Goal: Communication & Community: Participate in discussion

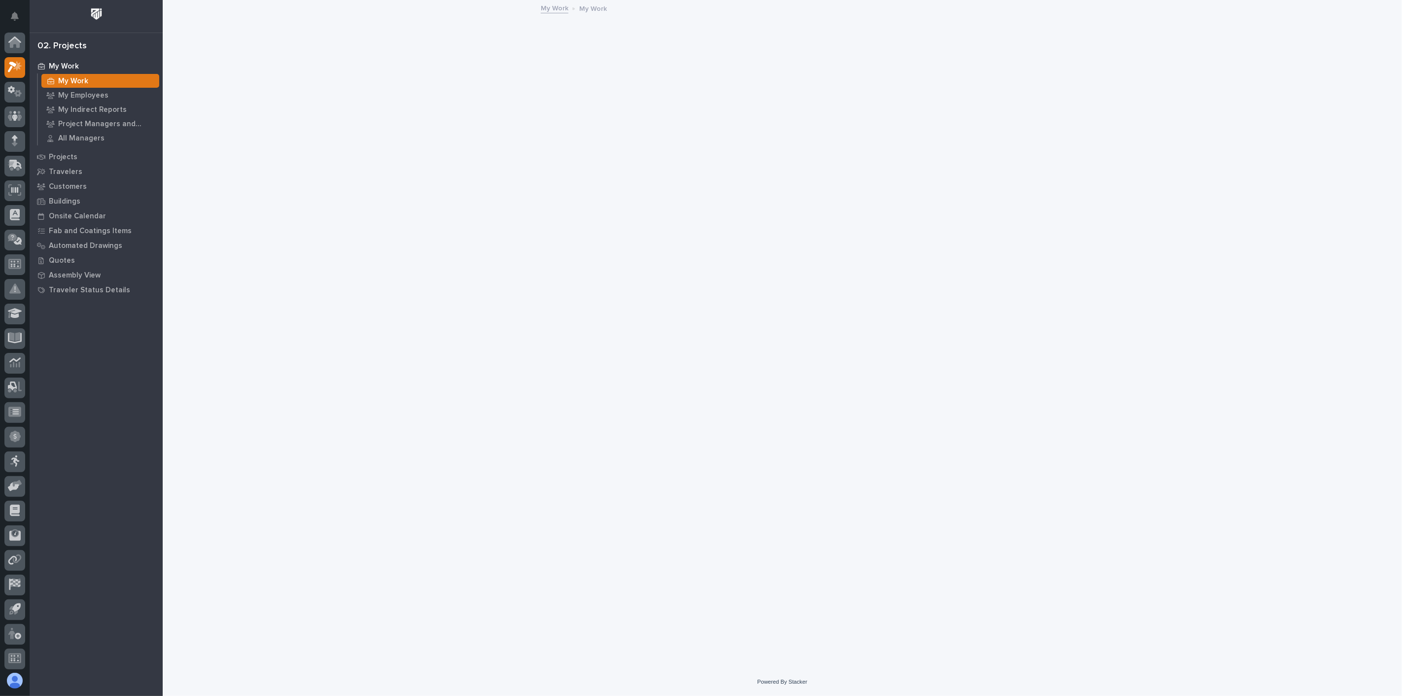
scroll to position [2, 0]
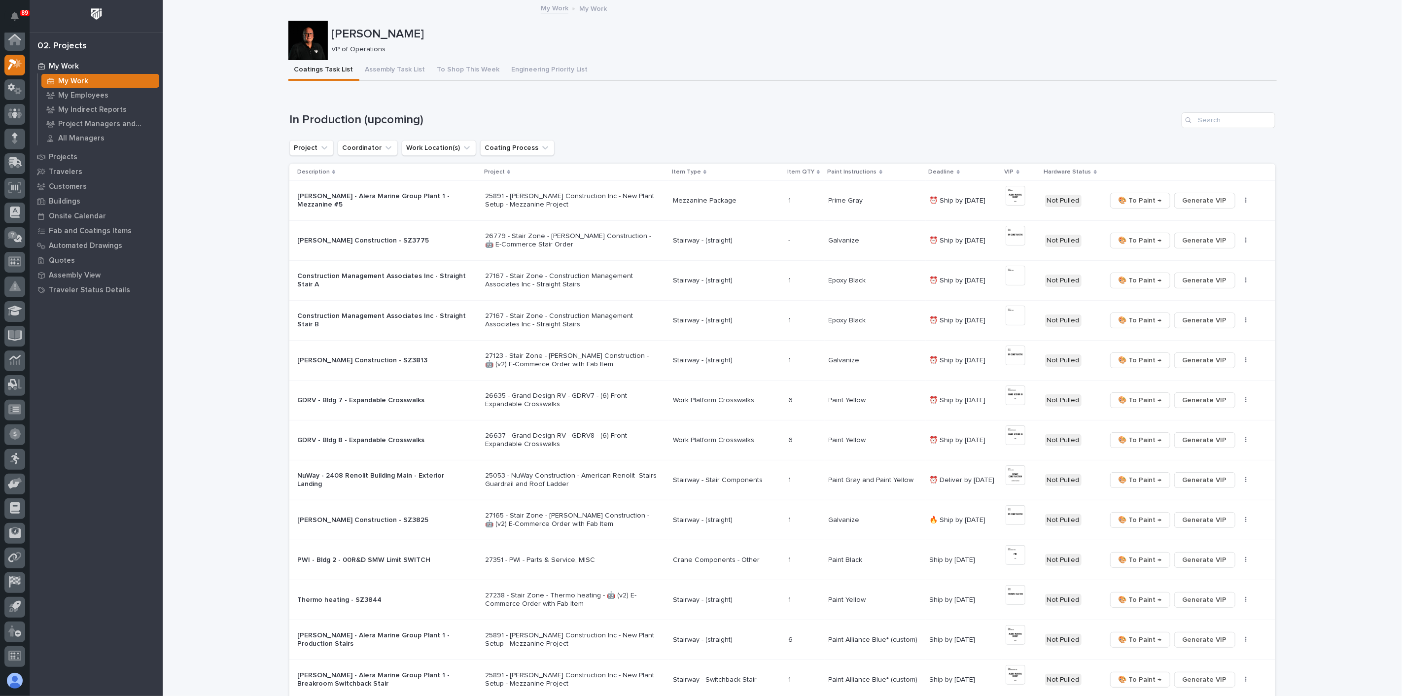
click at [397, 323] on p "Construction Management Associates Inc - Straight Stair B" at bounding box center [383, 320] width 172 height 17
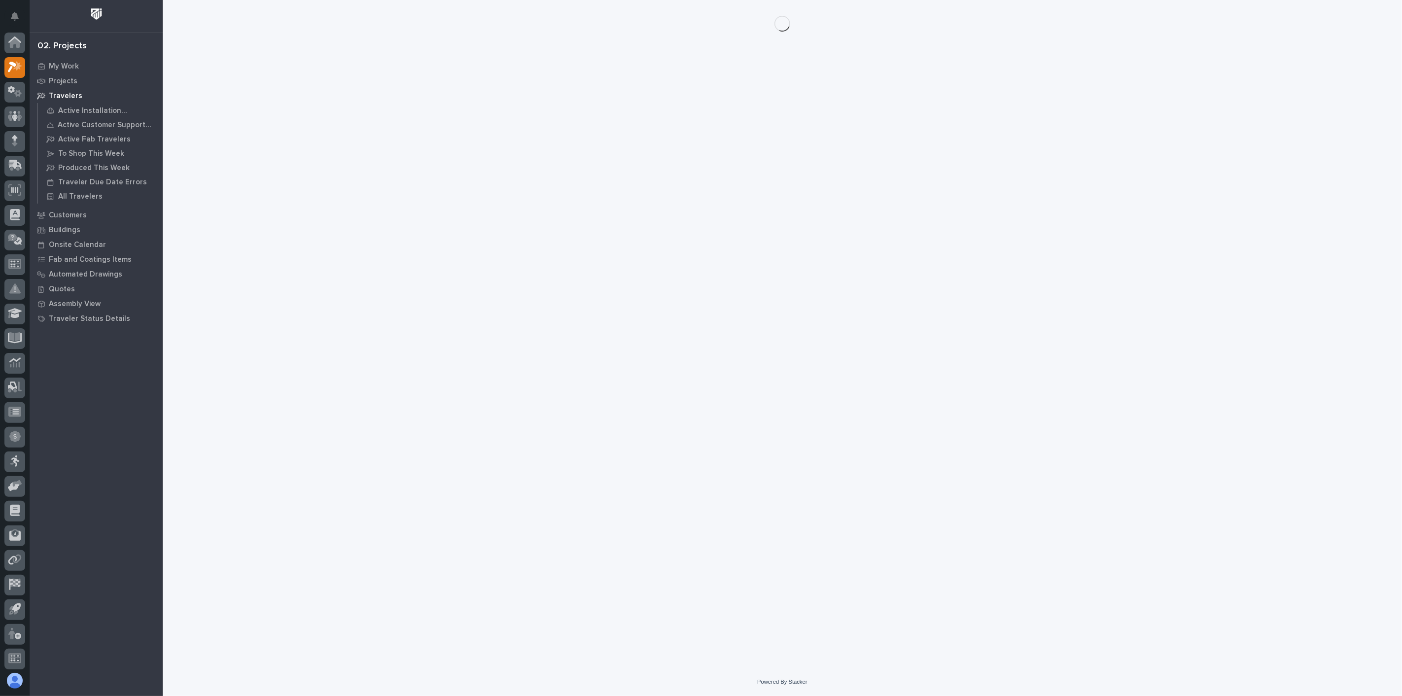
scroll to position [2, 0]
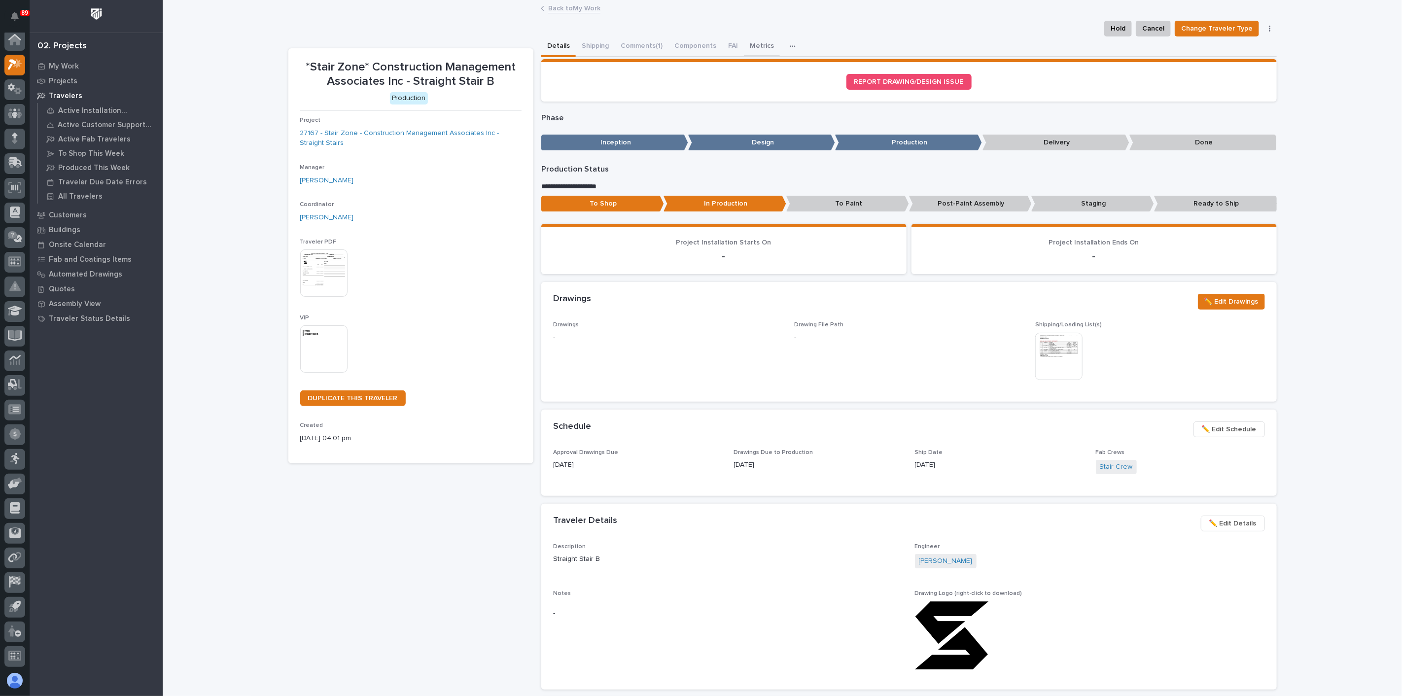
click at [755, 44] on button "Metrics" at bounding box center [762, 46] width 36 height 21
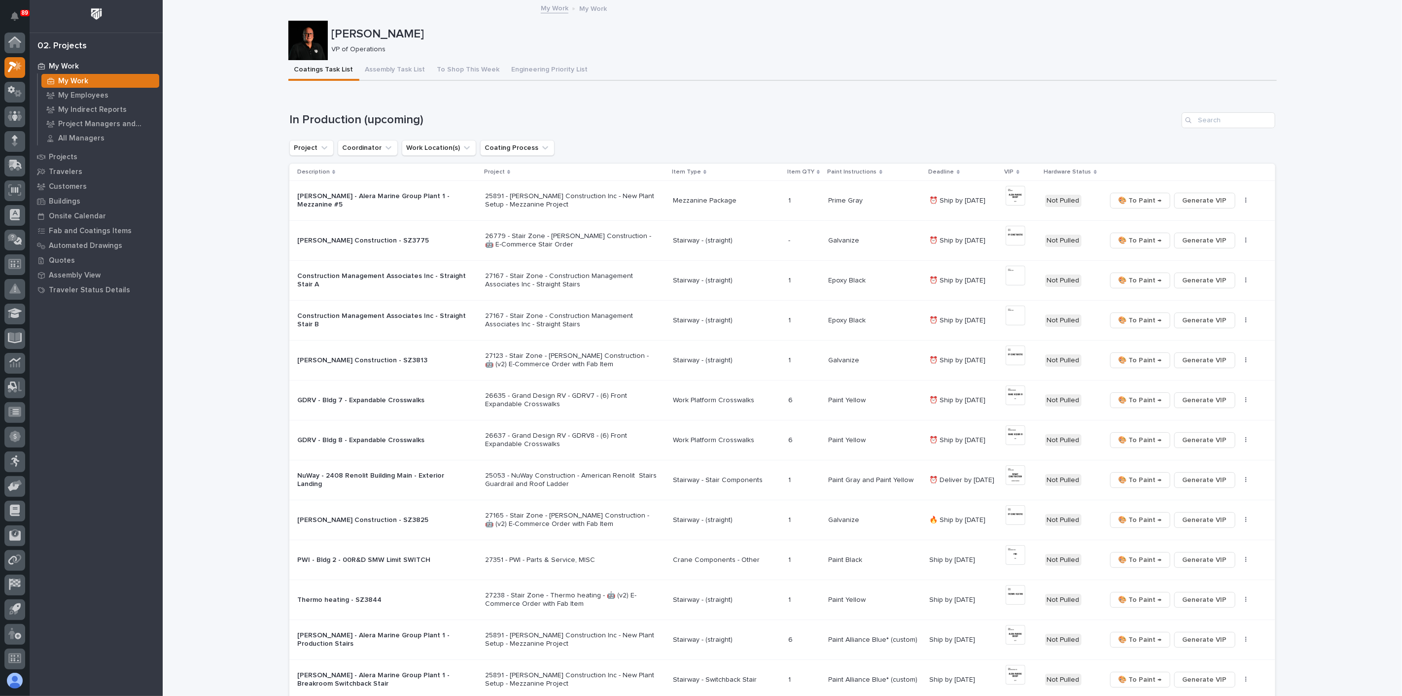
scroll to position [2, 0]
click at [434, 209] on td "Wagner - Alera Marine Group Plant 1 - Mezzanine #5" at bounding box center [385, 201] width 192 height 40
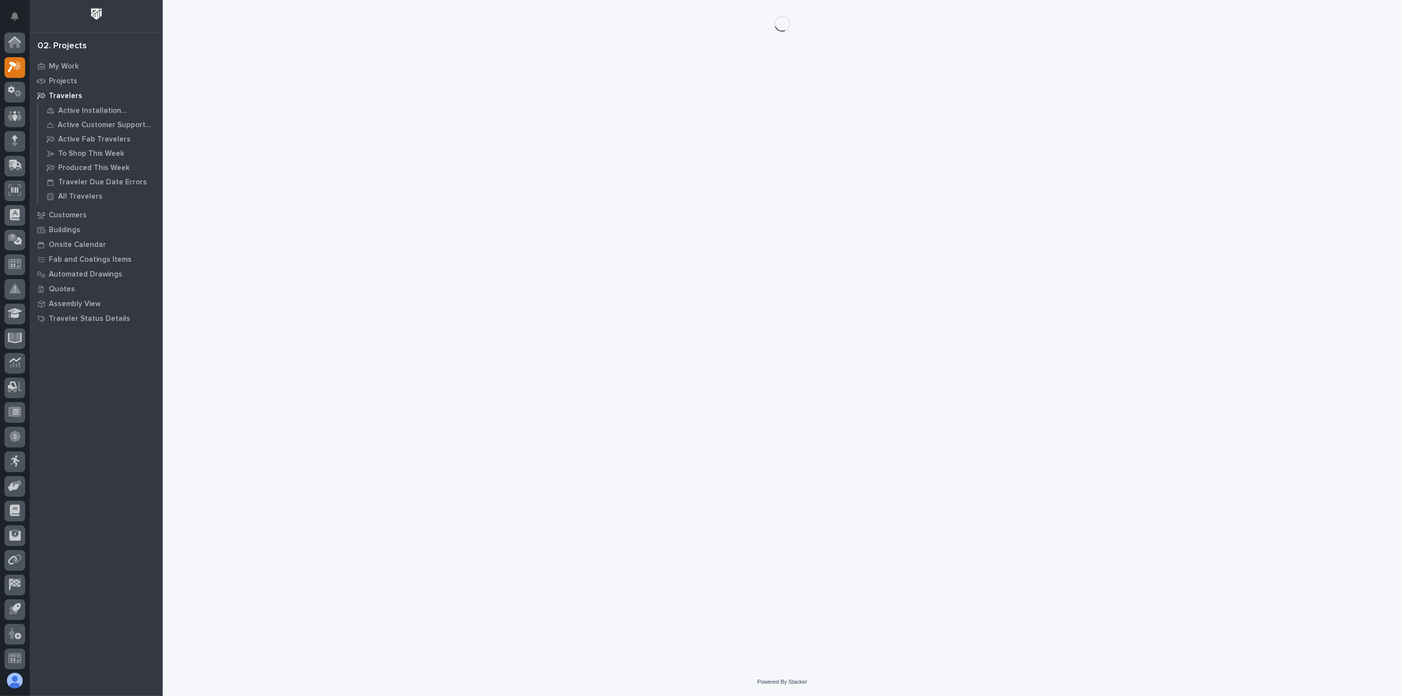
scroll to position [2, 0]
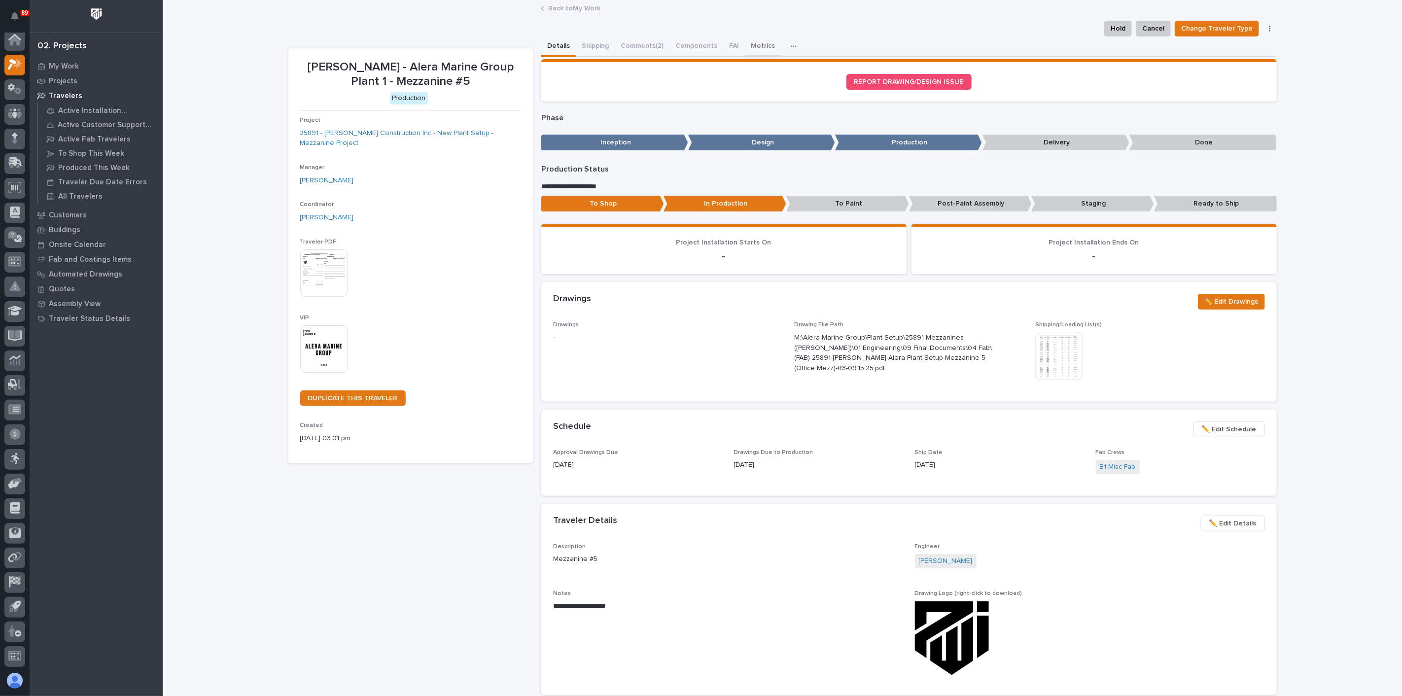
click at [748, 43] on button "Metrics" at bounding box center [763, 46] width 36 height 21
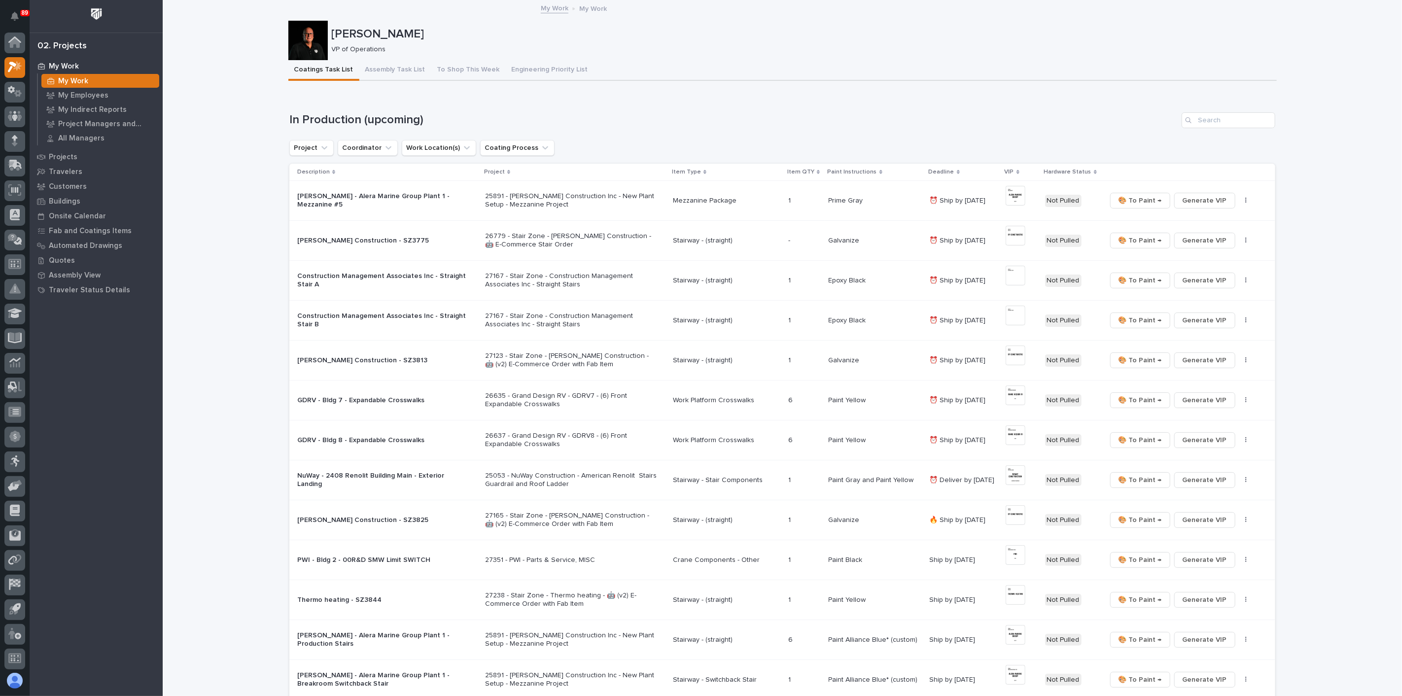
scroll to position [2, 0]
click at [407, 242] on p "Eby Construction - SZ3775" at bounding box center [383, 241] width 172 height 8
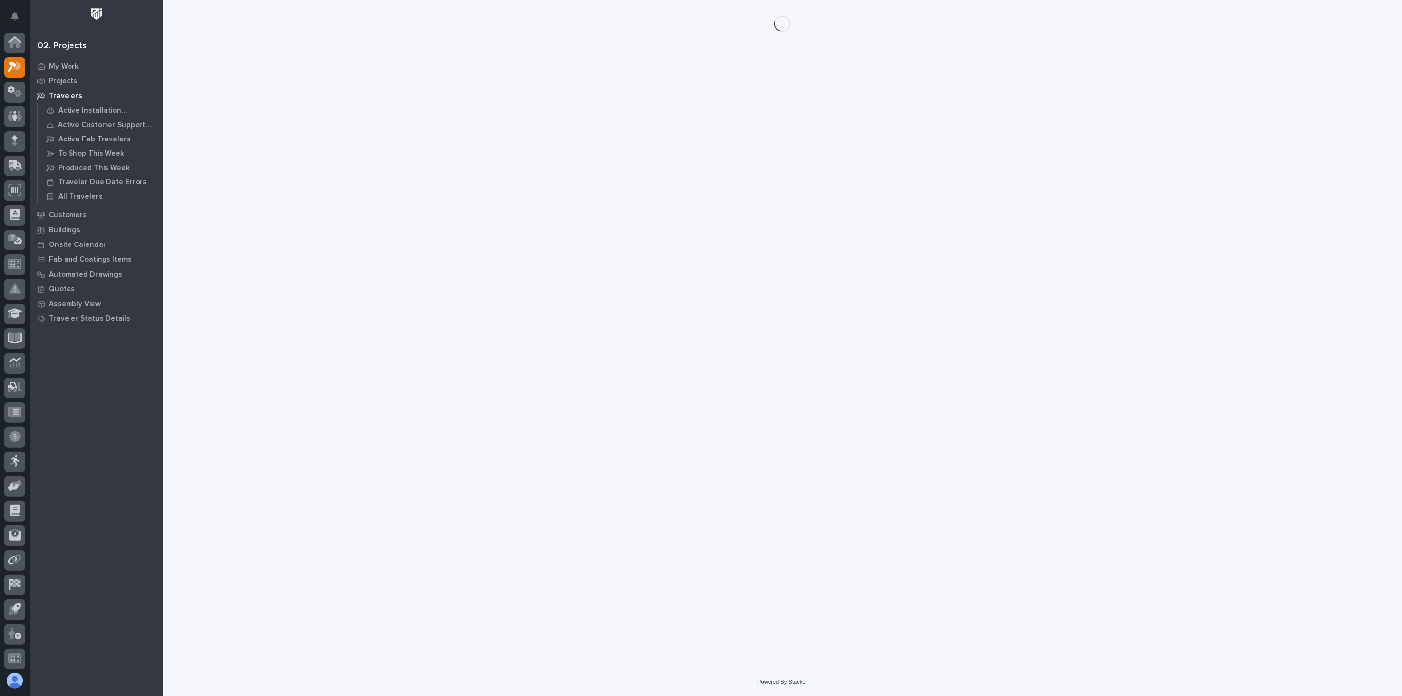
scroll to position [2, 0]
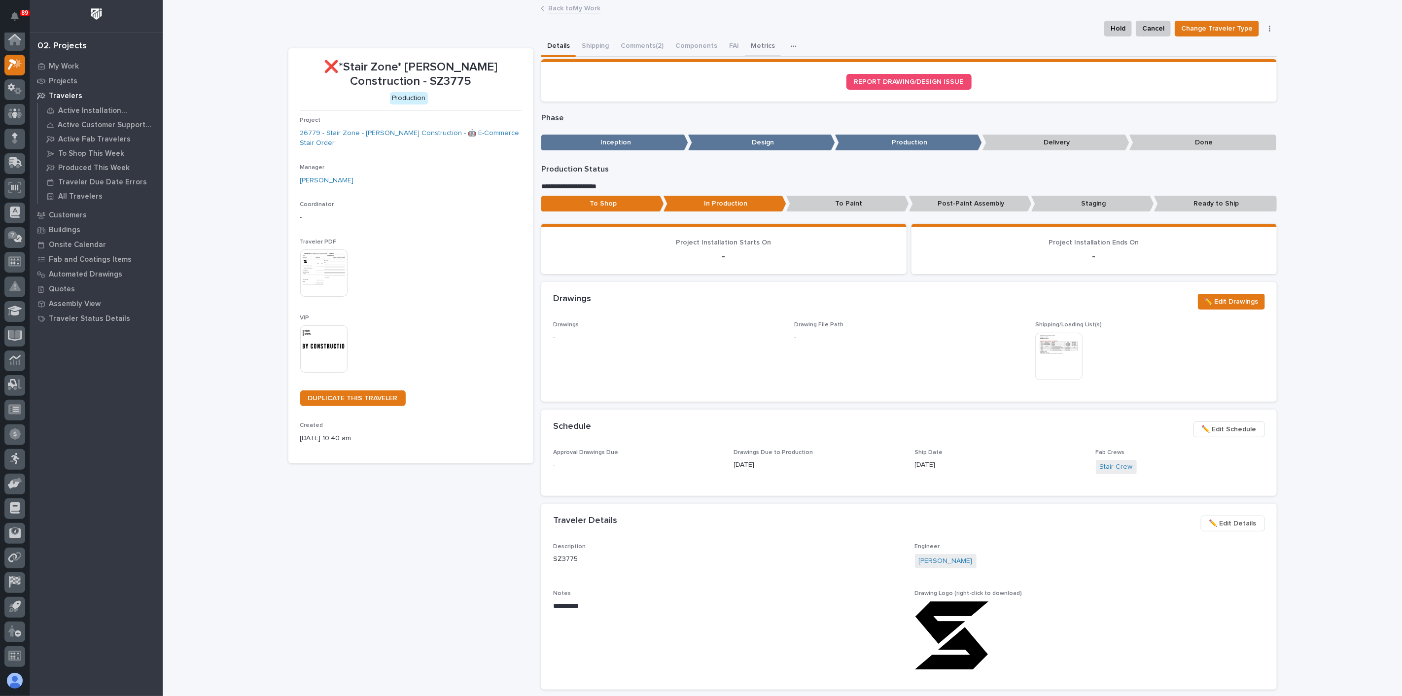
click at [752, 43] on button "Metrics" at bounding box center [763, 46] width 36 height 21
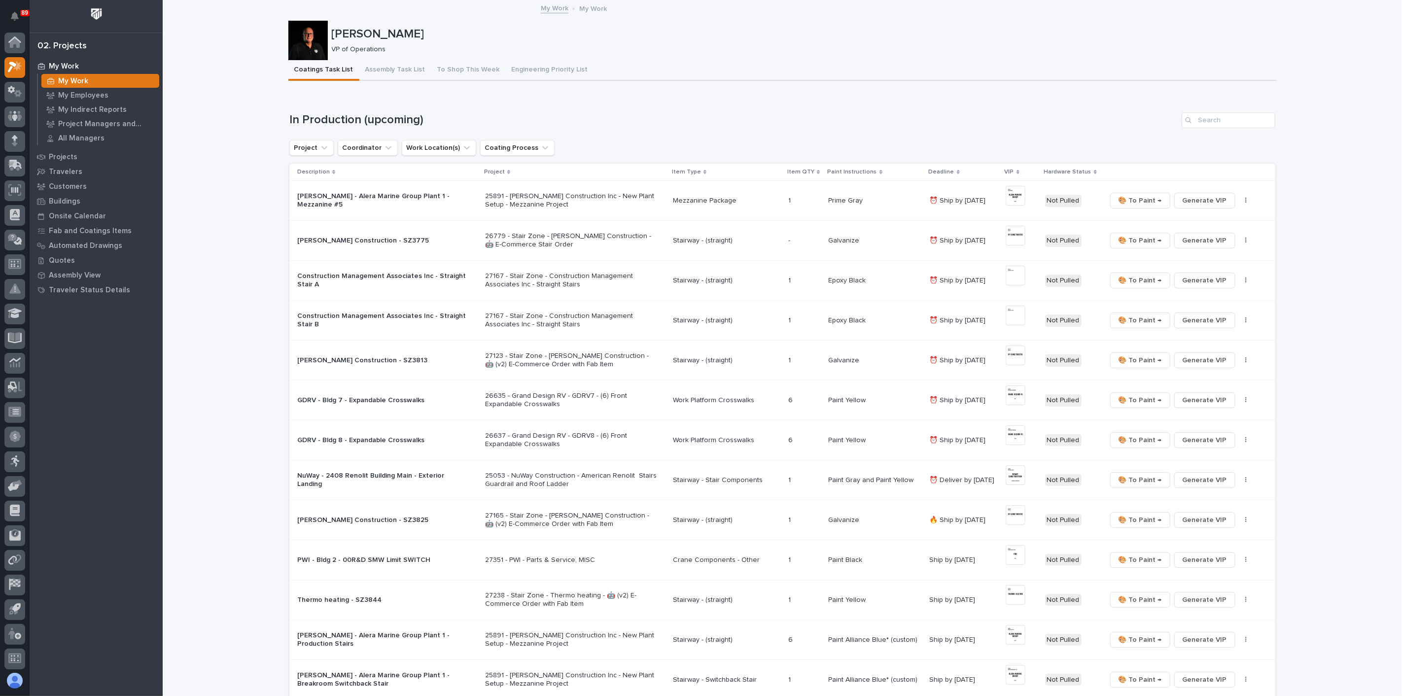
scroll to position [2, 0]
click at [417, 235] on div "Eby Construction - SZ3775" at bounding box center [383, 240] width 172 height 10
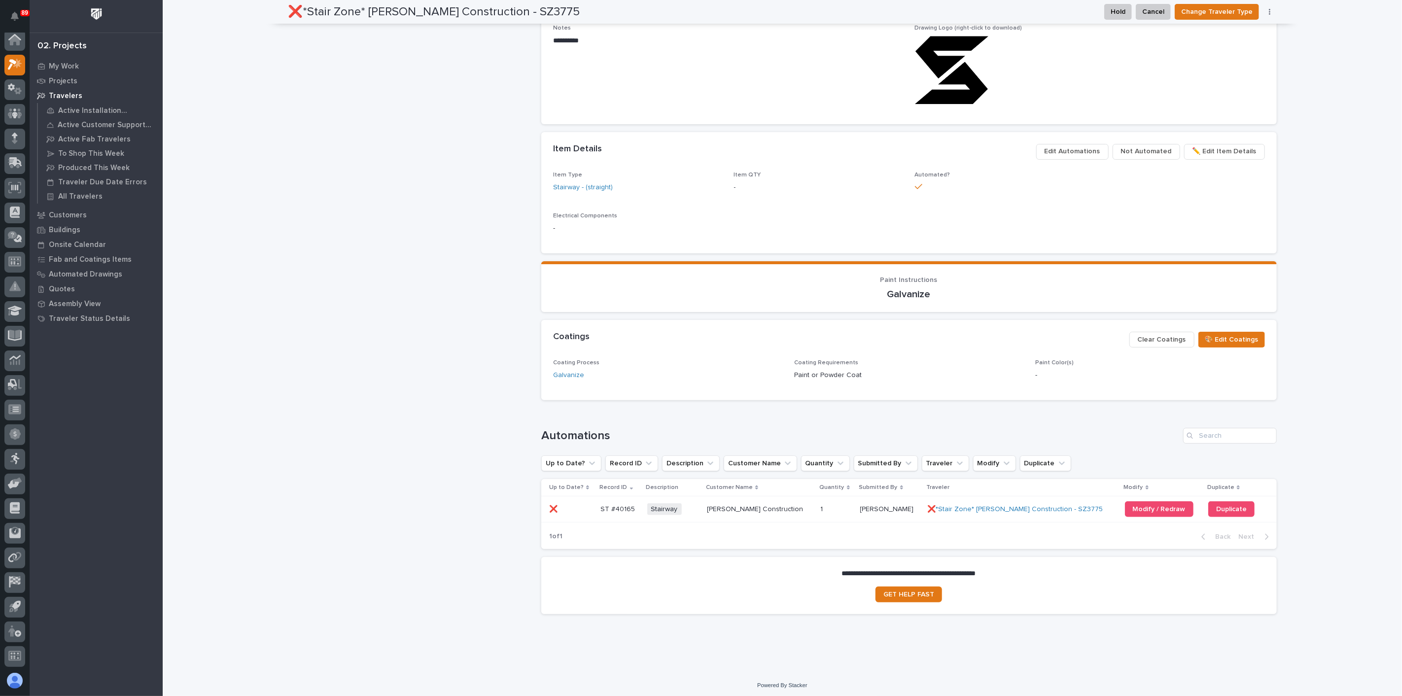
scroll to position [567, 0]
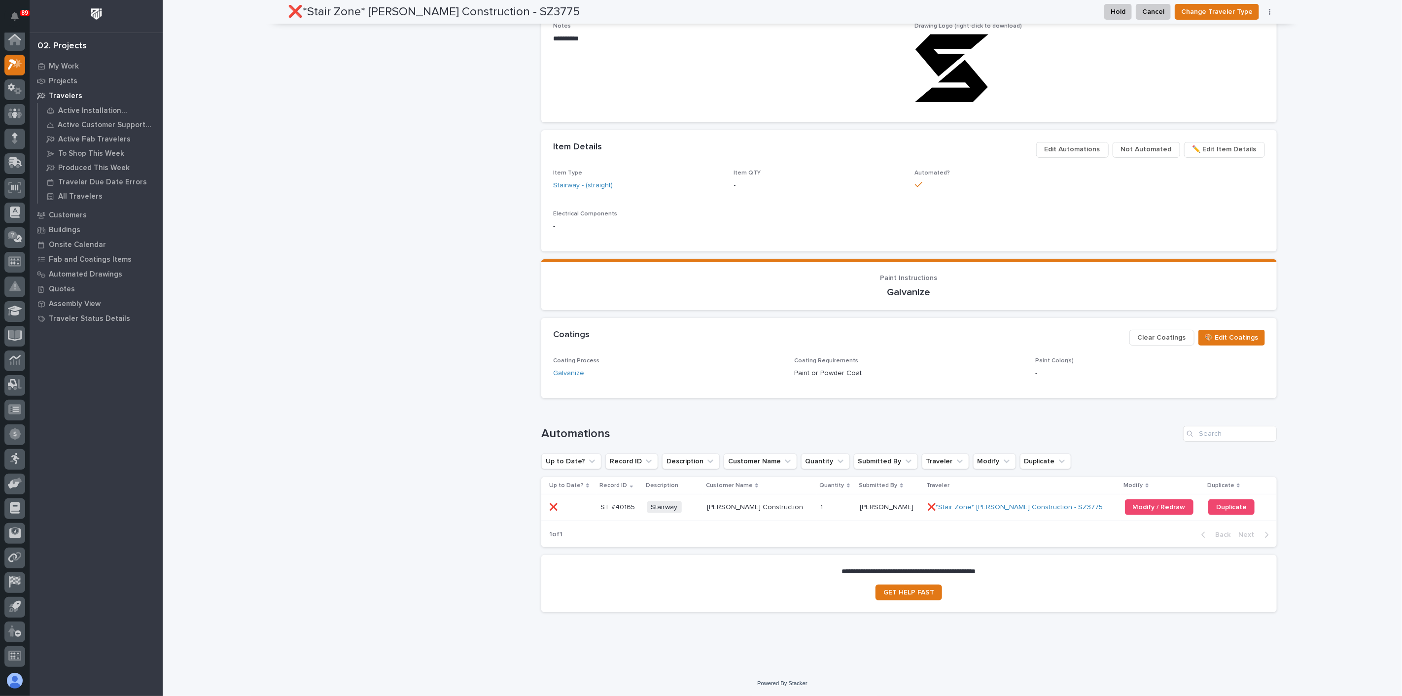
click at [703, 506] on td "Stairway + 0" at bounding box center [673, 507] width 60 height 26
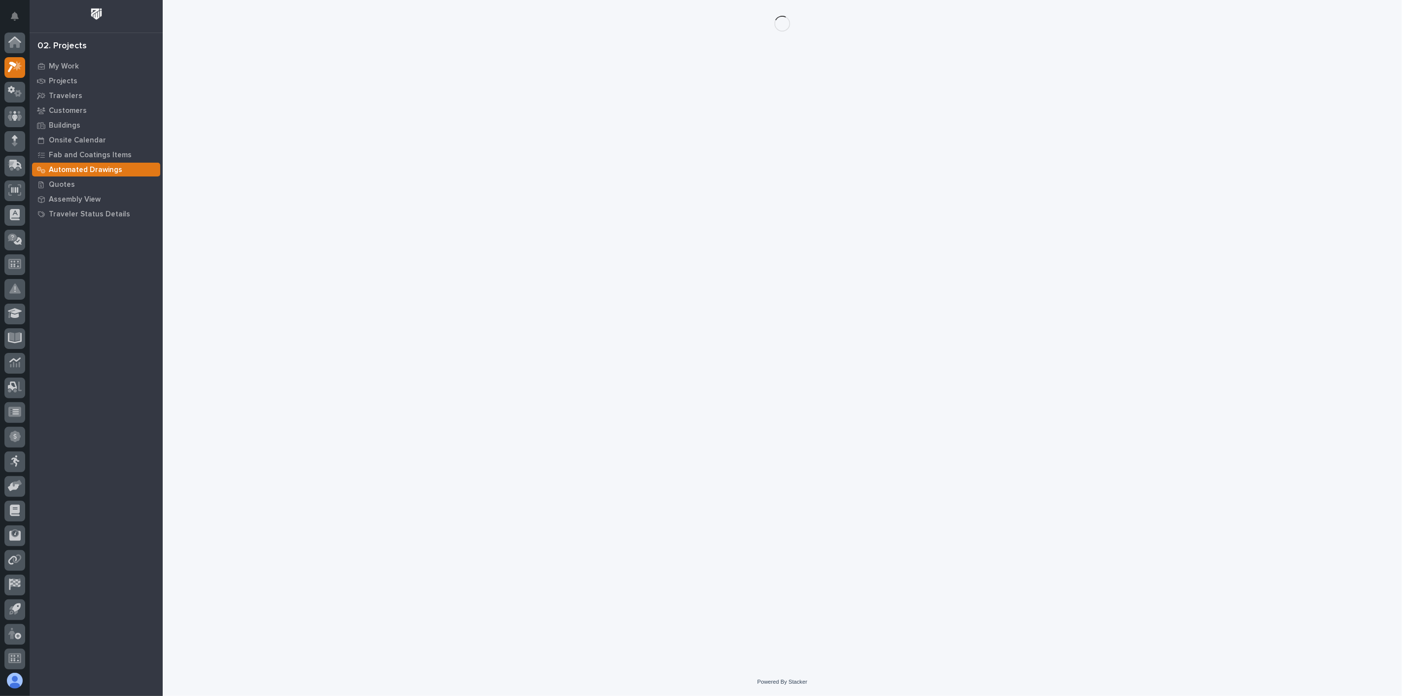
scroll to position [2, 0]
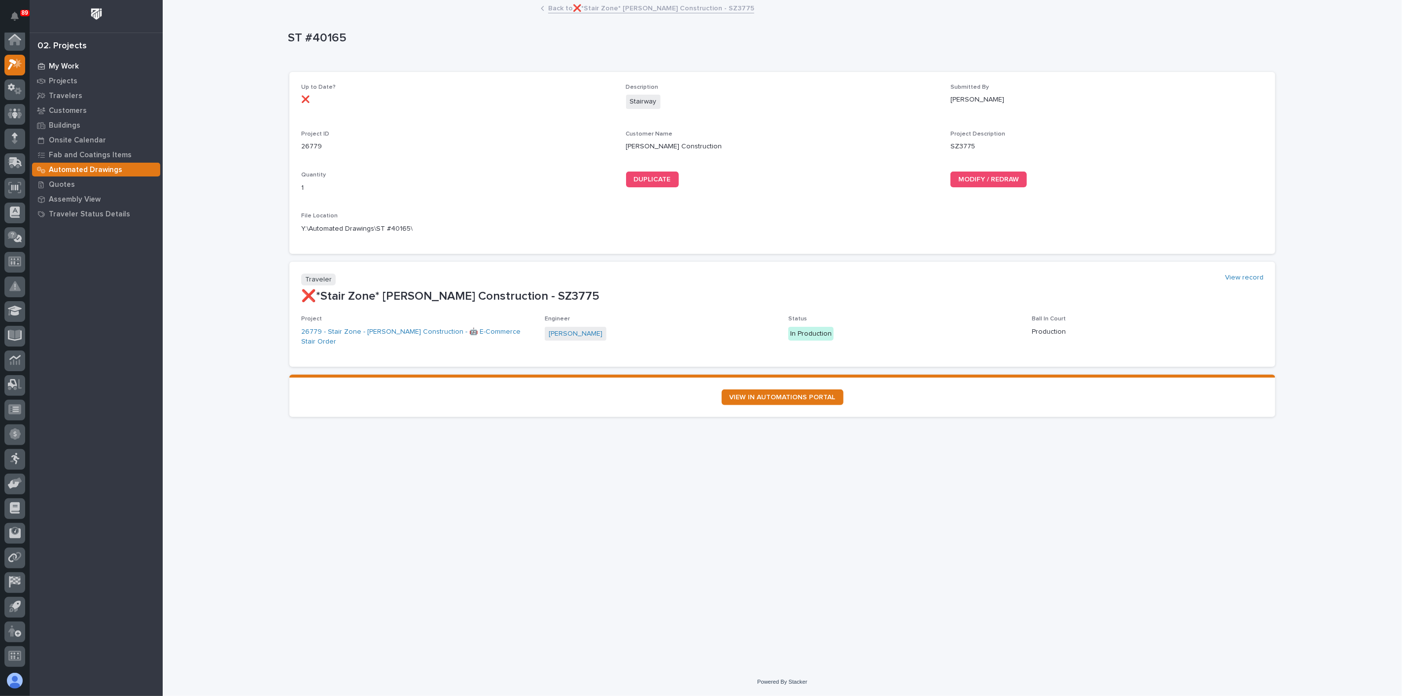
click at [77, 68] on p "My Work" at bounding box center [64, 66] width 30 height 9
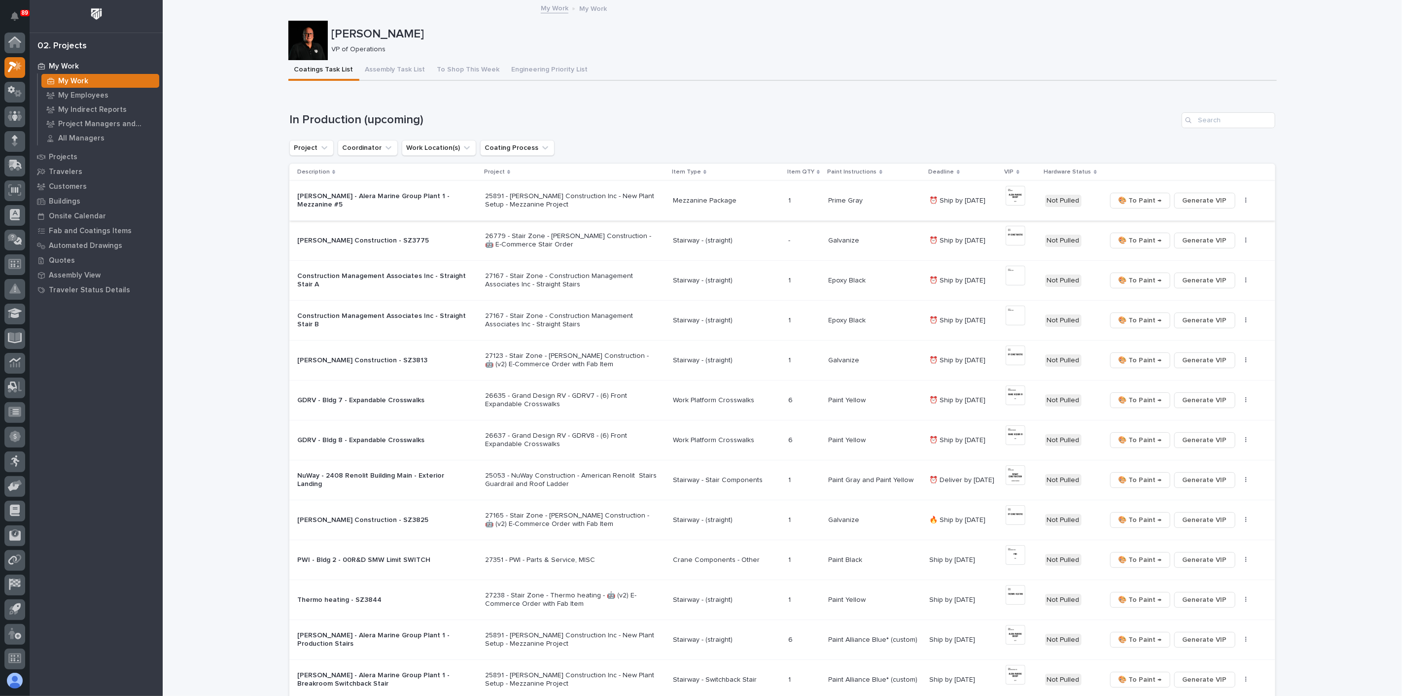
scroll to position [2, 0]
click at [81, 154] on div "Projects" at bounding box center [96, 157] width 128 height 14
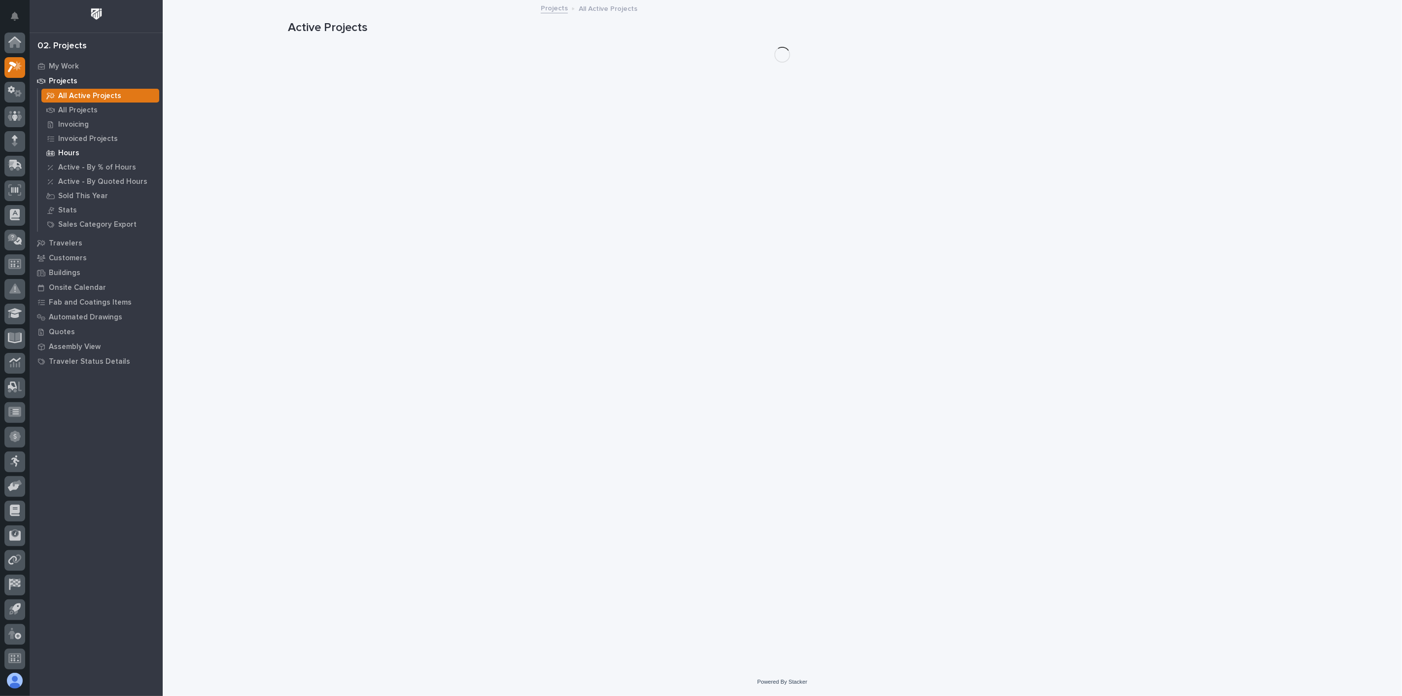
scroll to position [2, 0]
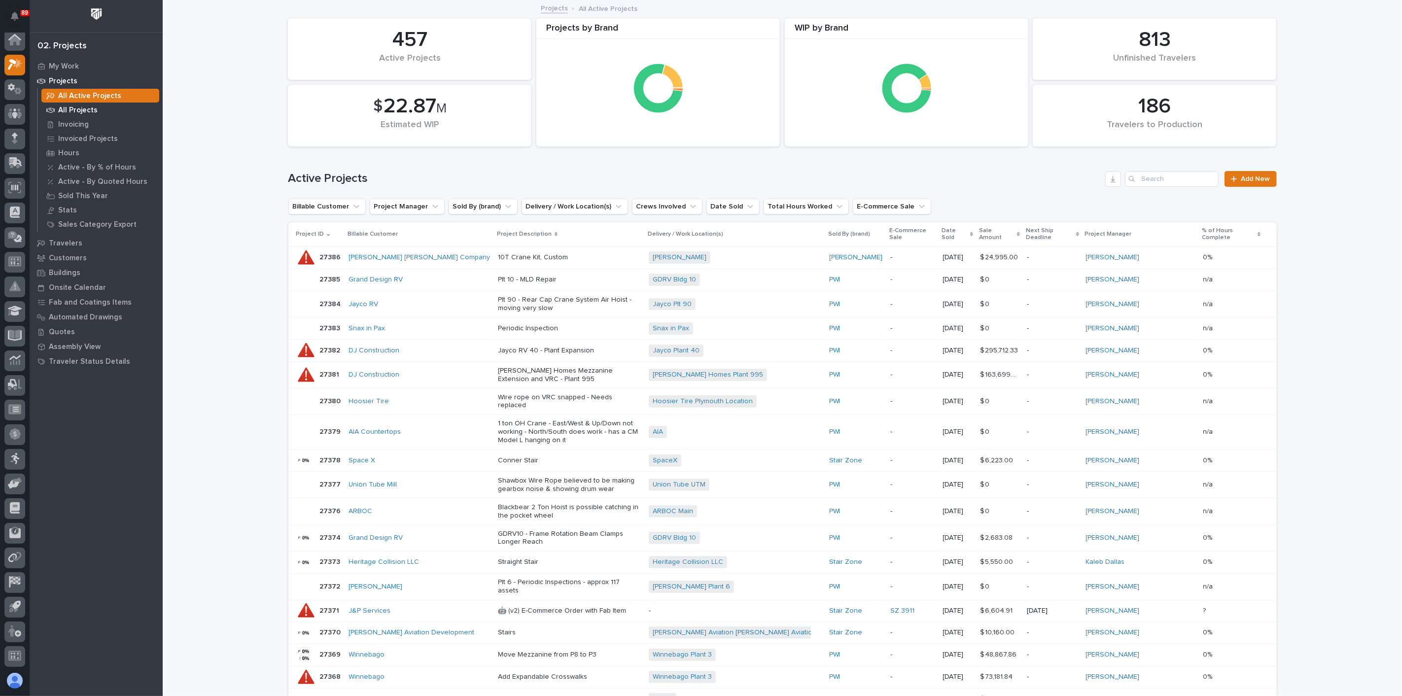
click at [89, 109] on p "All Projects" at bounding box center [77, 110] width 39 height 9
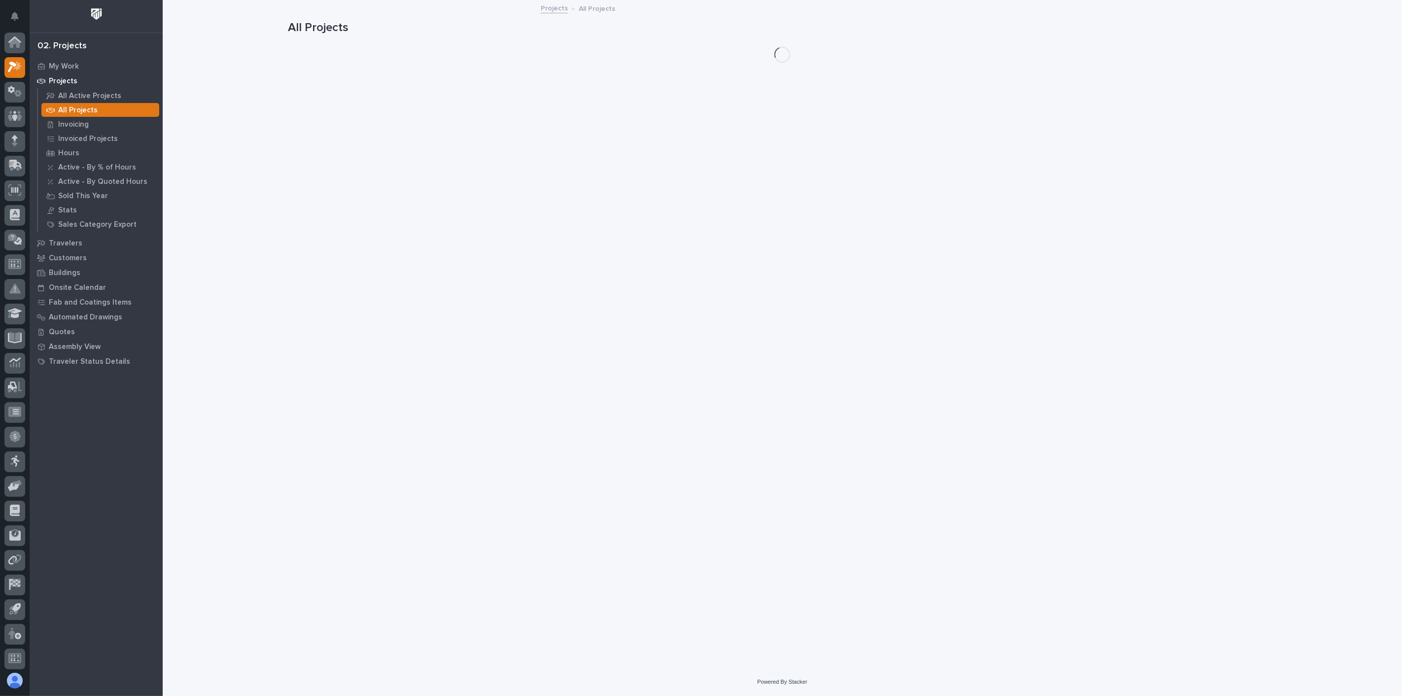
scroll to position [2, 0]
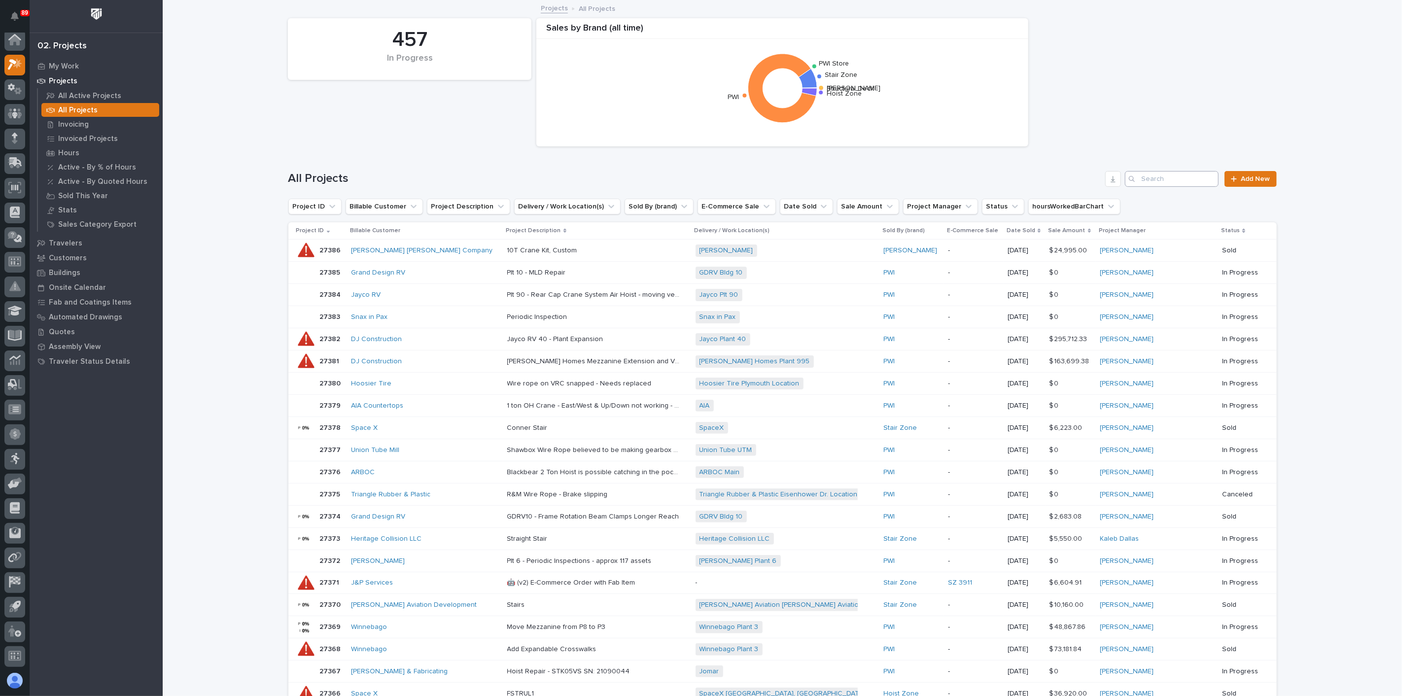
click at [1171, 183] on div "All Projects Add New" at bounding box center [782, 174] width 988 height 47
click at [1171, 178] on input "Search" at bounding box center [1172, 179] width 94 height 16
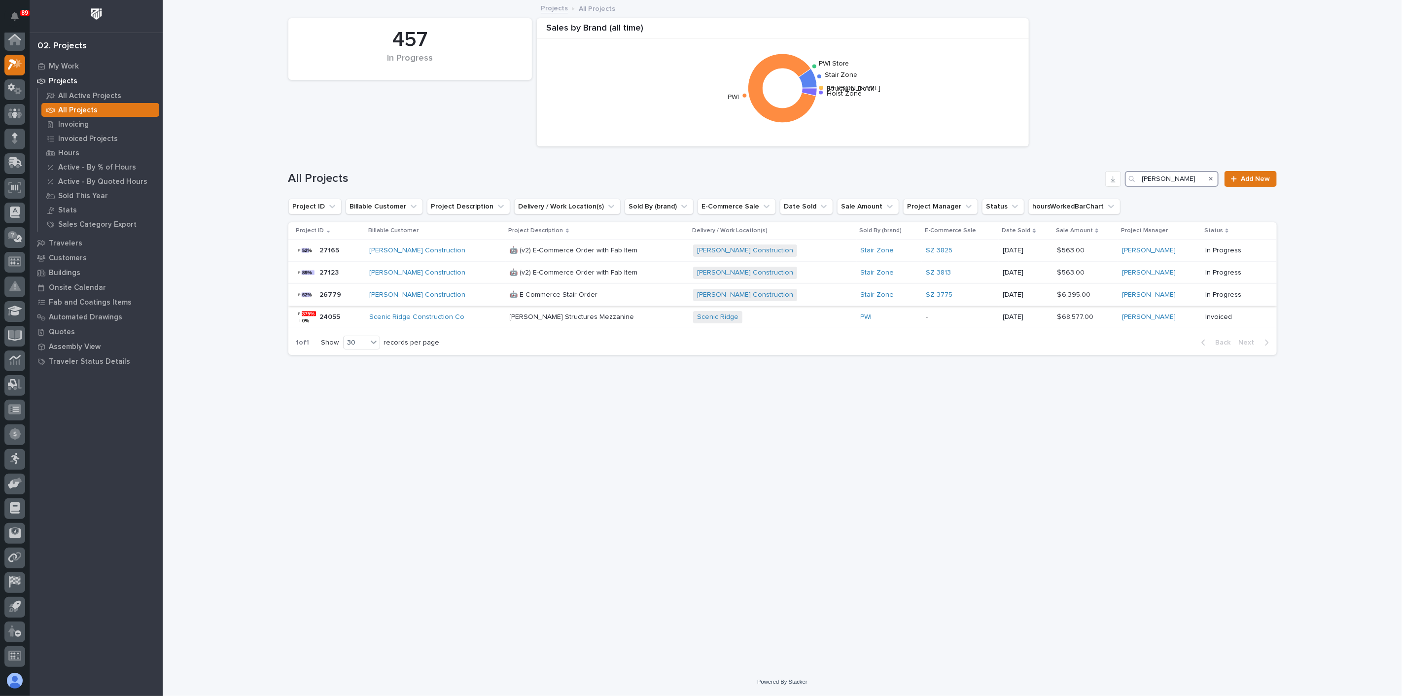
type input "Eby"
click at [470, 293] on div "Eby Construction" at bounding box center [435, 295] width 133 height 8
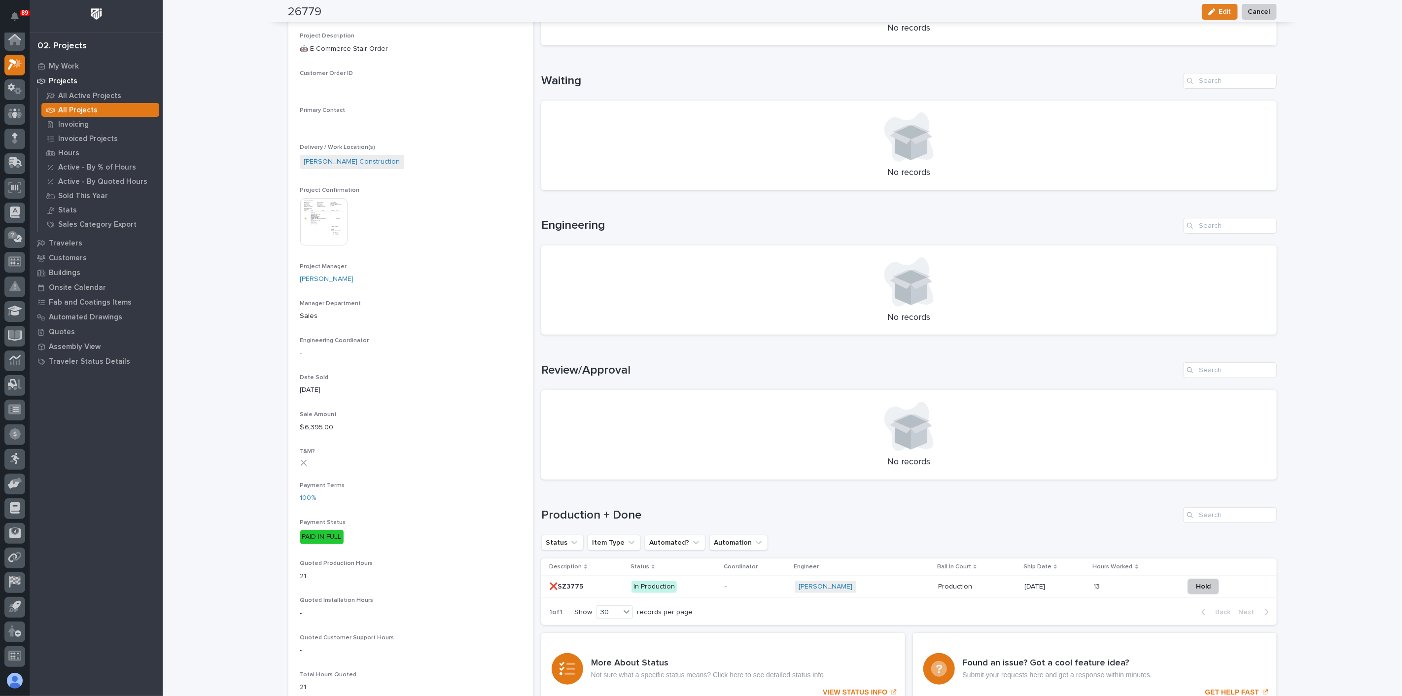
scroll to position [274, 0]
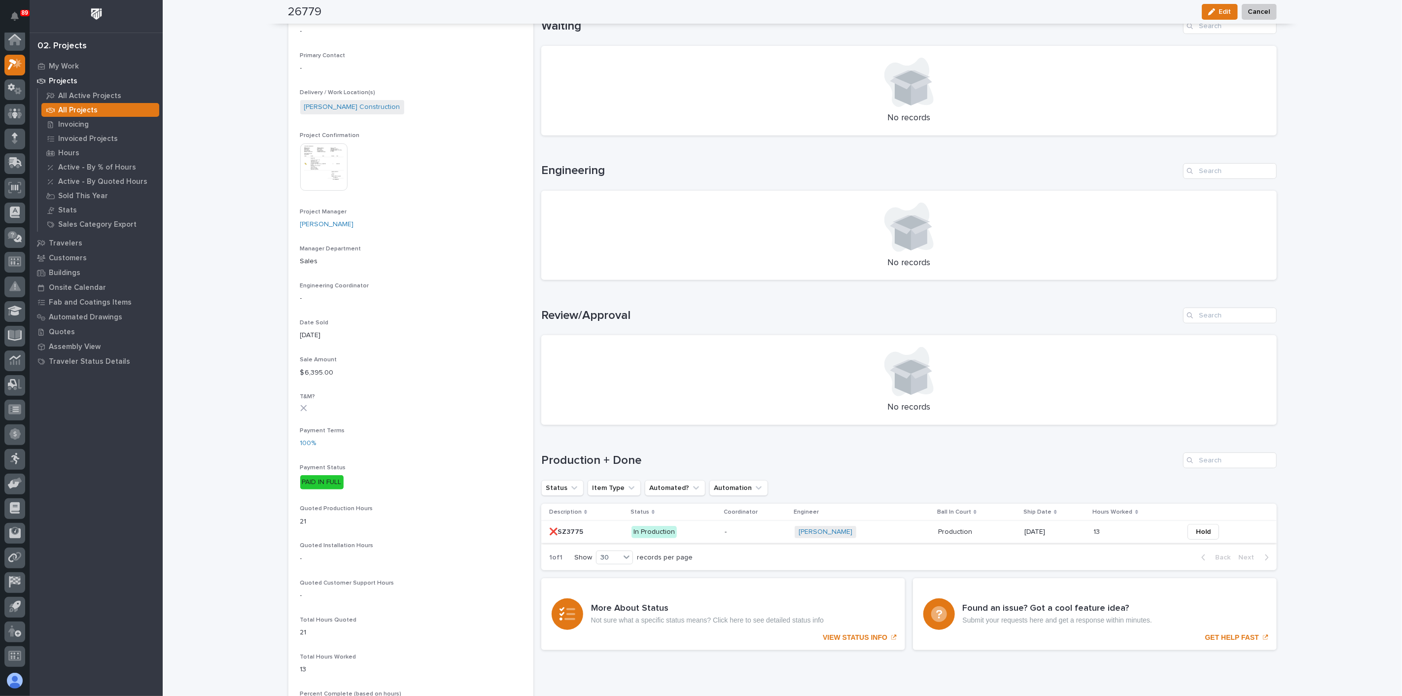
click at [1199, 528] on span "Hold" at bounding box center [1203, 532] width 15 height 12
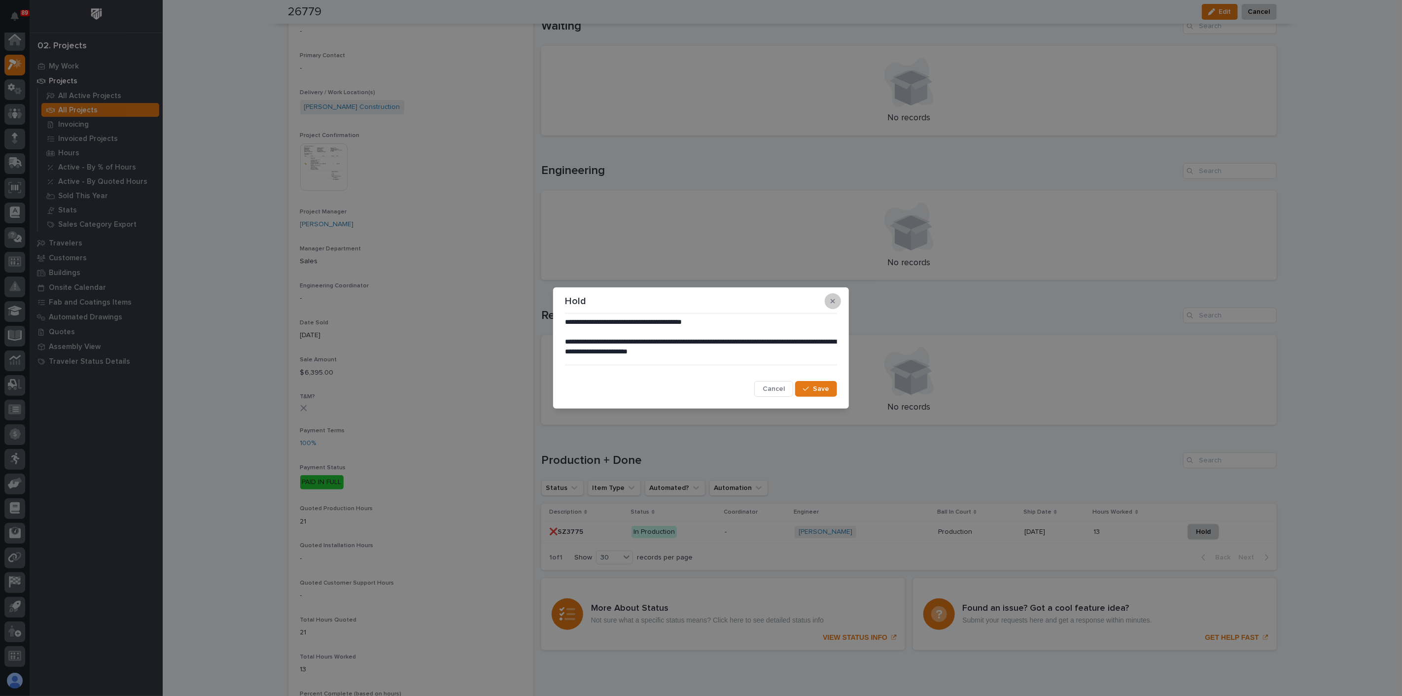
click at [835, 300] on icon "button" at bounding box center [832, 301] width 4 height 7
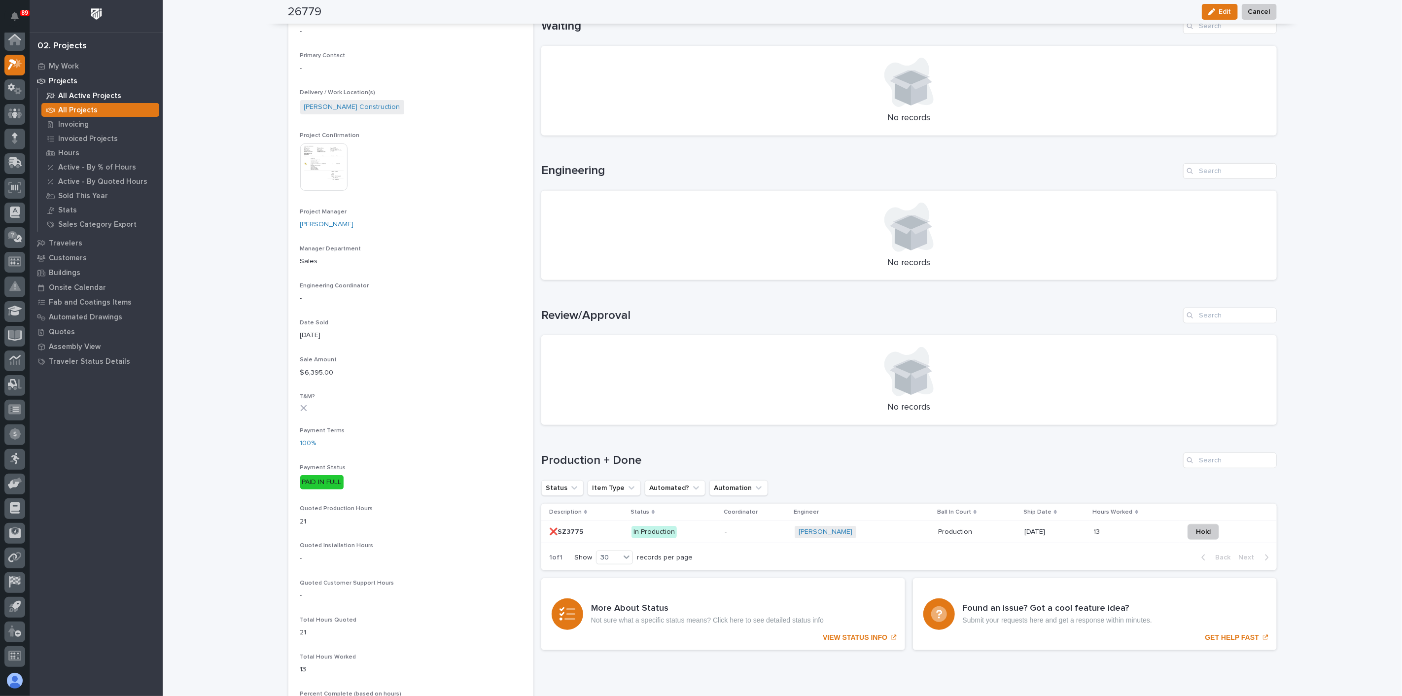
click at [81, 97] on p "All Active Projects" at bounding box center [89, 96] width 63 height 9
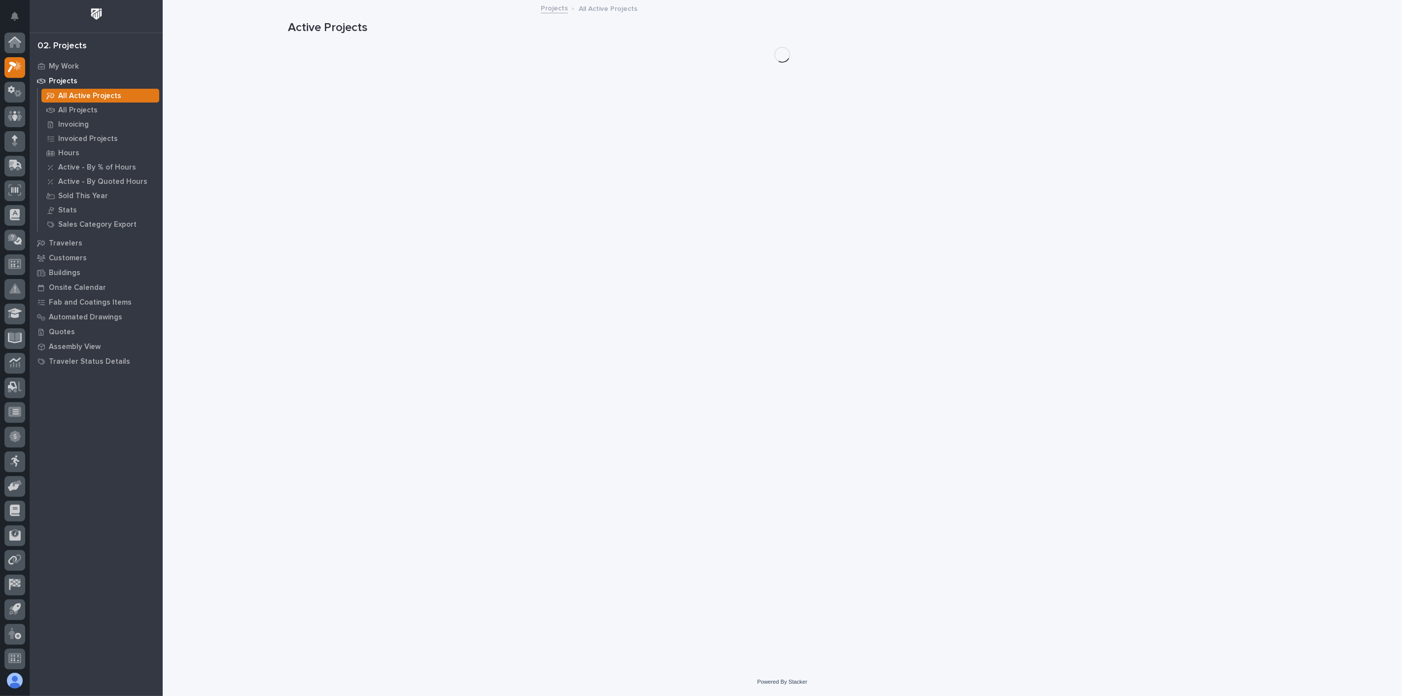
scroll to position [2, 0]
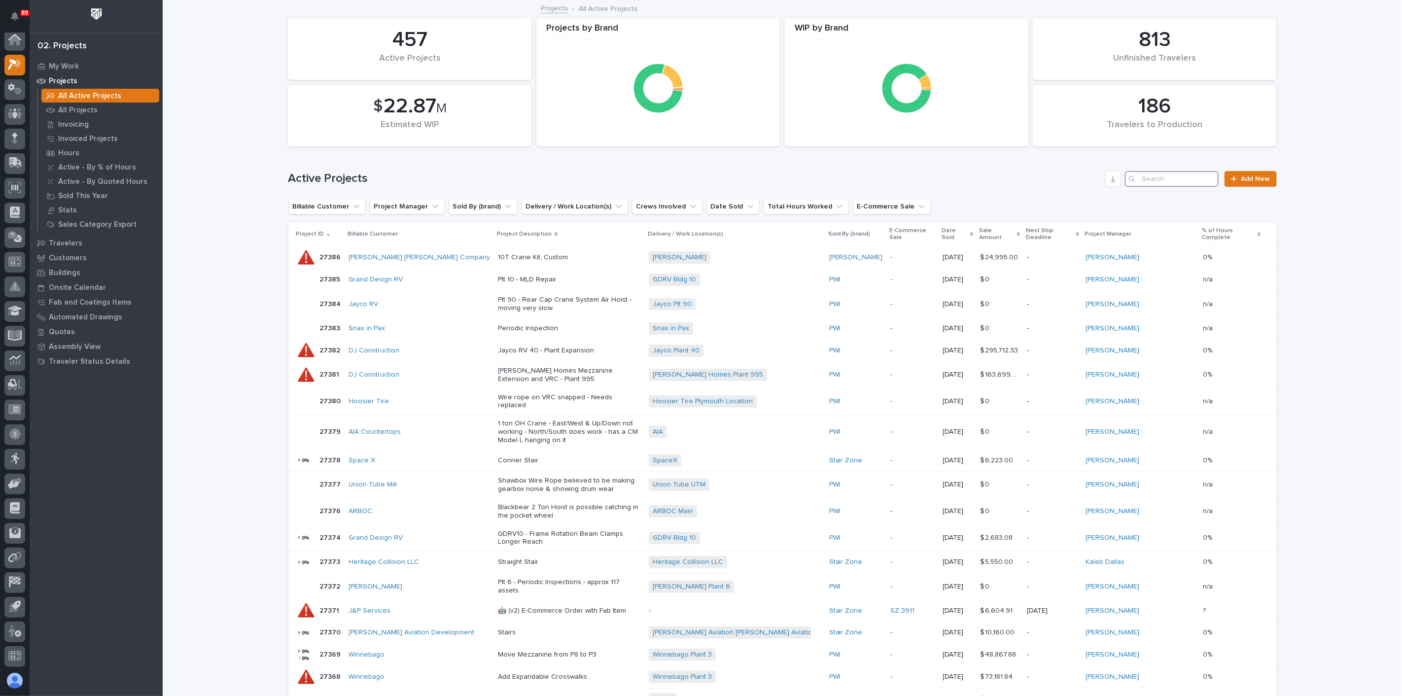
click at [1160, 175] on input "Search" at bounding box center [1172, 179] width 94 height 16
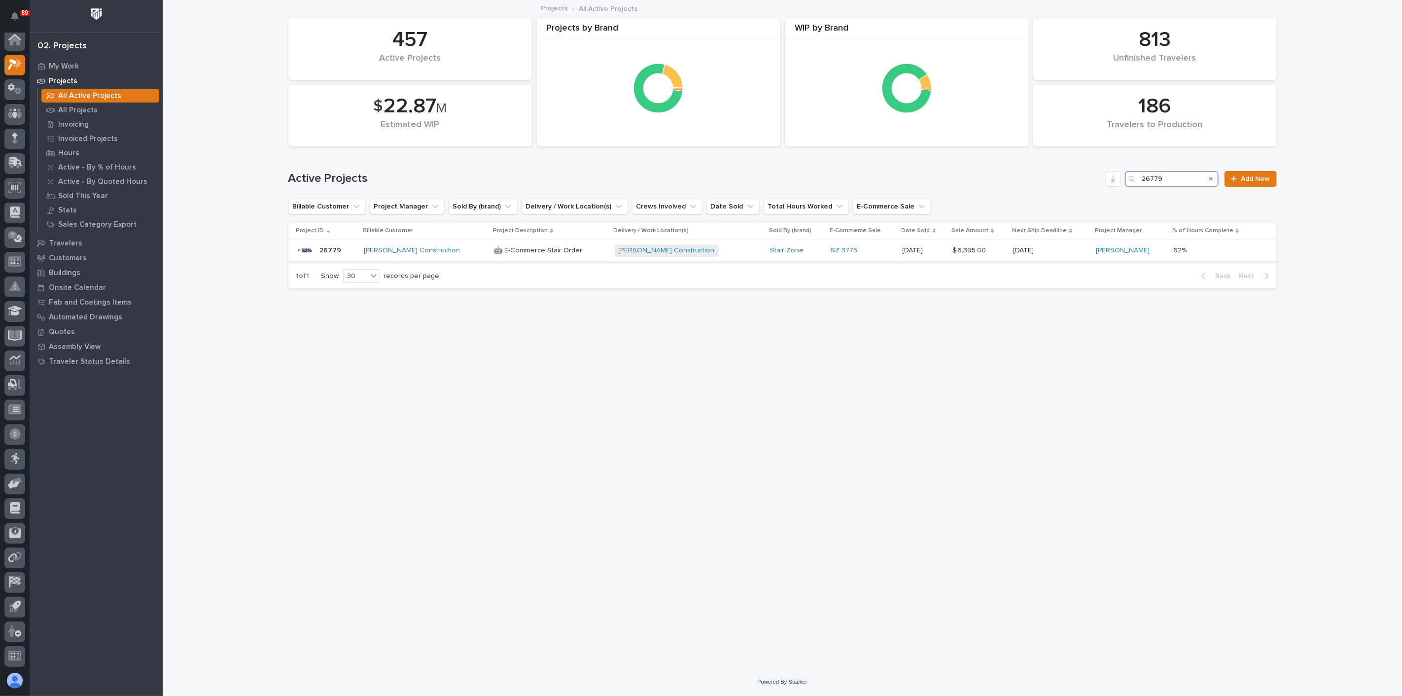
type input "26779"
click at [690, 253] on div "Eby Construction + 0" at bounding box center [689, 250] width 148 height 12
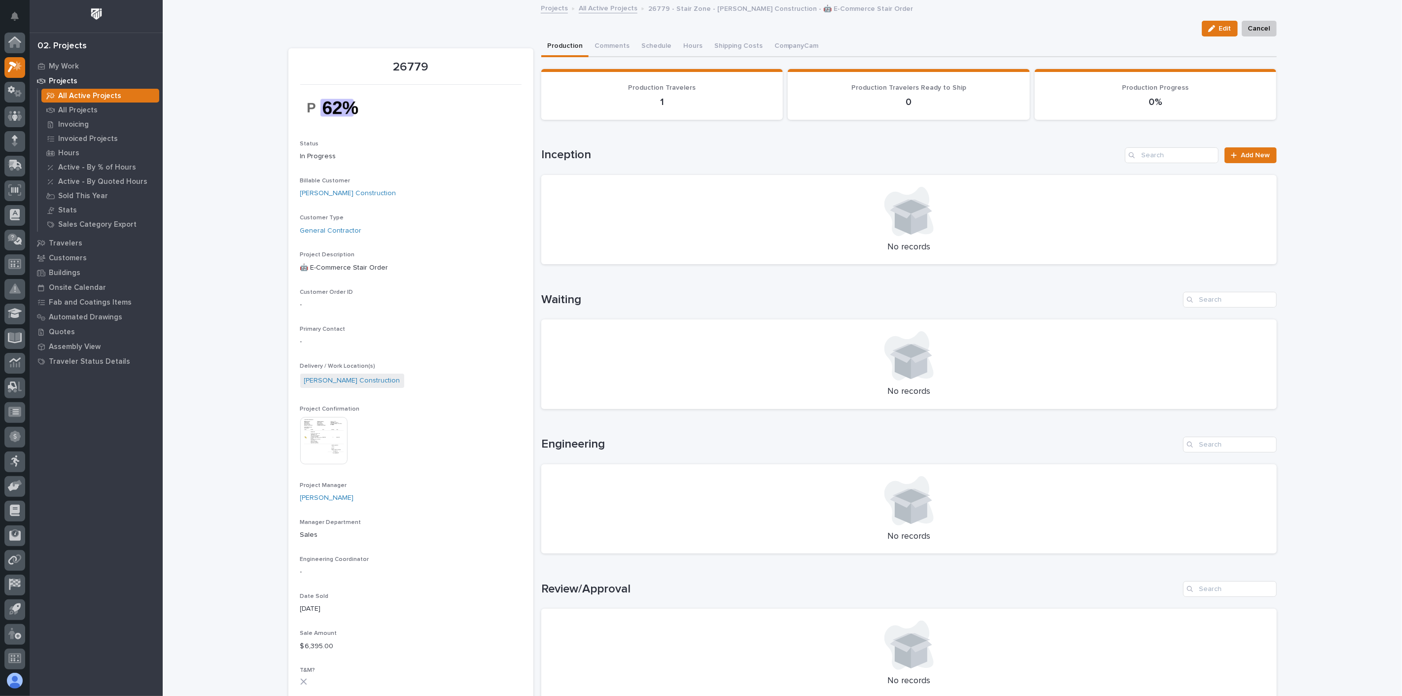
scroll to position [2, 0]
click at [336, 439] on img at bounding box center [323, 440] width 47 height 47
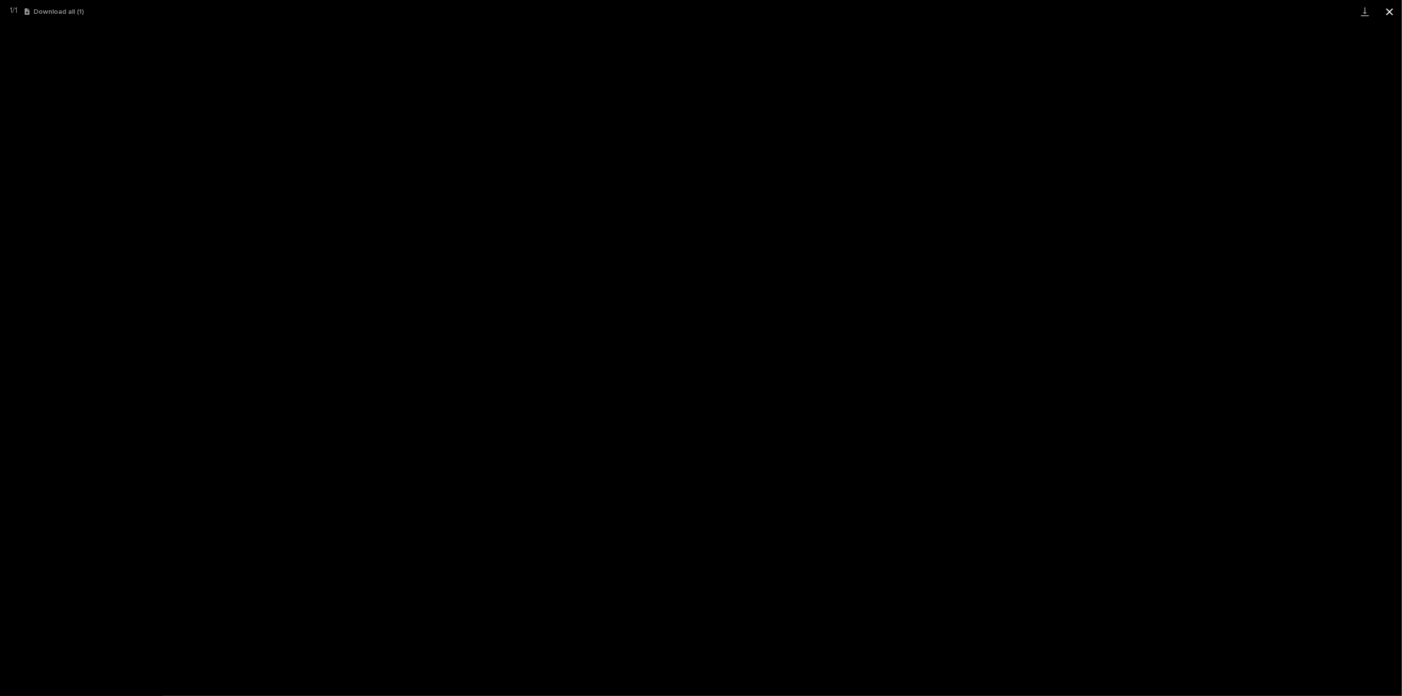
click at [1388, 9] on button "Close gallery" at bounding box center [1389, 11] width 25 height 23
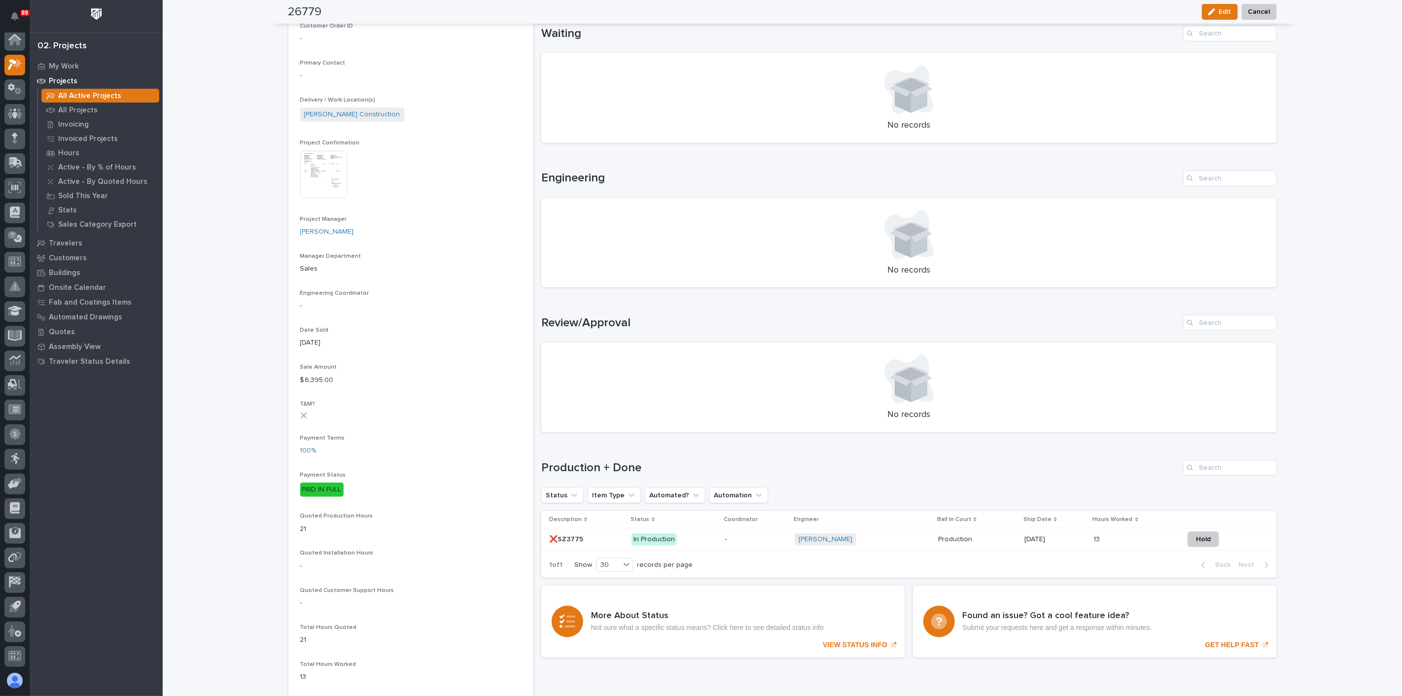
scroll to position [274, 0]
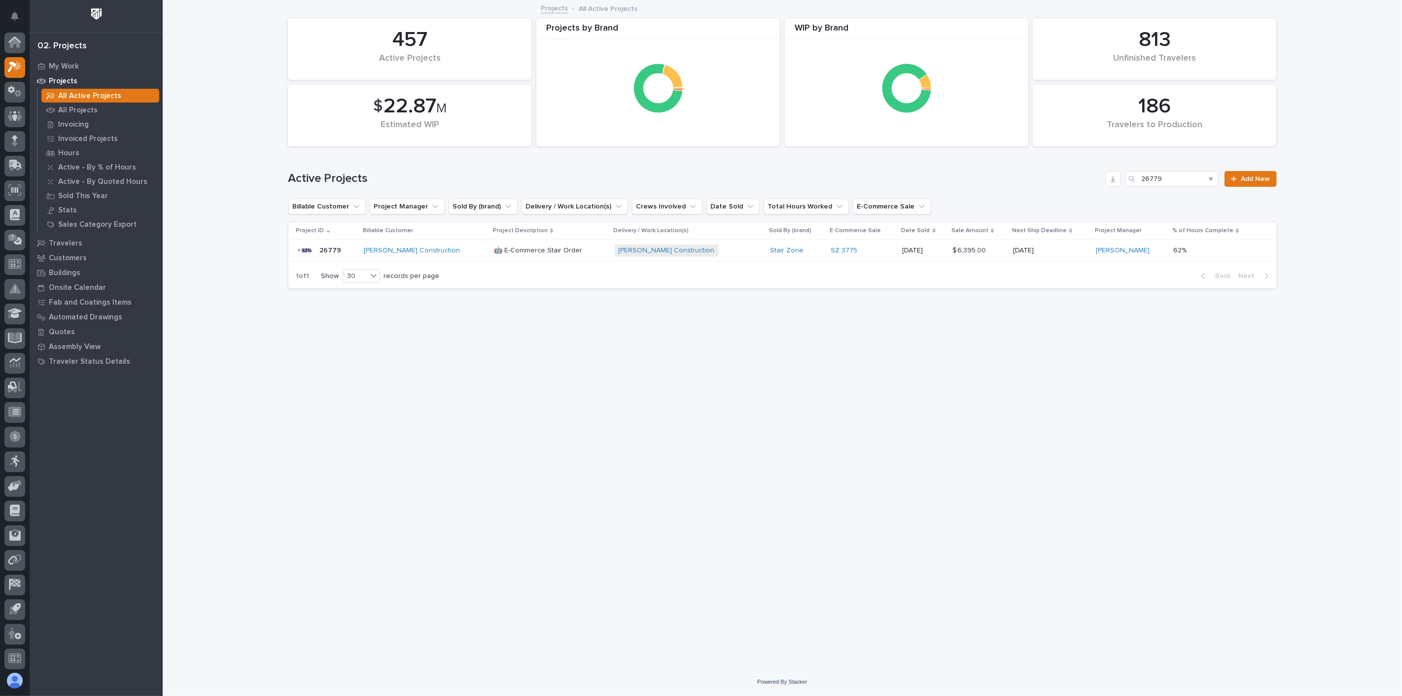
scroll to position [2, 0]
type input "2677"
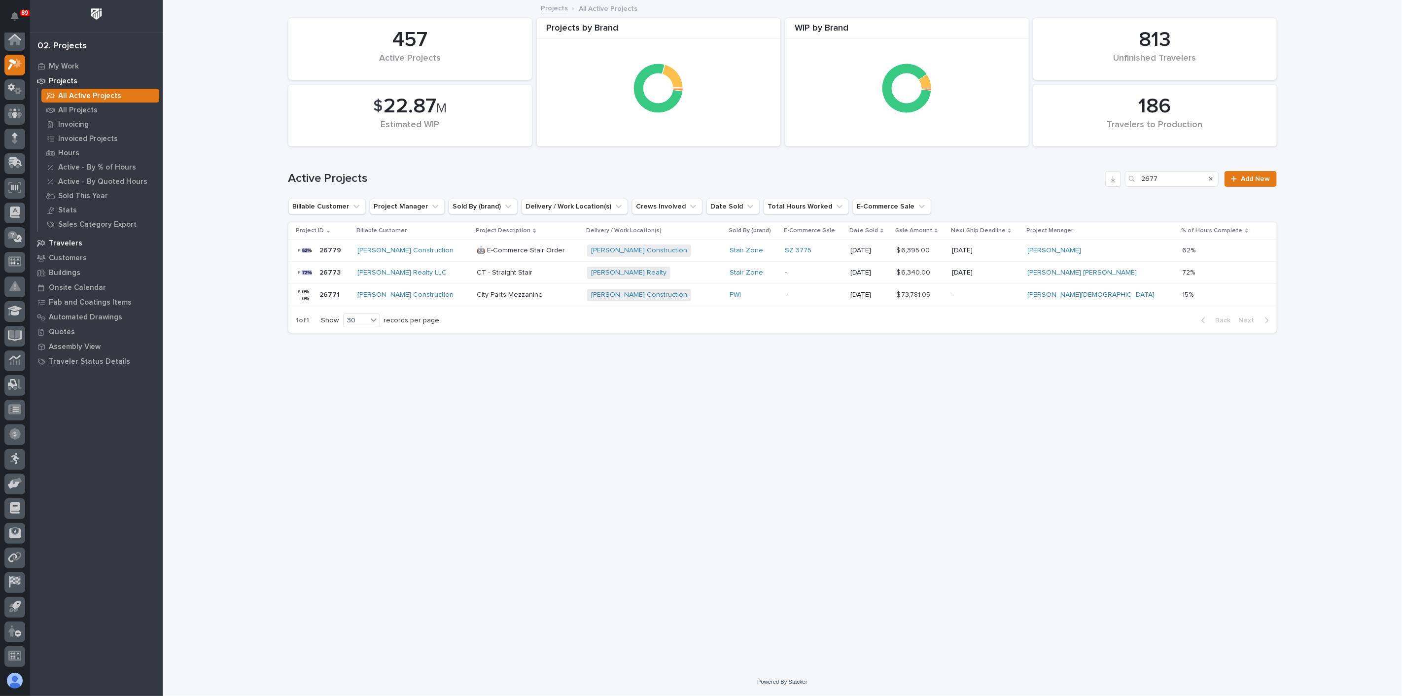
click at [77, 244] on p "Travelers" at bounding box center [66, 243] width 34 height 9
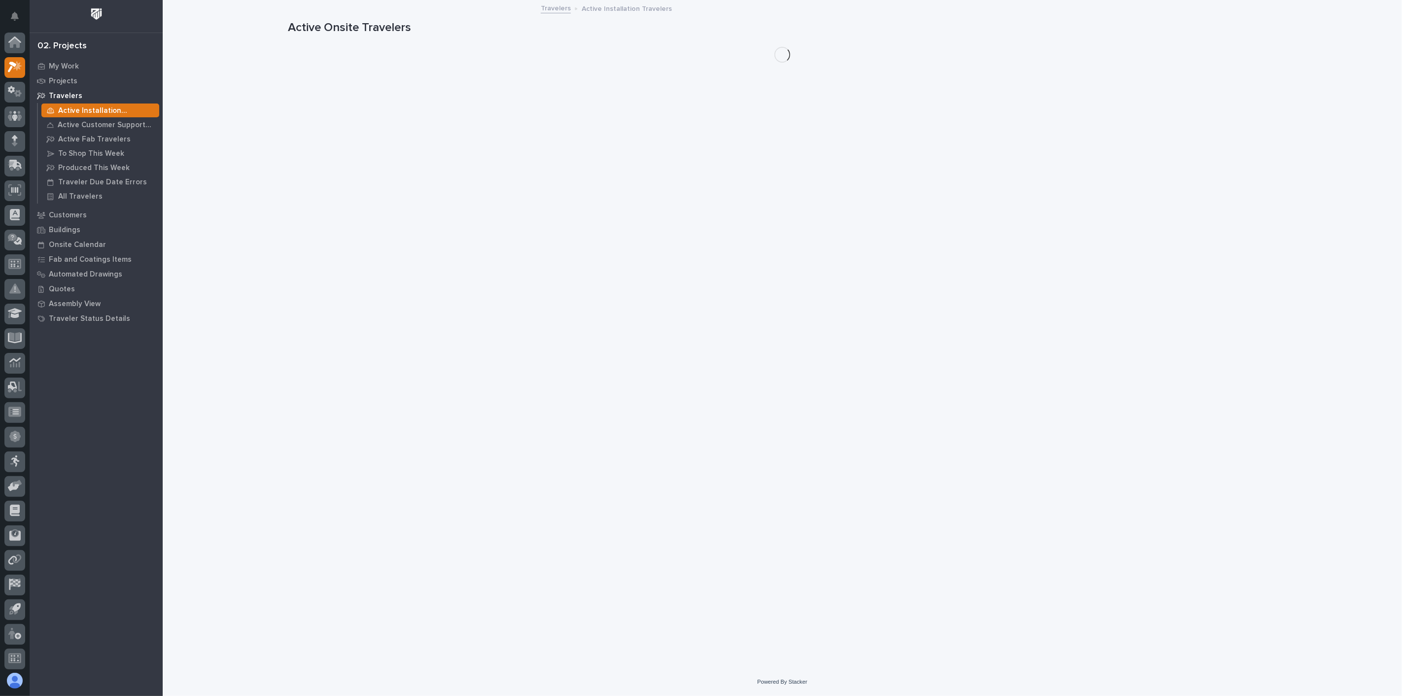
scroll to position [2, 0]
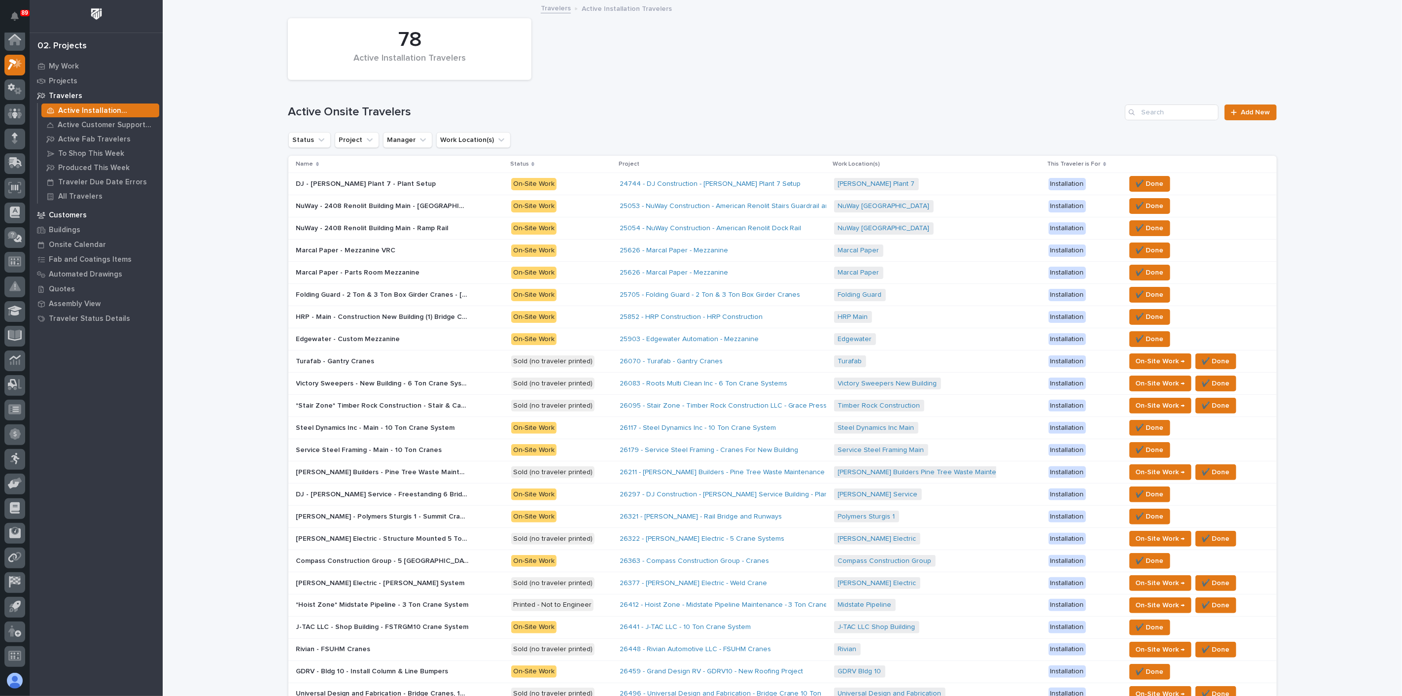
click at [82, 217] on p "Customers" at bounding box center [68, 215] width 38 height 9
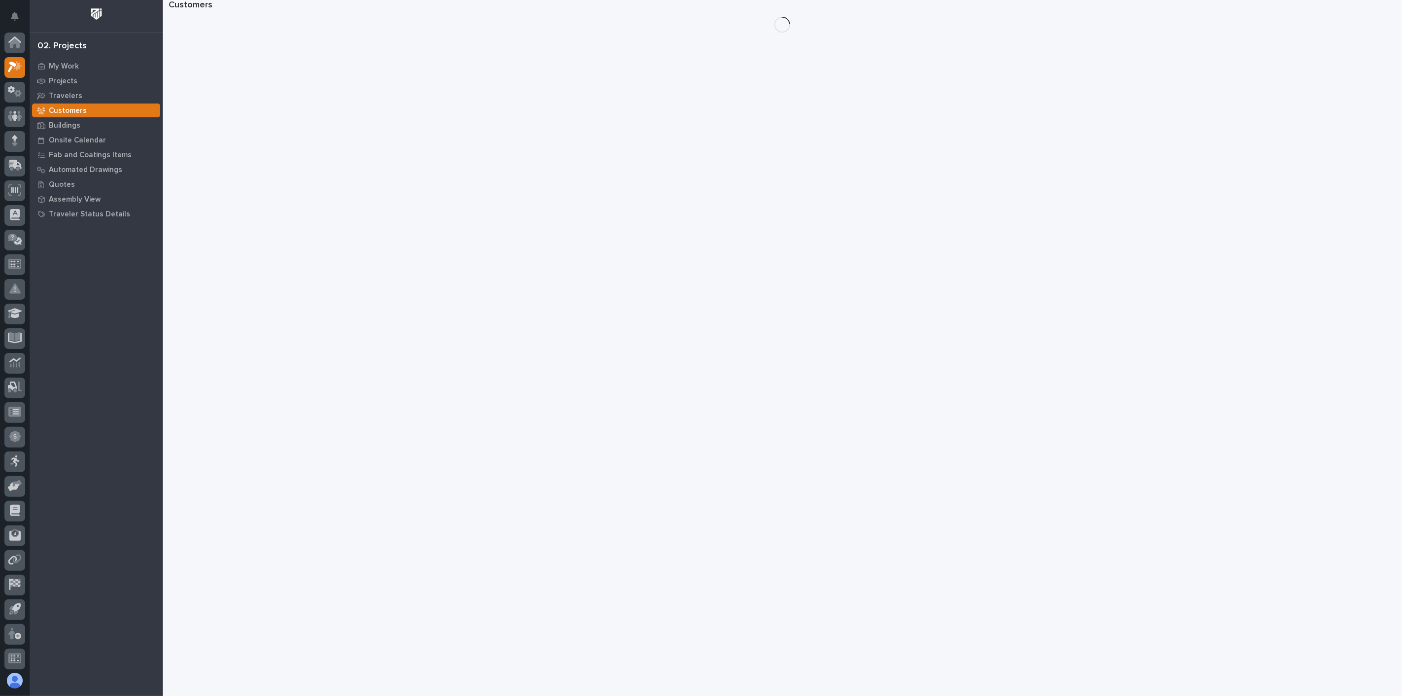
scroll to position [2, 0]
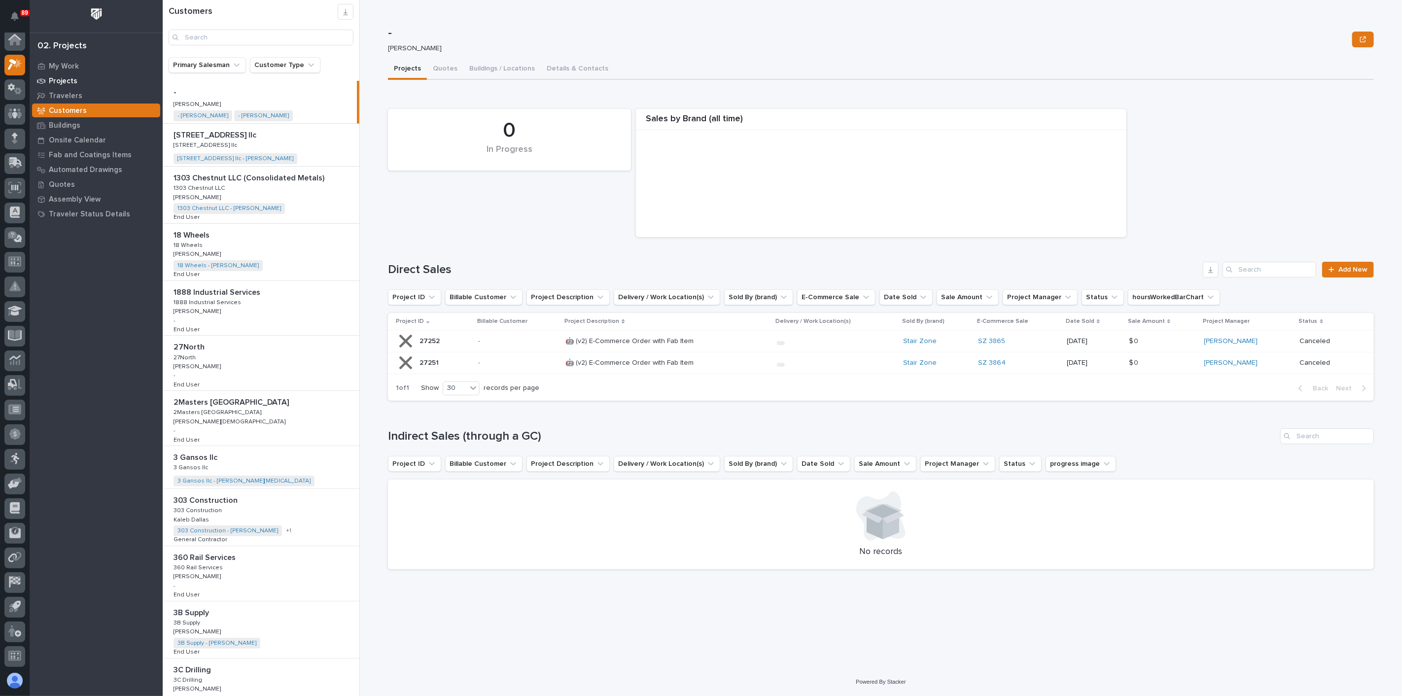
click at [71, 82] on p "Projects" at bounding box center [63, 81] width 29 height 9
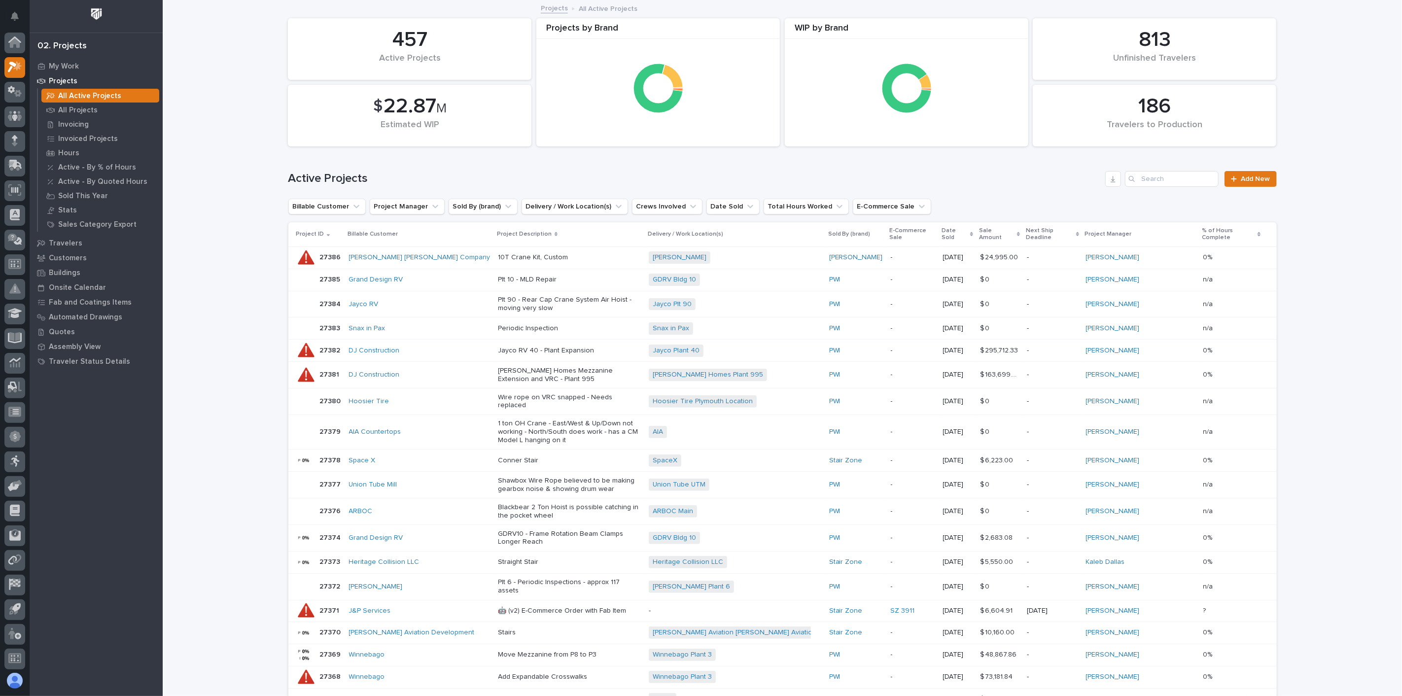
scroll to position [2, 0]
click at [97, 112] on div "All Projects" at bounding box center [100, 110] width 118 height 14
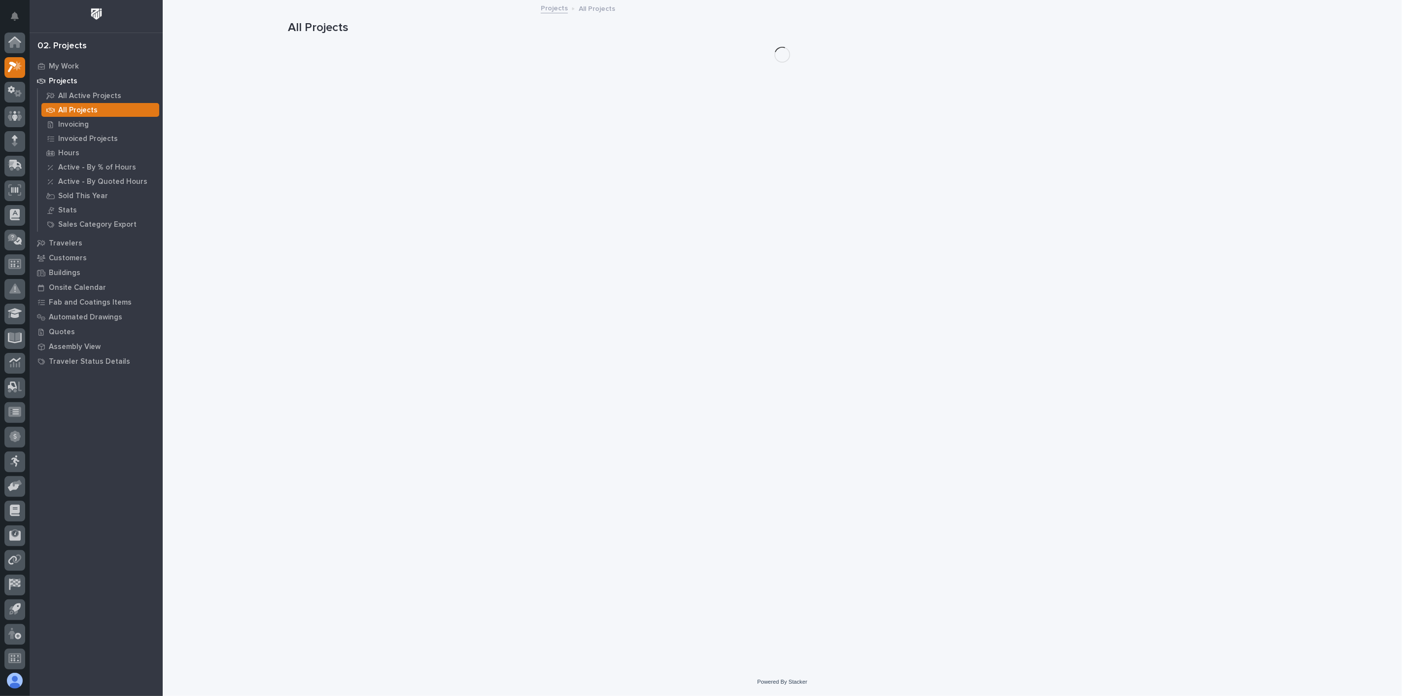
scroll to position [2, 0]
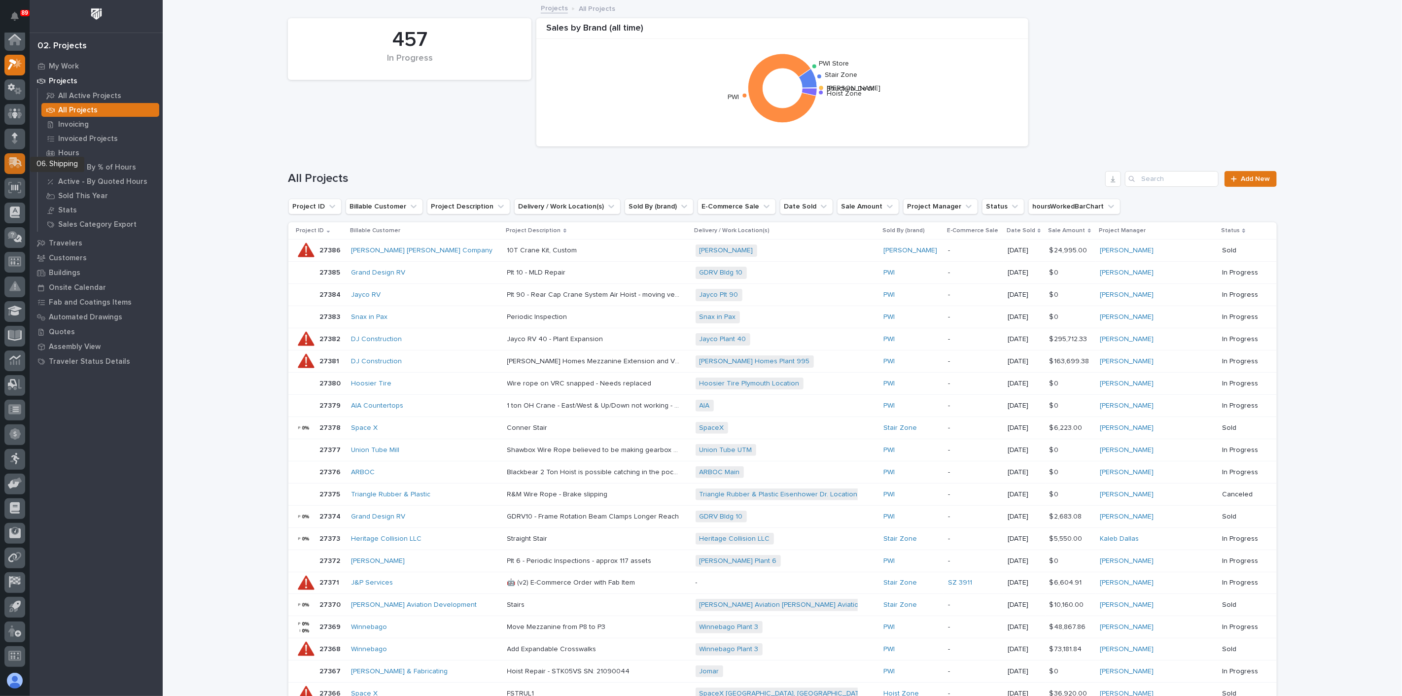
click at [12, 164] on icon at bounding box center [15, 162] width 14 height 11
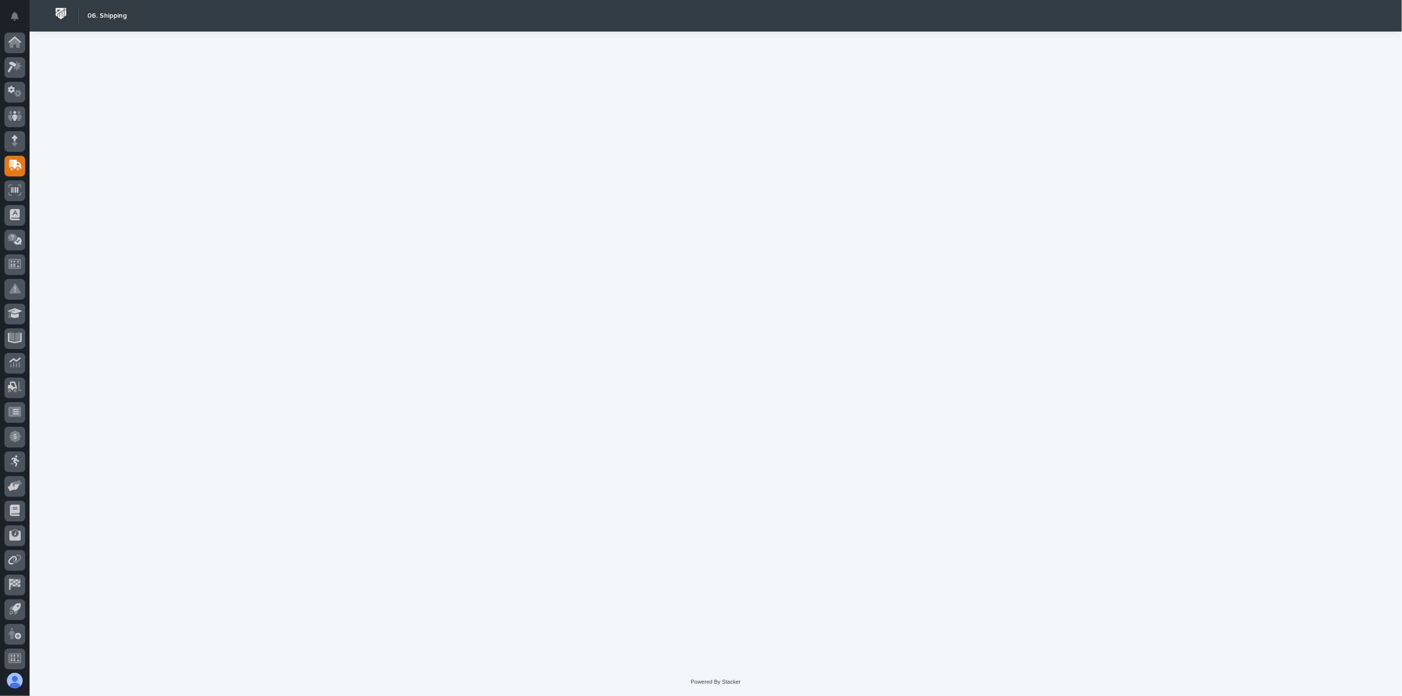
scroll to position [2, 0]
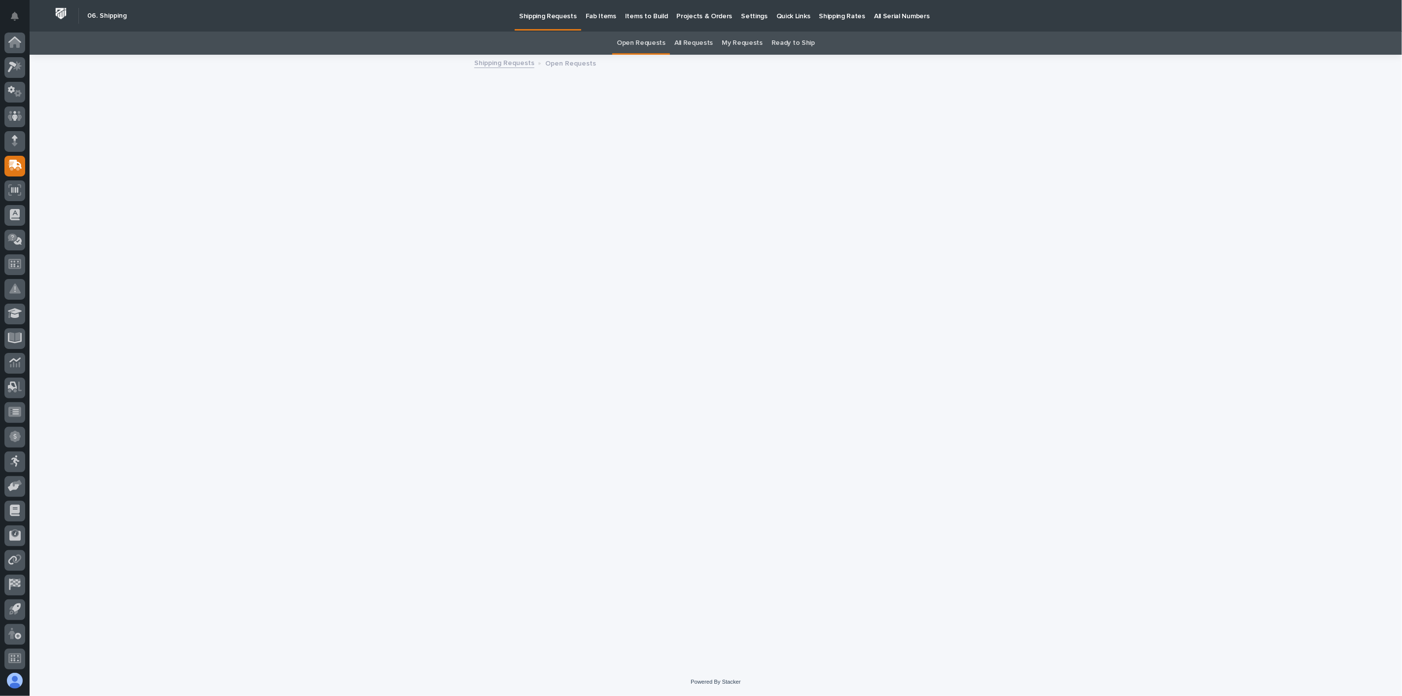
scroll to position [2, 0]
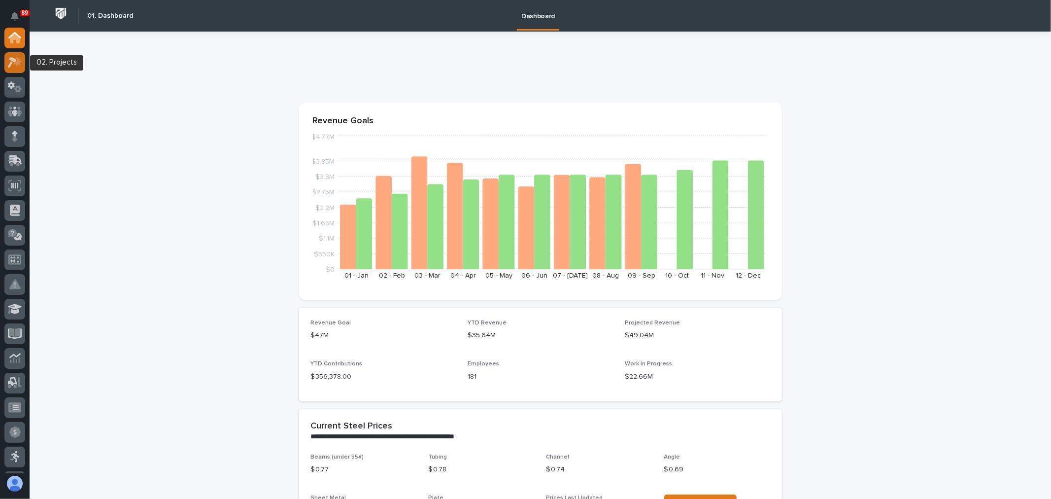
click at [8, 63] on icon at bounding box center [15, 62] width 14 height 11
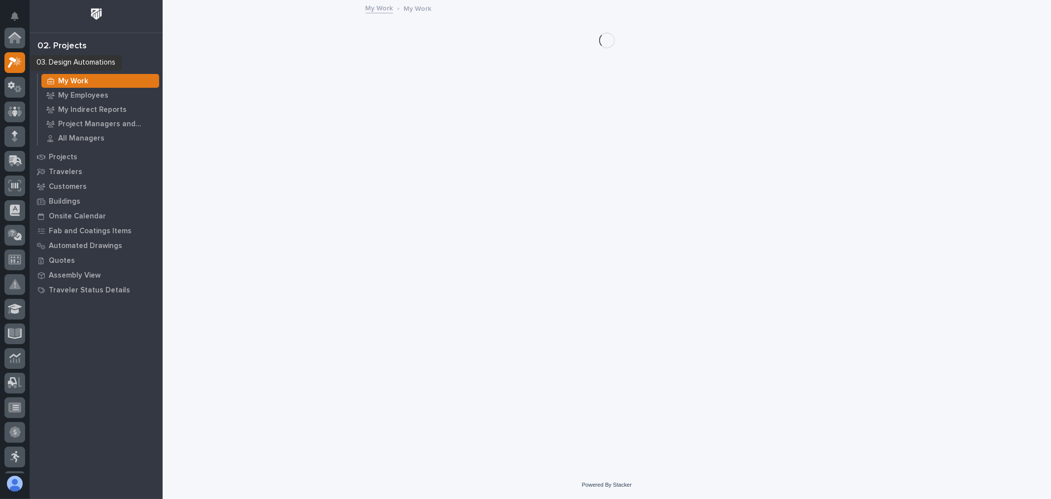
scroll to position [25, 0]
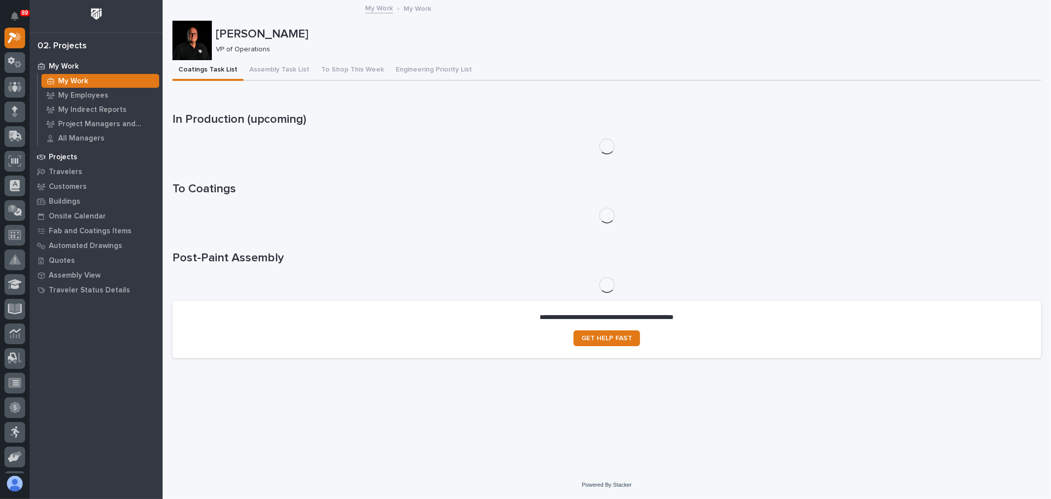
click at [74, 158] on p "Projects" at bounding box center [63, 157] width 29 height 9
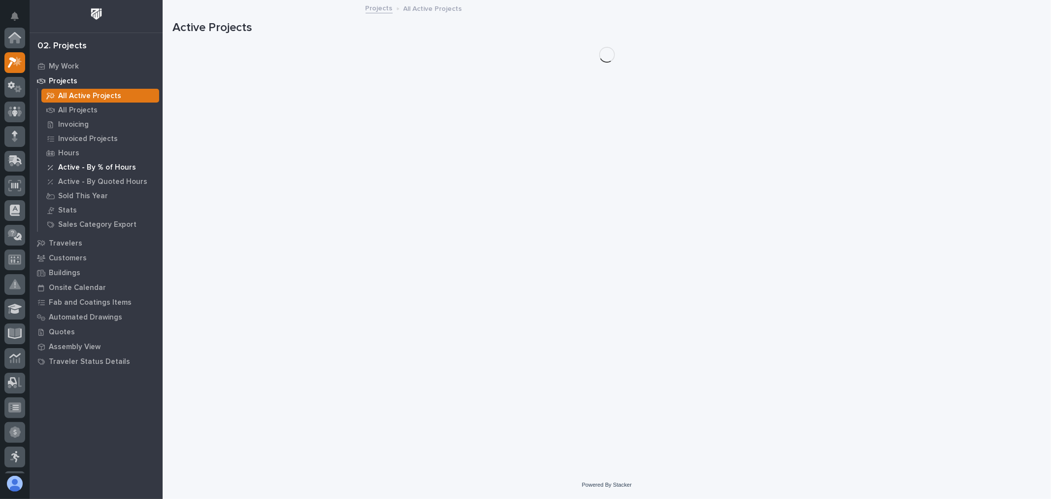
scroll to position [25, 0]
click at [84, 109] on p "All Projects" at bounding box center [77, 110] width 39 height 9
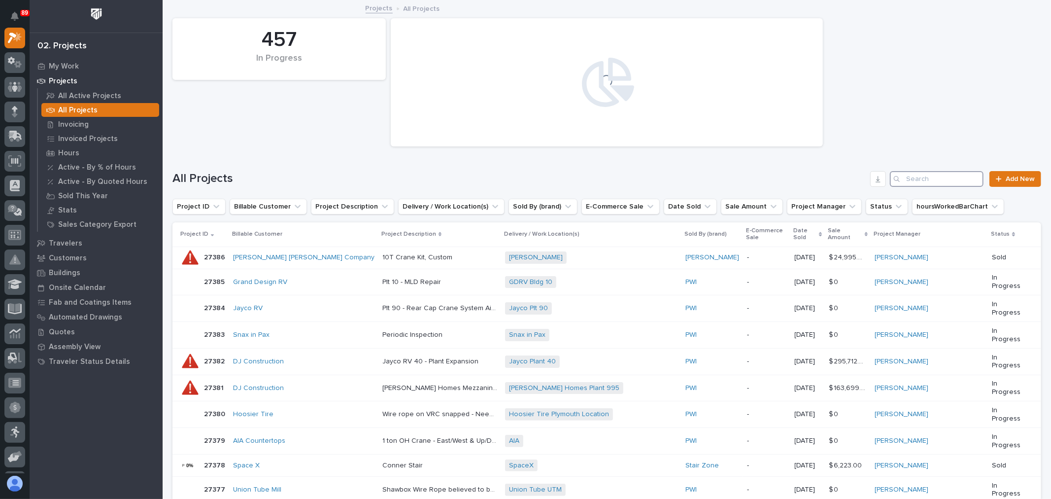
click at [929, 176] on input "Search" at bounding box center [937, 179] width 94 height 16
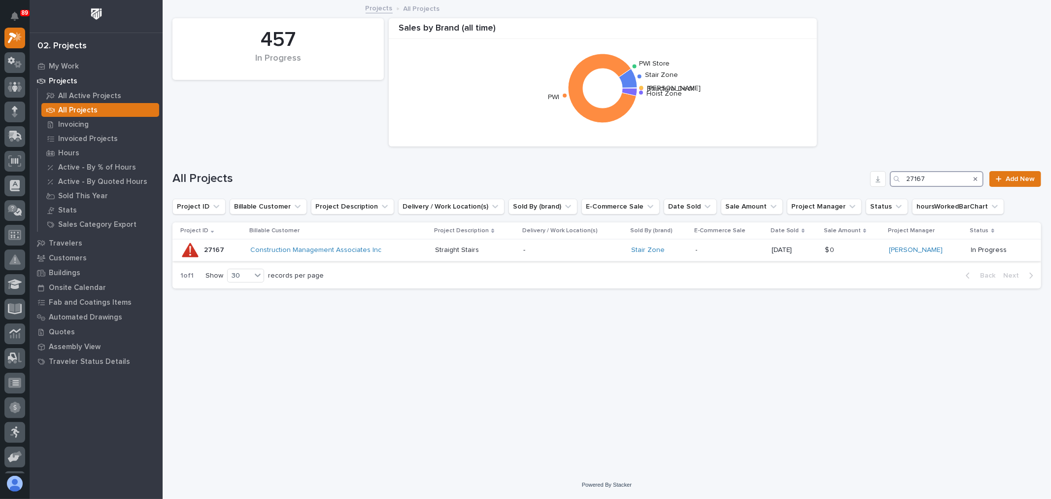
type input "27167"
click at [607, 253] on p "-" at bounding box center [573, 250] width 100 height 8
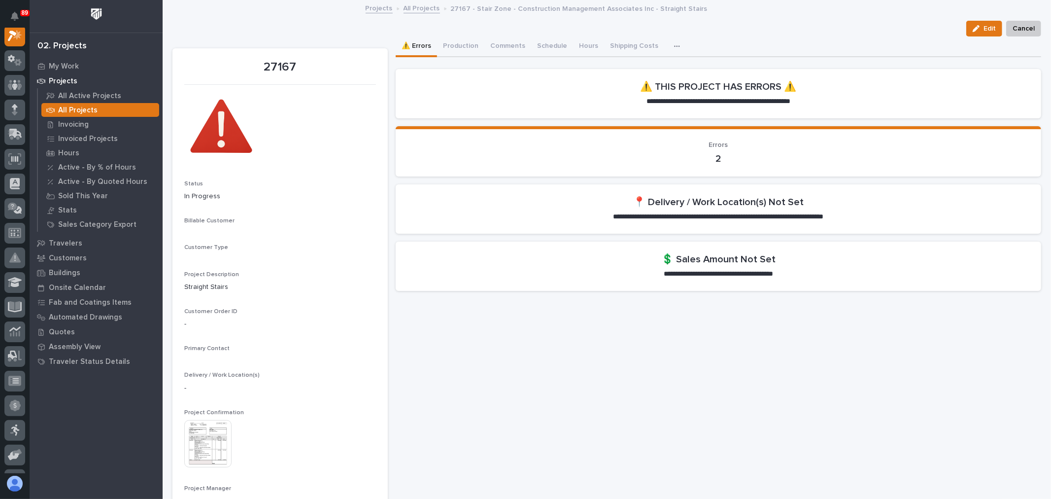
scroll to position [25, 0]
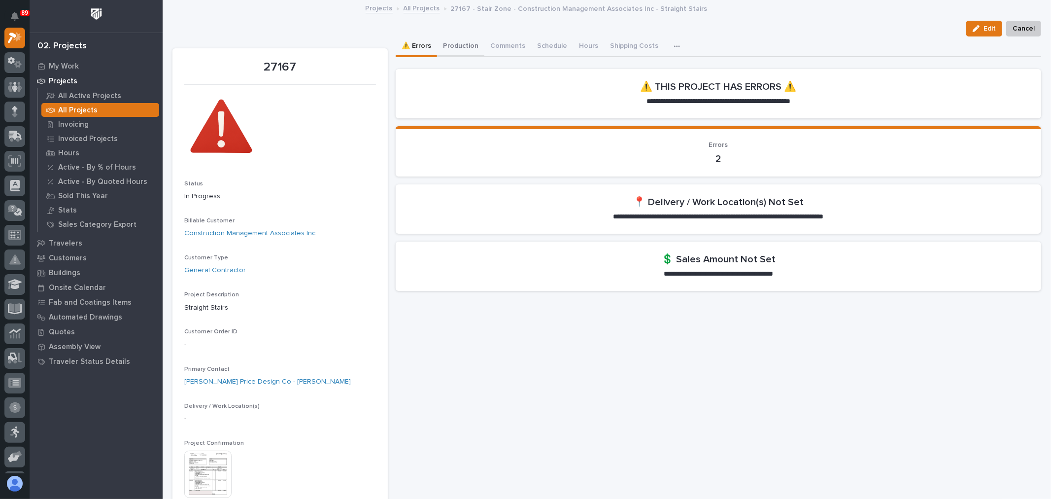
click at [462, 44] on button "Production" at bounding box center [460, 46] width 47 height 21
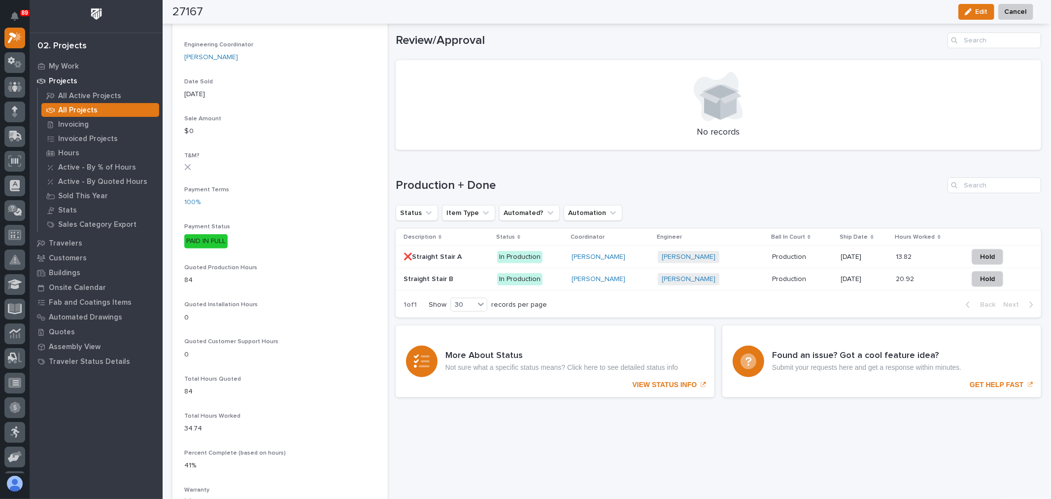
scroll to position [547, 0]
click at [559, 259] on p "In Production" at bounding box center [530, 258] width 67 height 12
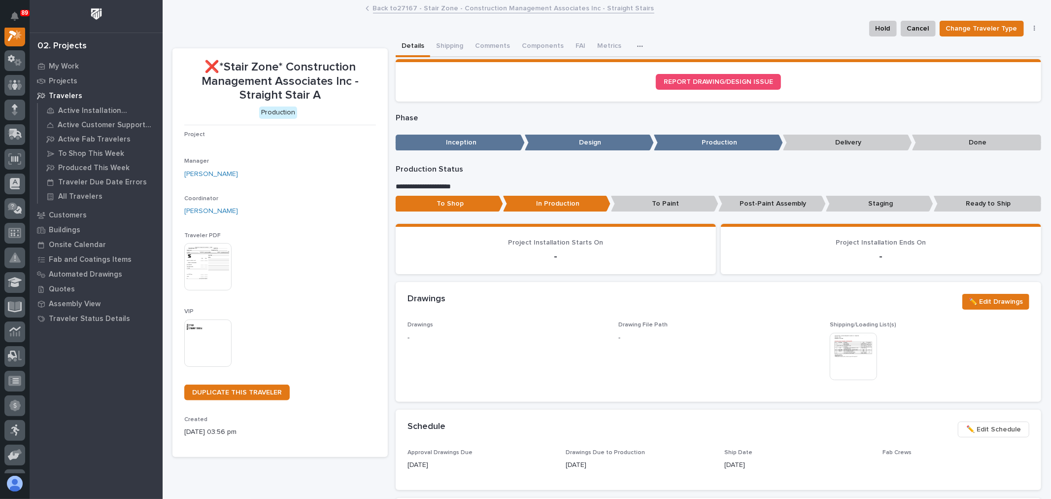
scroll to position [25, 0]
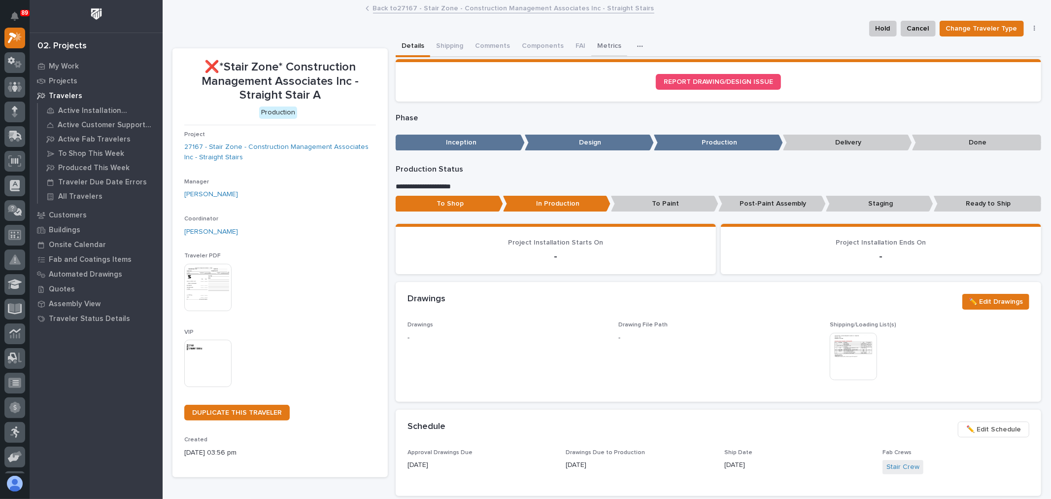
click at [603, 44] on button "Metrics" at bounding box center [609, 46] width 36 height 21
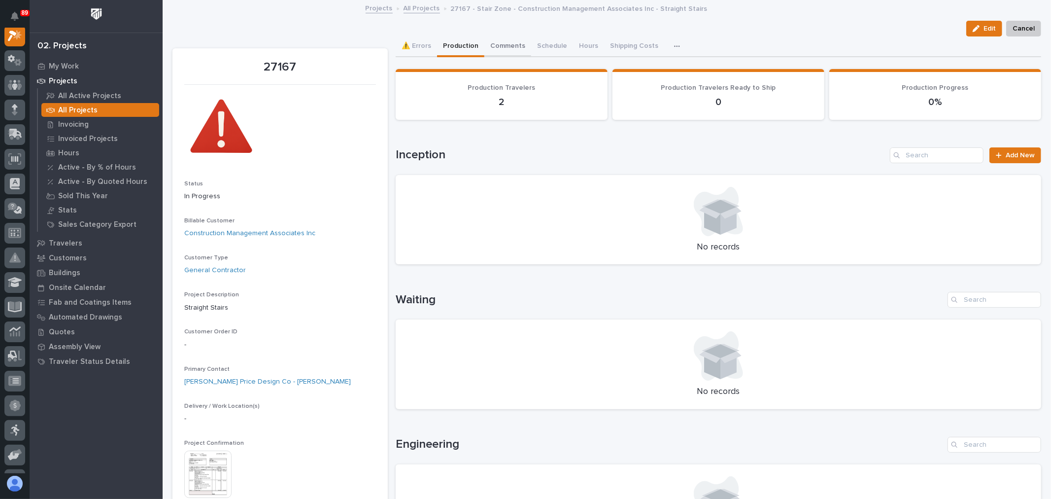
click at [511, 46] on button "Comments" at bounding box center [507, 46] width 47 height 21
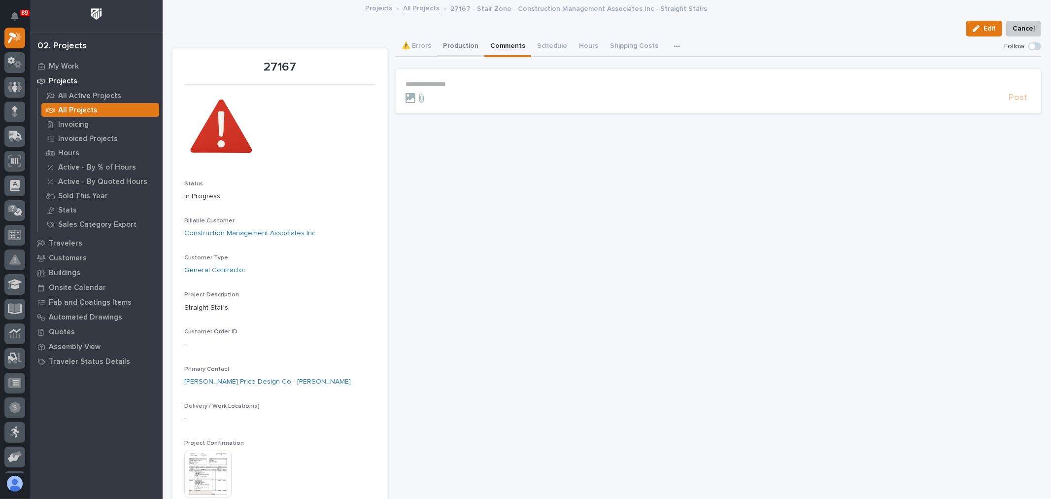
click at [469, 43] on button "Production" at bounding box center [460, 46] width 47 height 21
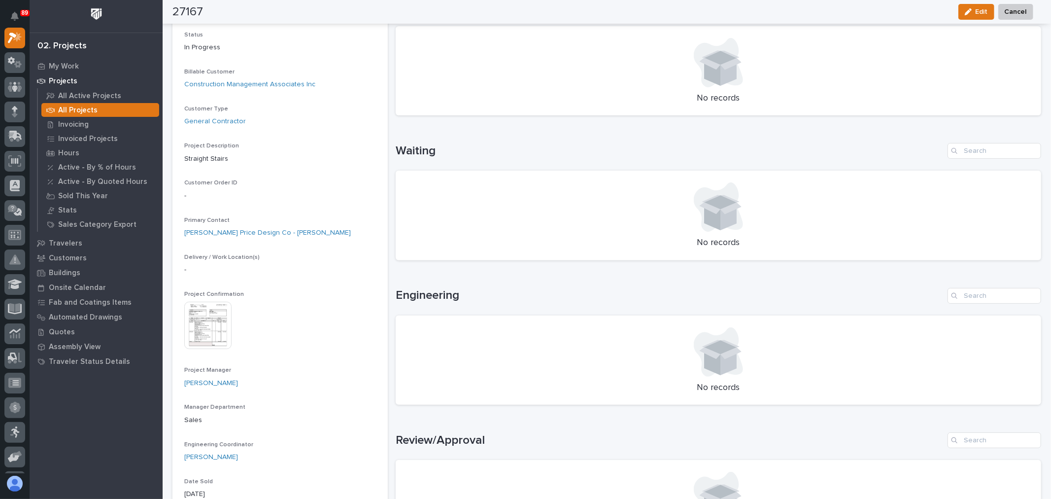
scroll to position [164, 0]
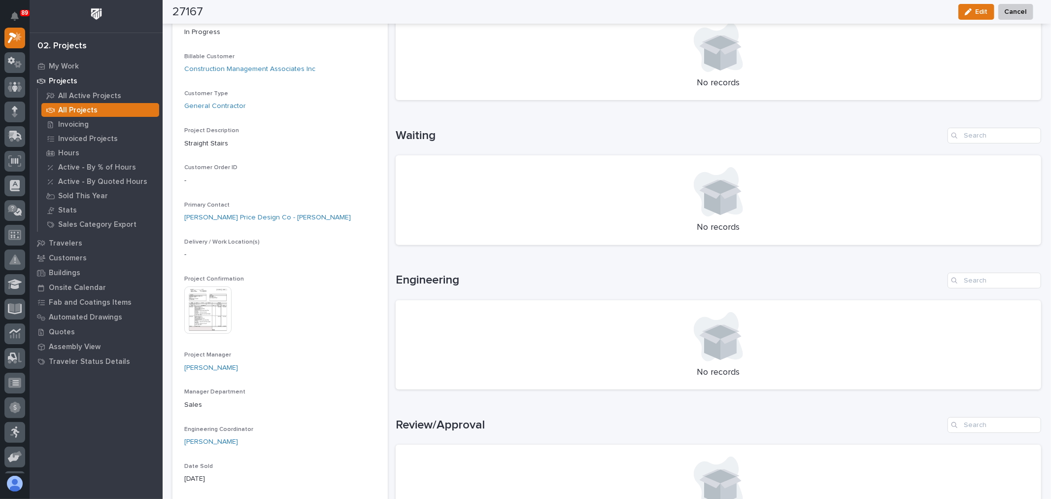
click at [225, 318] on img at bounding box center [207, 309] width 47 height 47
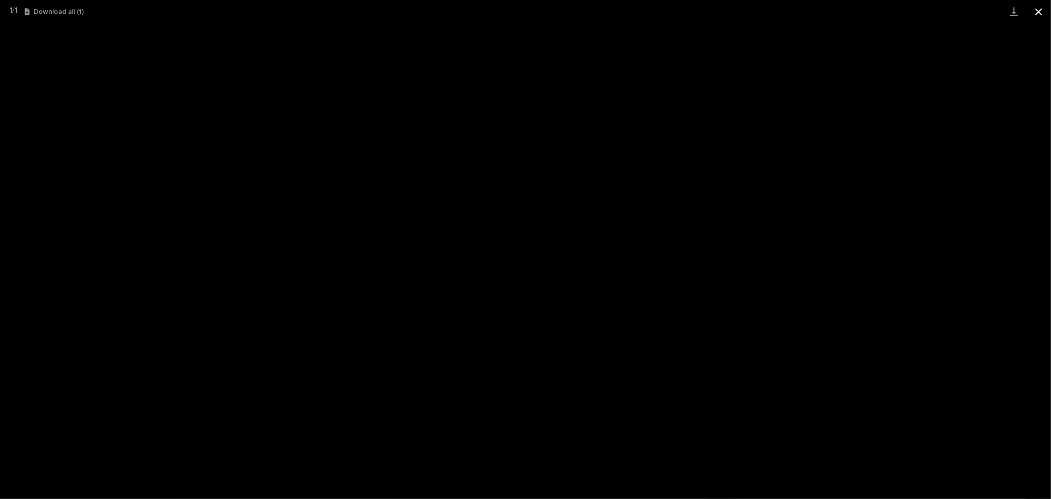
click at [1037, 8] on button "Close gallery" at bounding box center [1039, 11] width 25 height 23
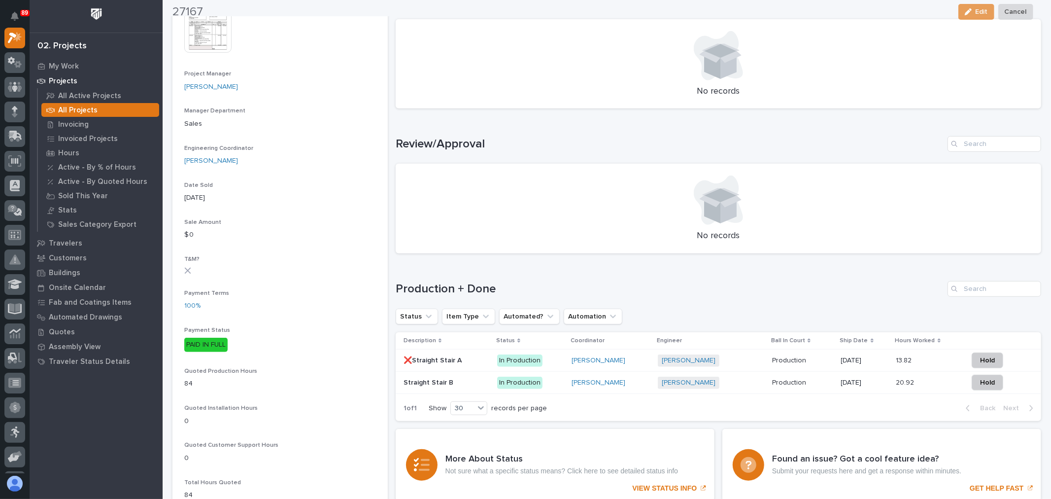
scroll to position [548, 0]
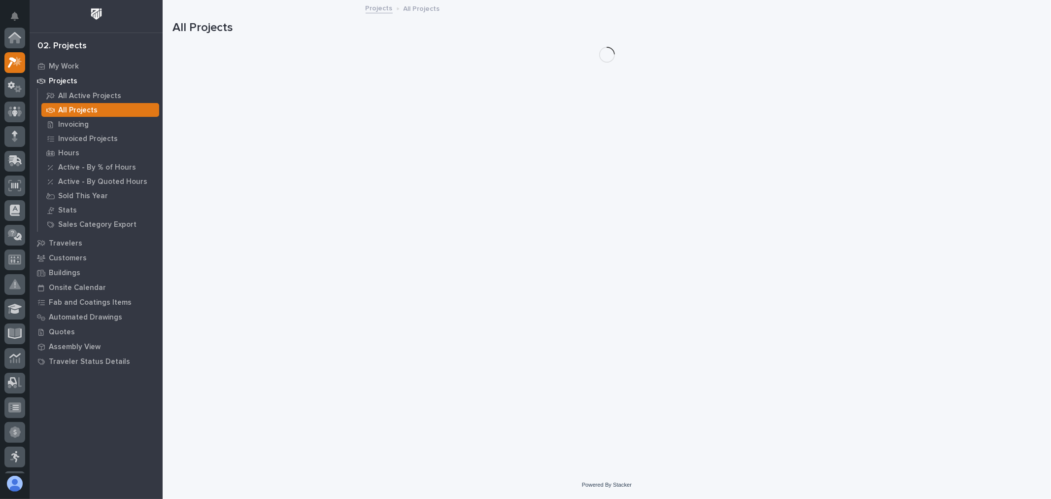
scroll to position [27, 0]
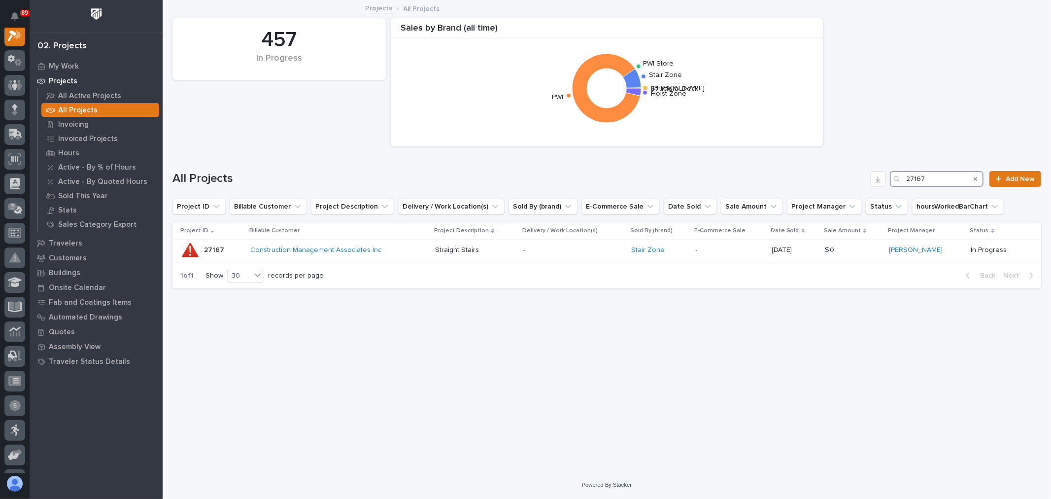
click at [947, 181] on input "27167" at bounding box center [937, 179] width 94 height 16
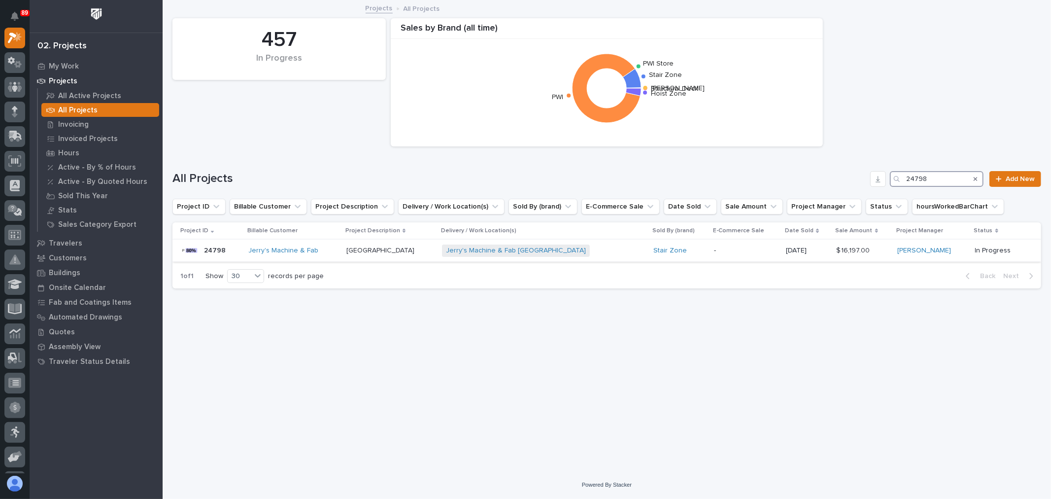
type input "24798"
click at [629, 254] on div "Jerry's Machine & Fab Alexandria High School + 0" at bounding box center [544, 251] width 204 height 20
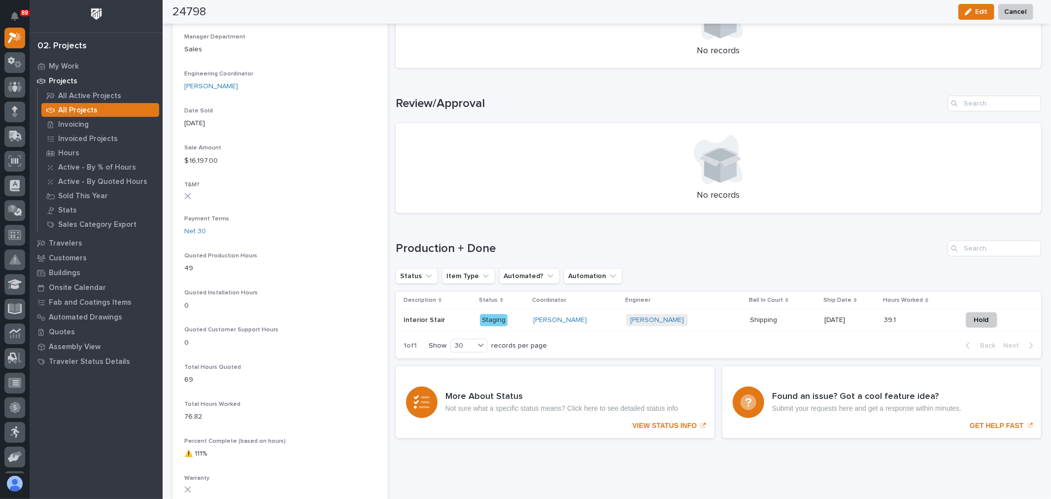
scroll to position [493, 0]
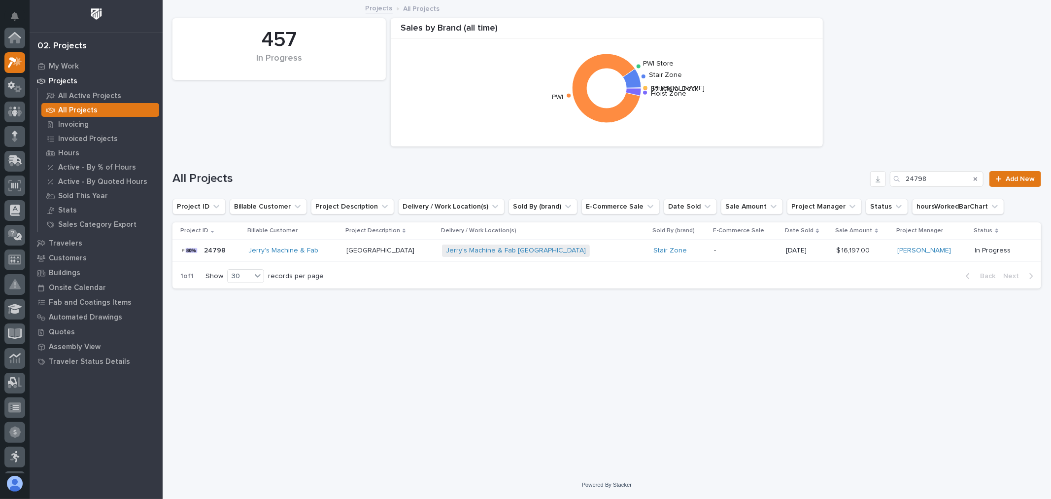
scroll to position [27, 0]
click at [958, 185] on input "24798" at bounding box center [937, 179] width 94 height 16
type input "2"
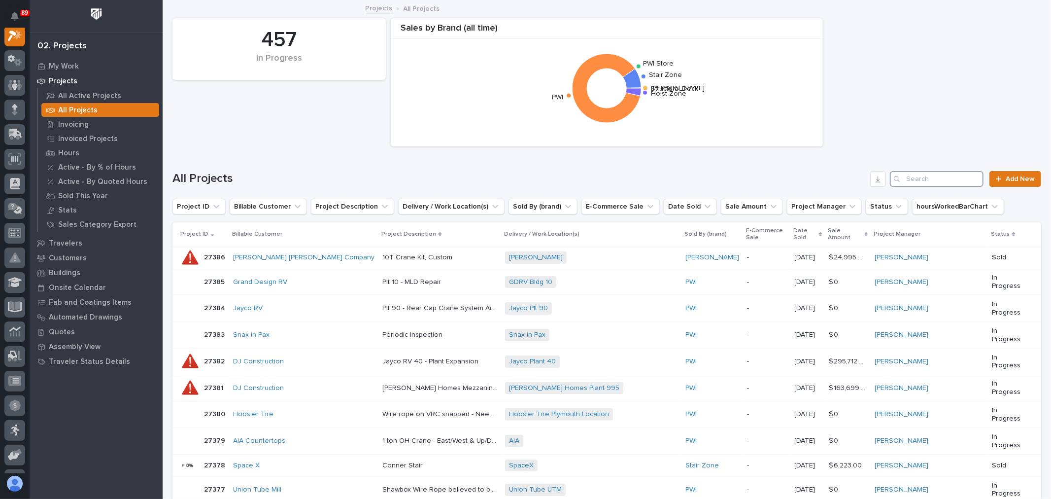
scroll to position [25, 0]
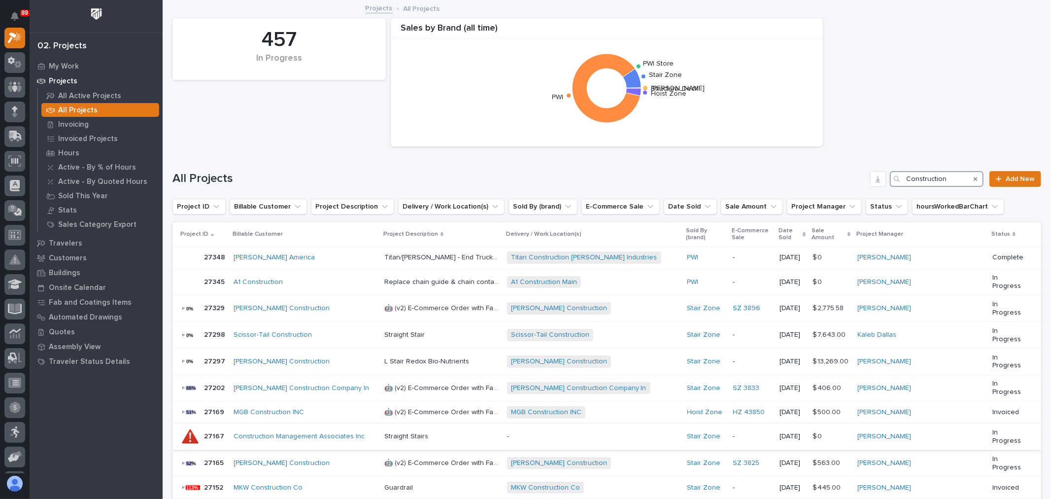
type input "Construction"
click at [441, 432] on p at bounding box center [441, 436] width 115 height 8
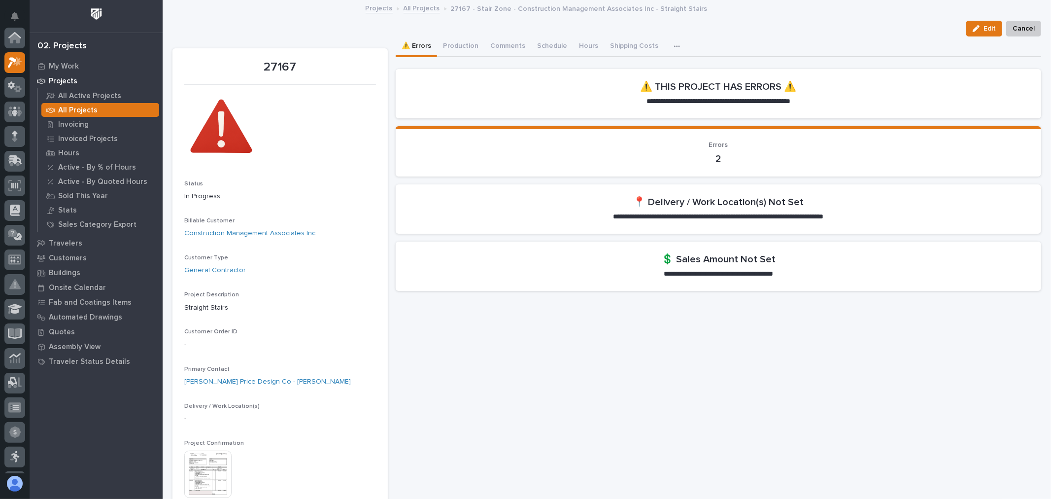
scroll to position [25, 0]
click at [461, 43] on button "Production" at bounding box center [460, 46] width 47 height 21
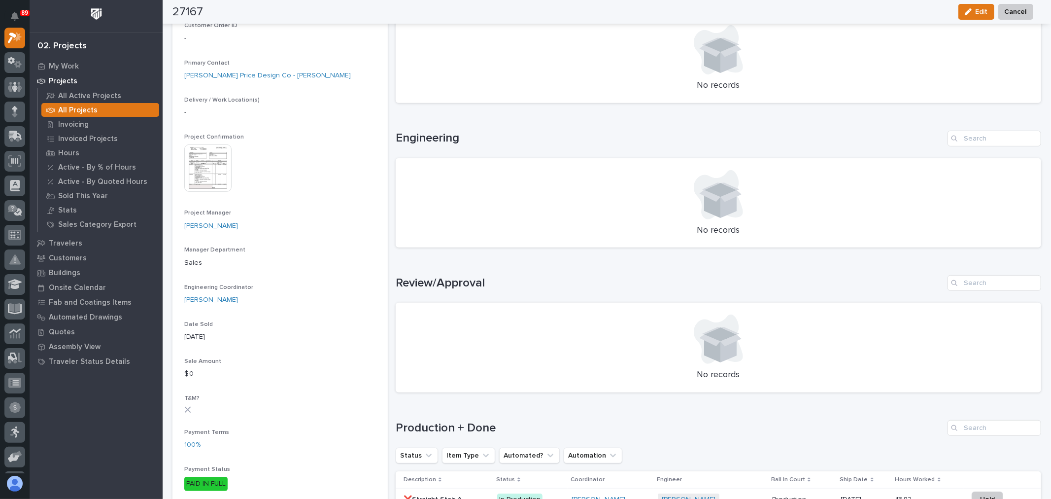
scroll to position [383, 0]
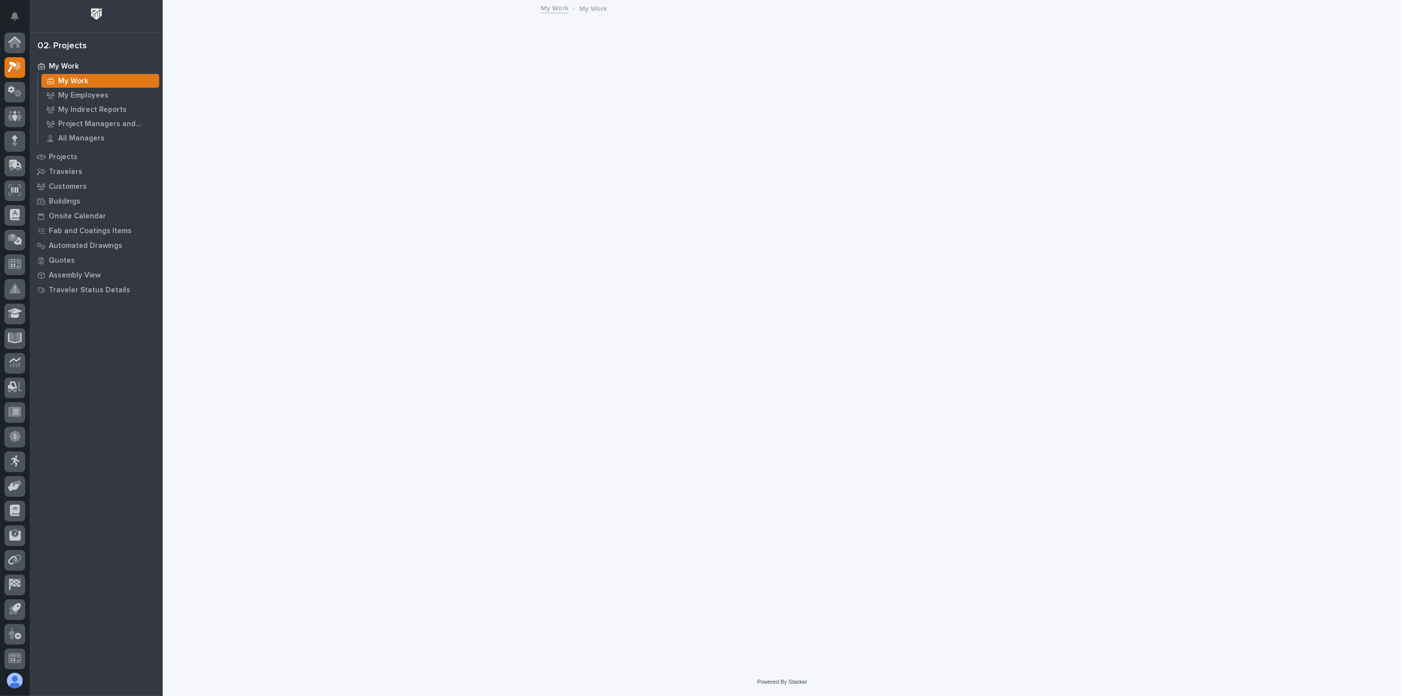
scroll to position [2, 0]
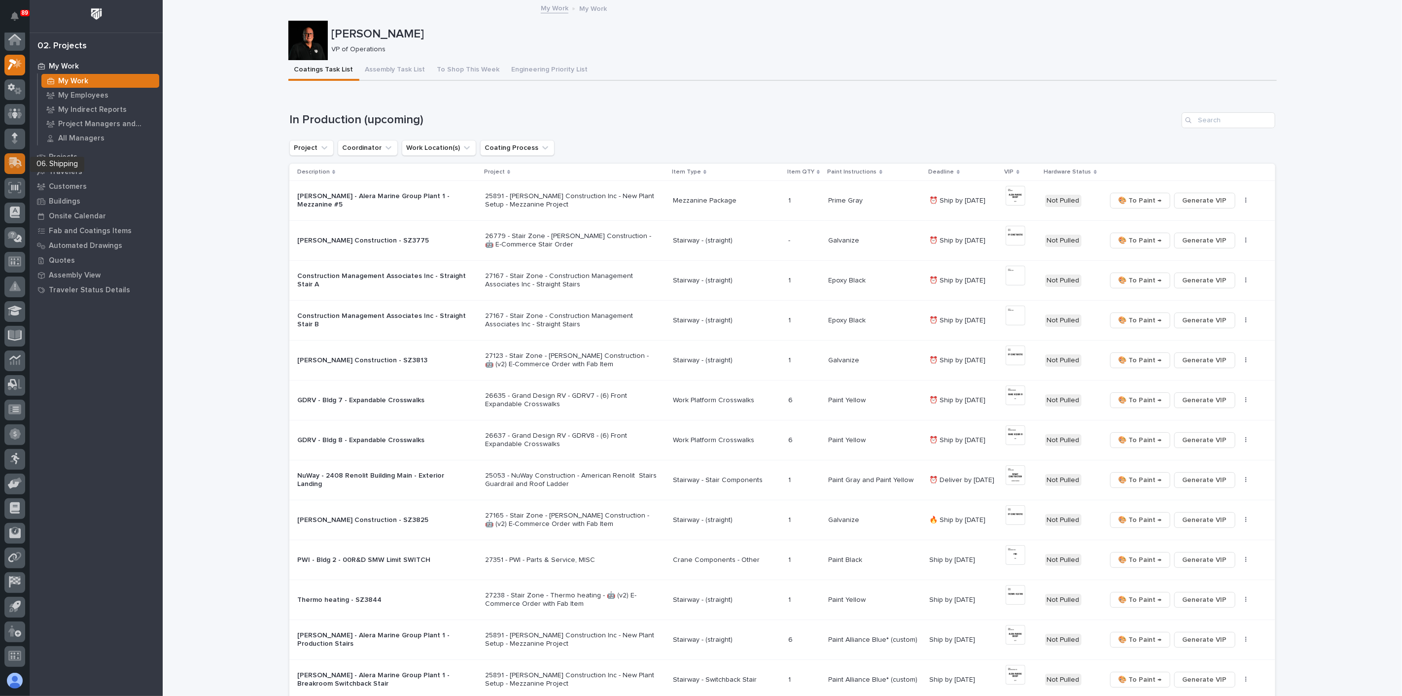
click at [18, 167] on icon at bounding box center [14, 164] width 12 height 9
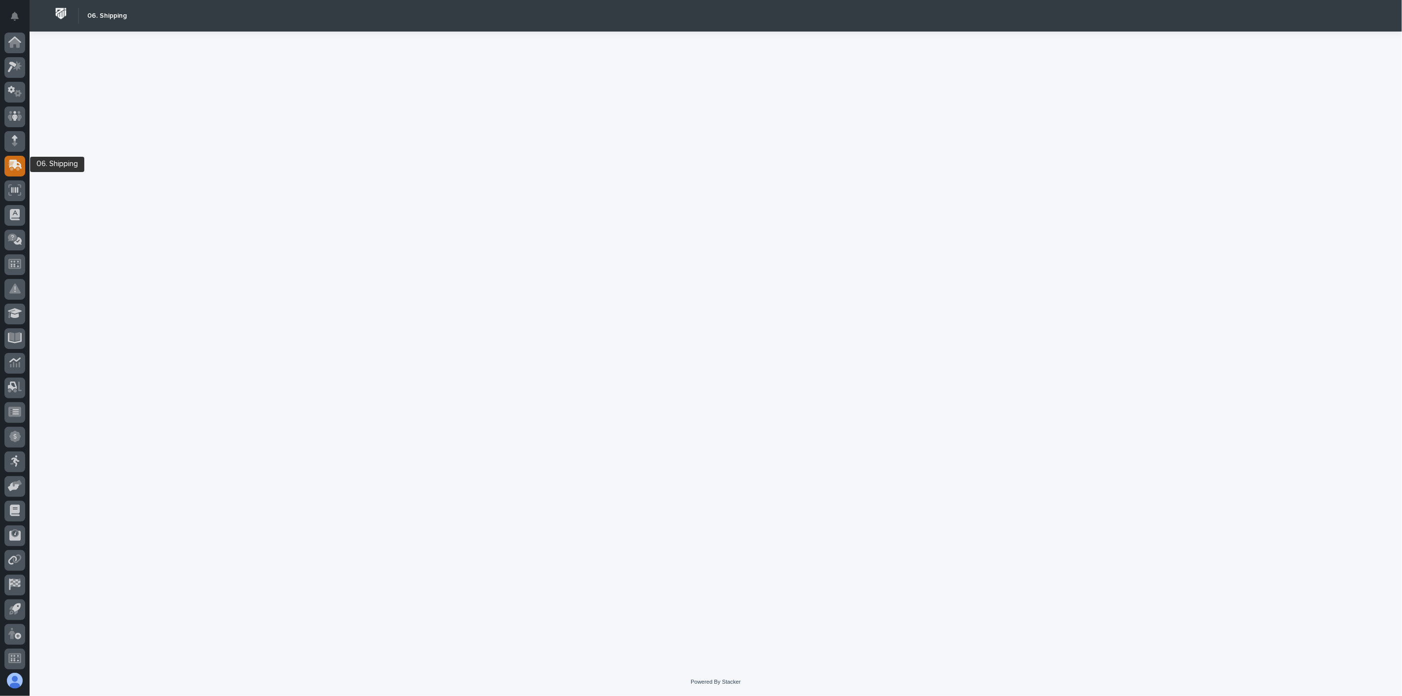
scroll to position [2, 0]
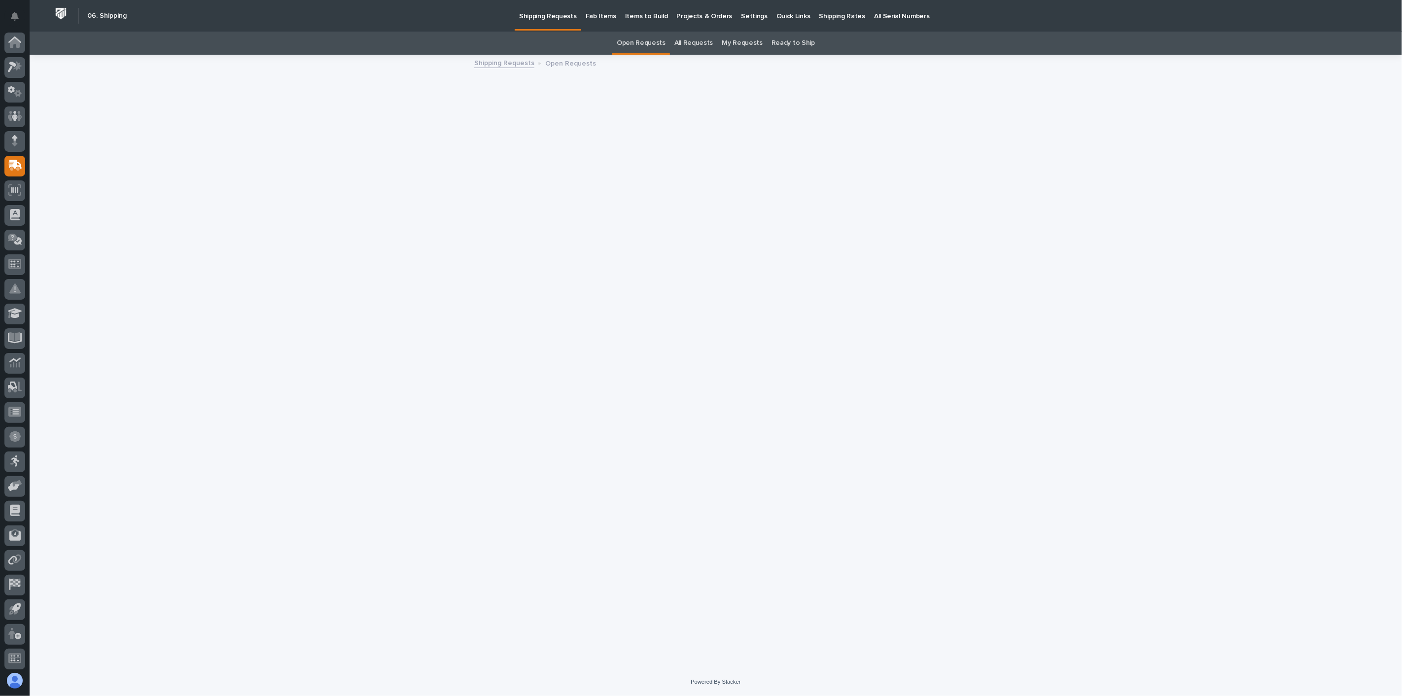
scroll to position [2, 0]
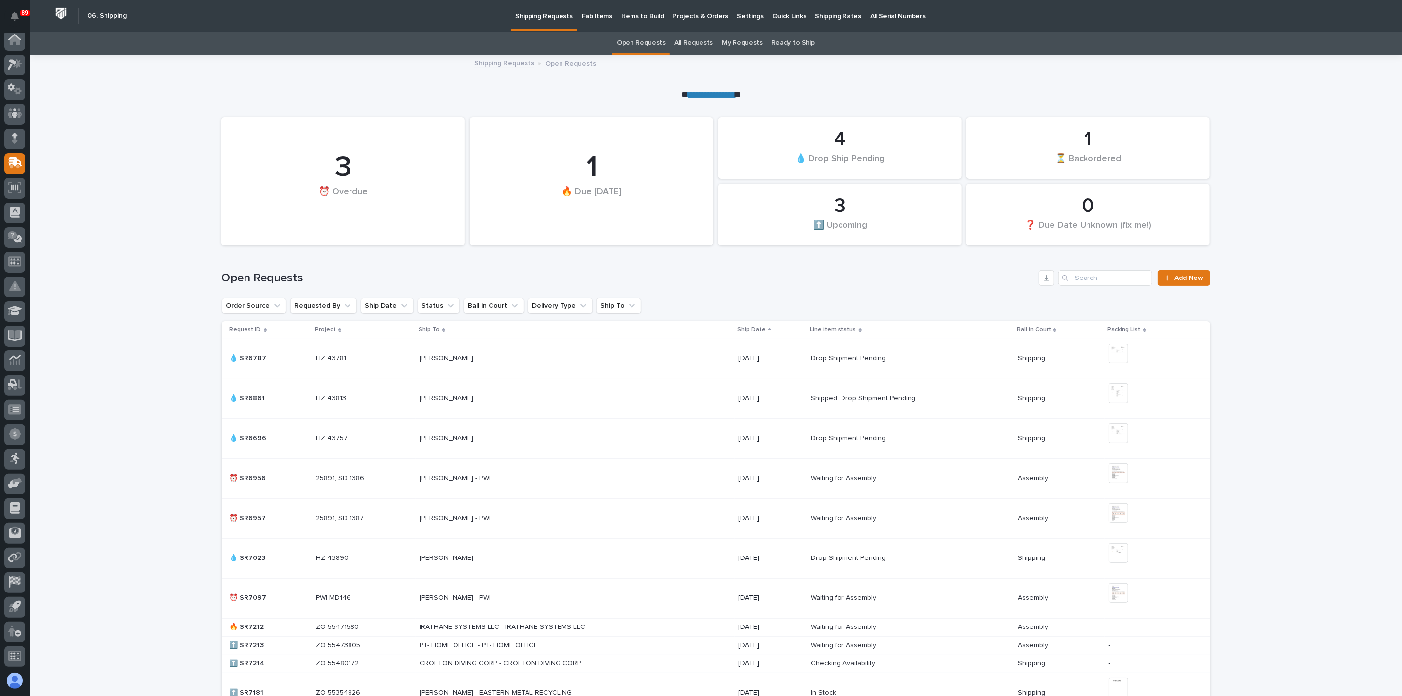
click at [339, 172] on div "3" at bounding box center [343, 167] width 210 height 35
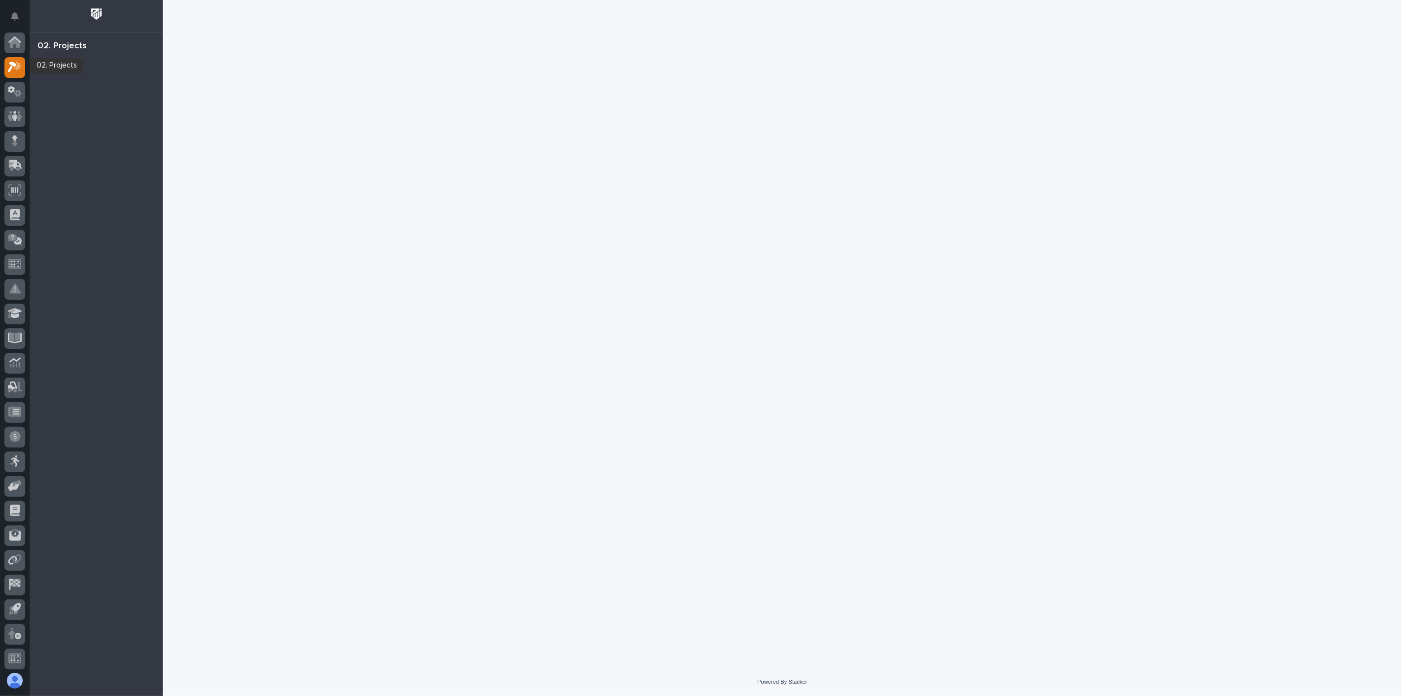
scroll to position [2, 0]
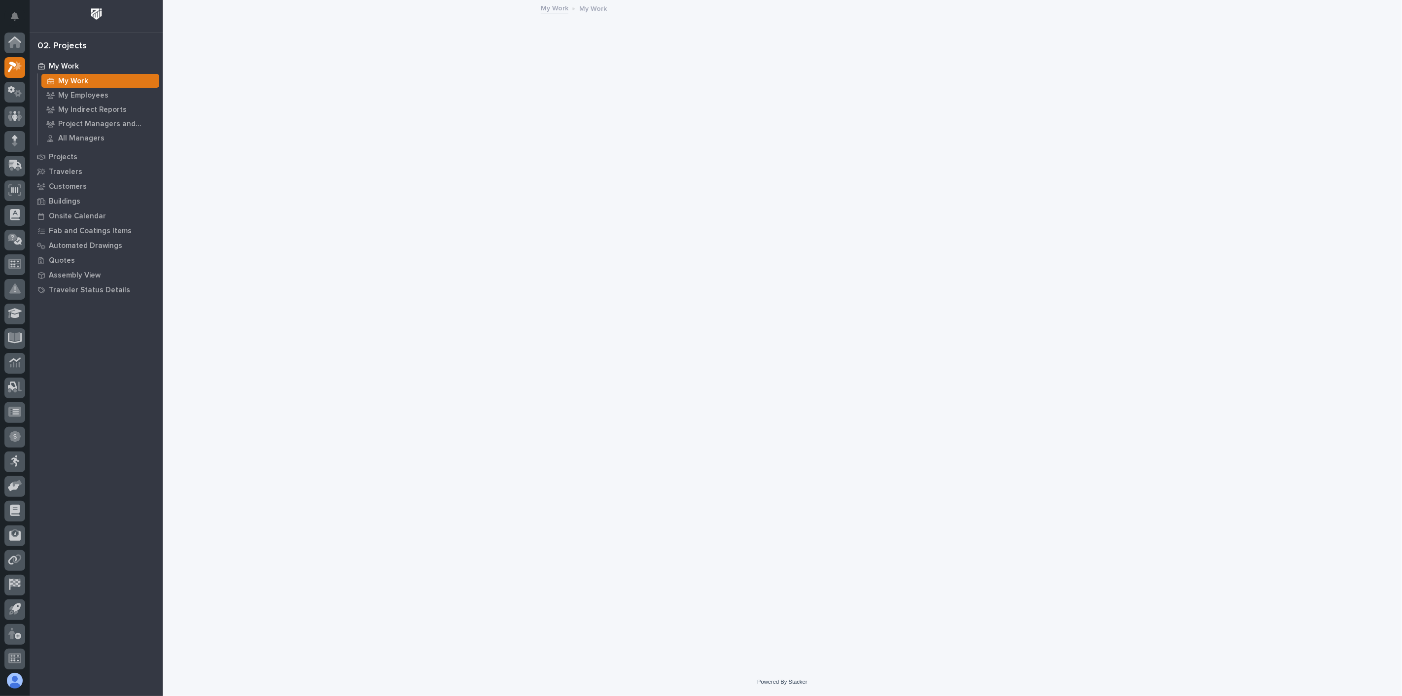
scroll to position [2, 0]
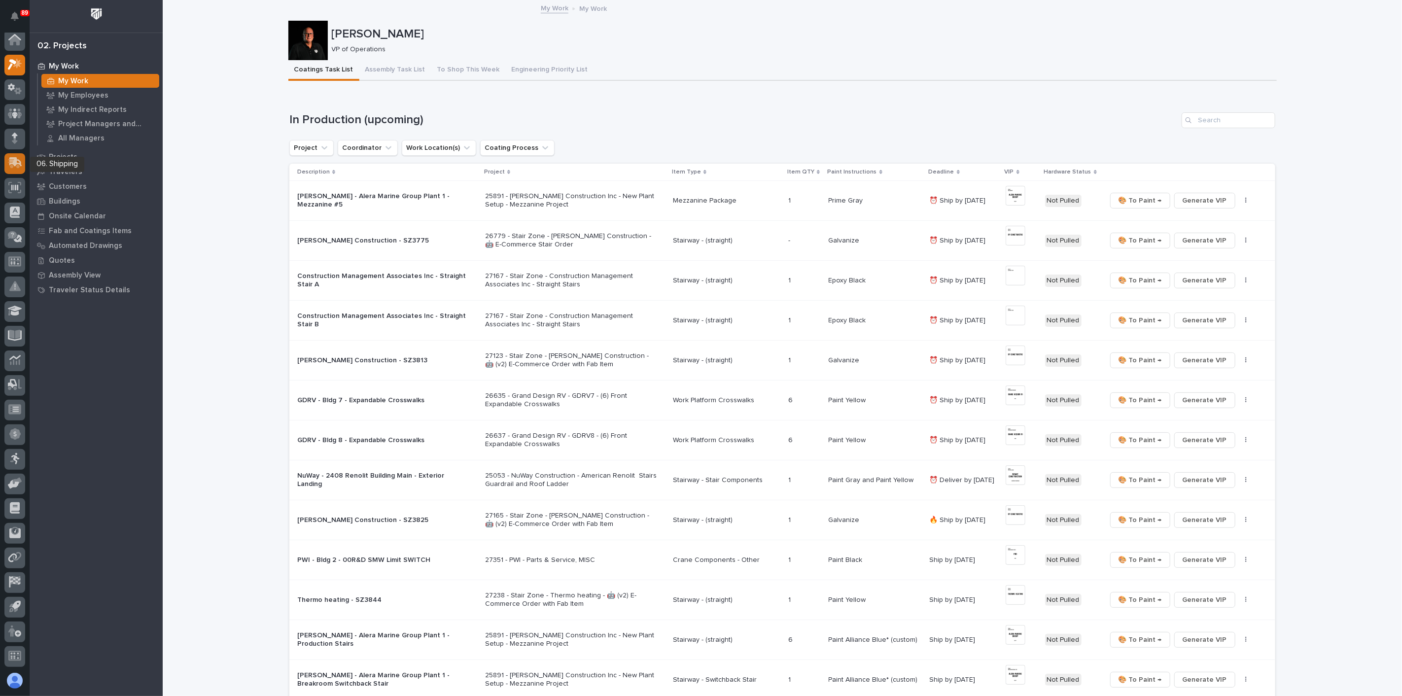
click at [22, 169] on div at bounding box center [14, 163] width 21 height 21
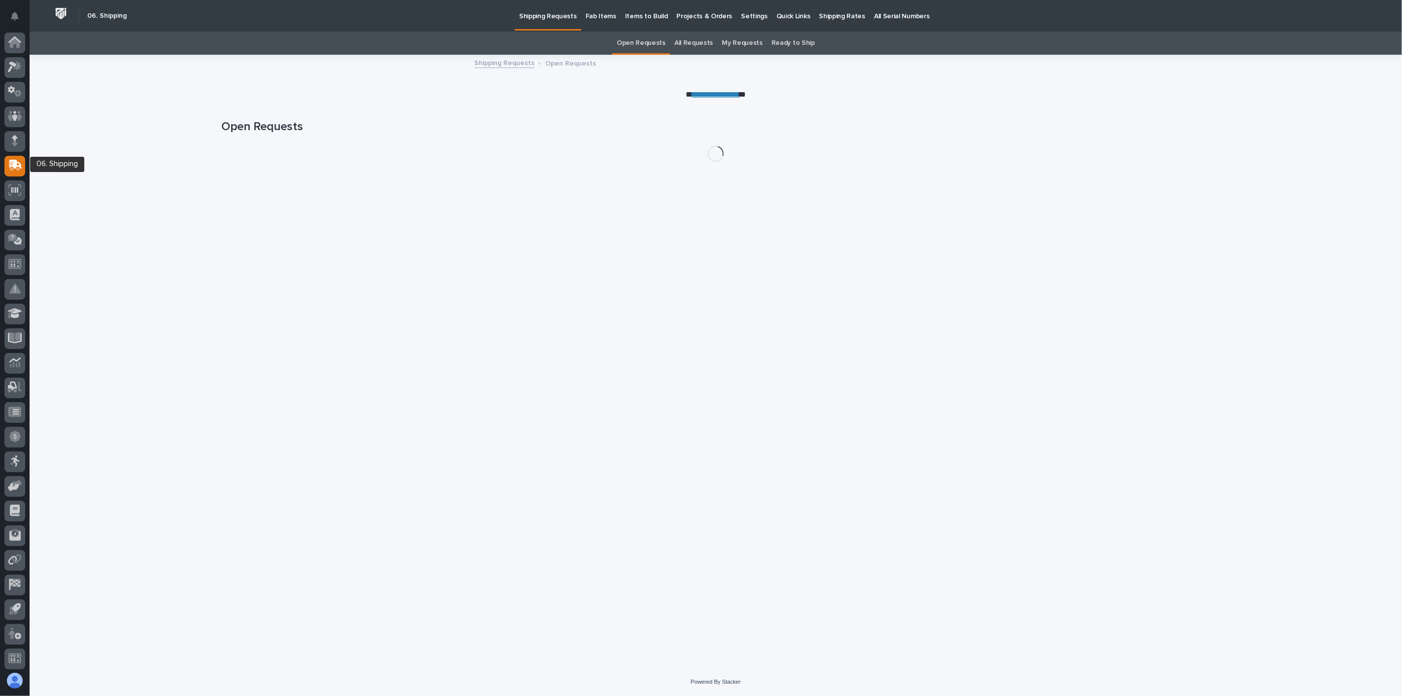
scroll to position [2, 0]
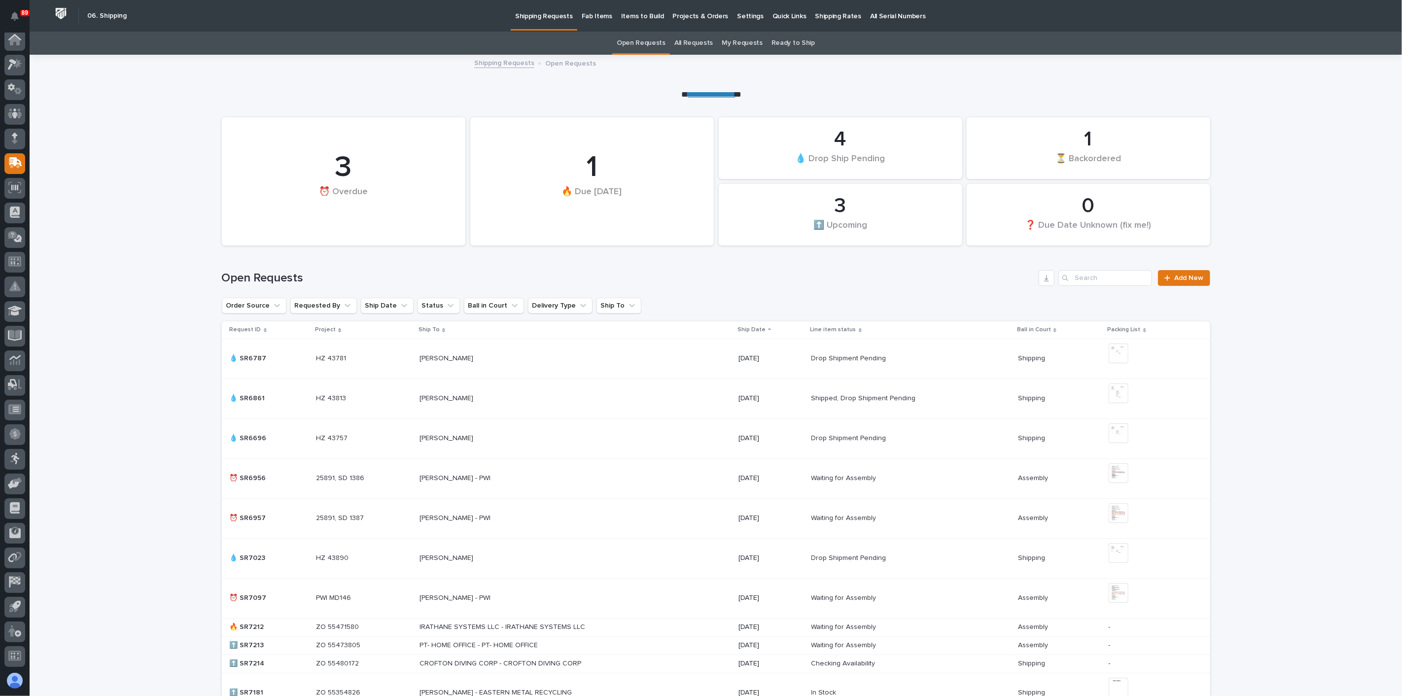
click at [589, 16] on p "Fab Items" at bounding box center [597, 10] width 31 height 21
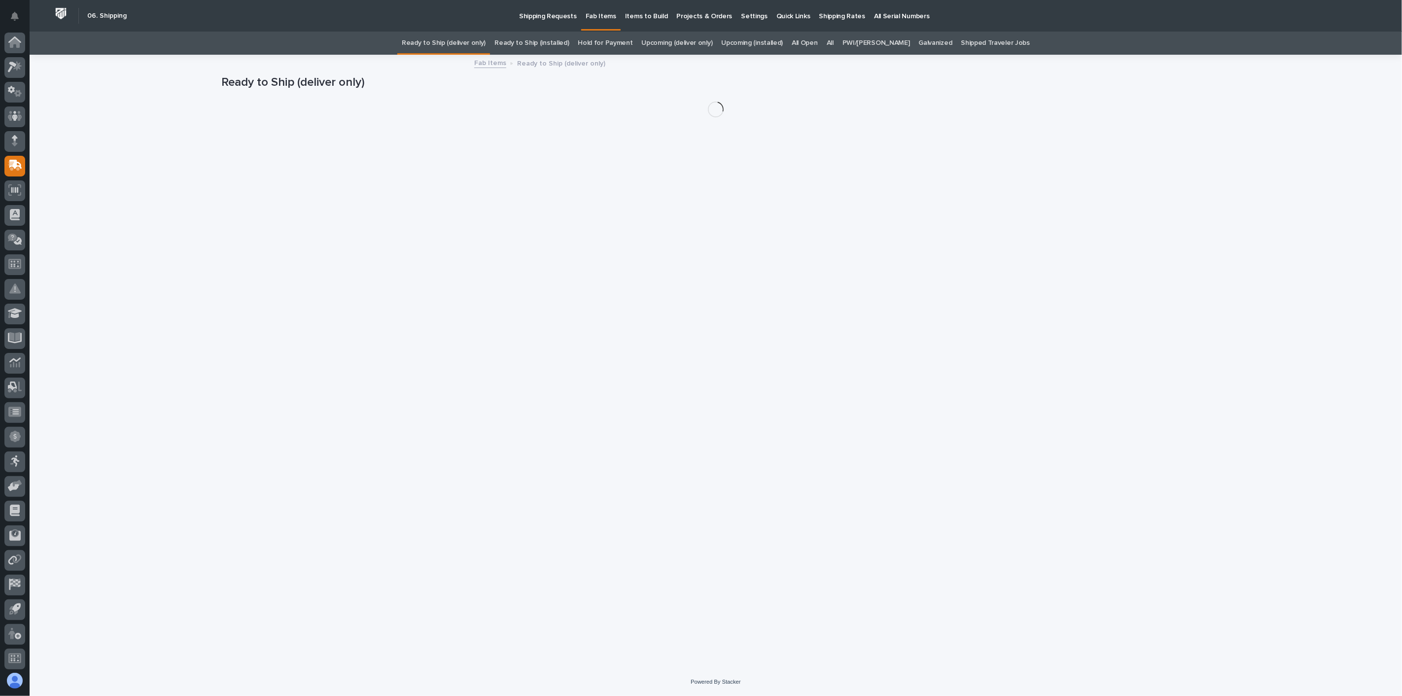
scroll to position [2, 0]
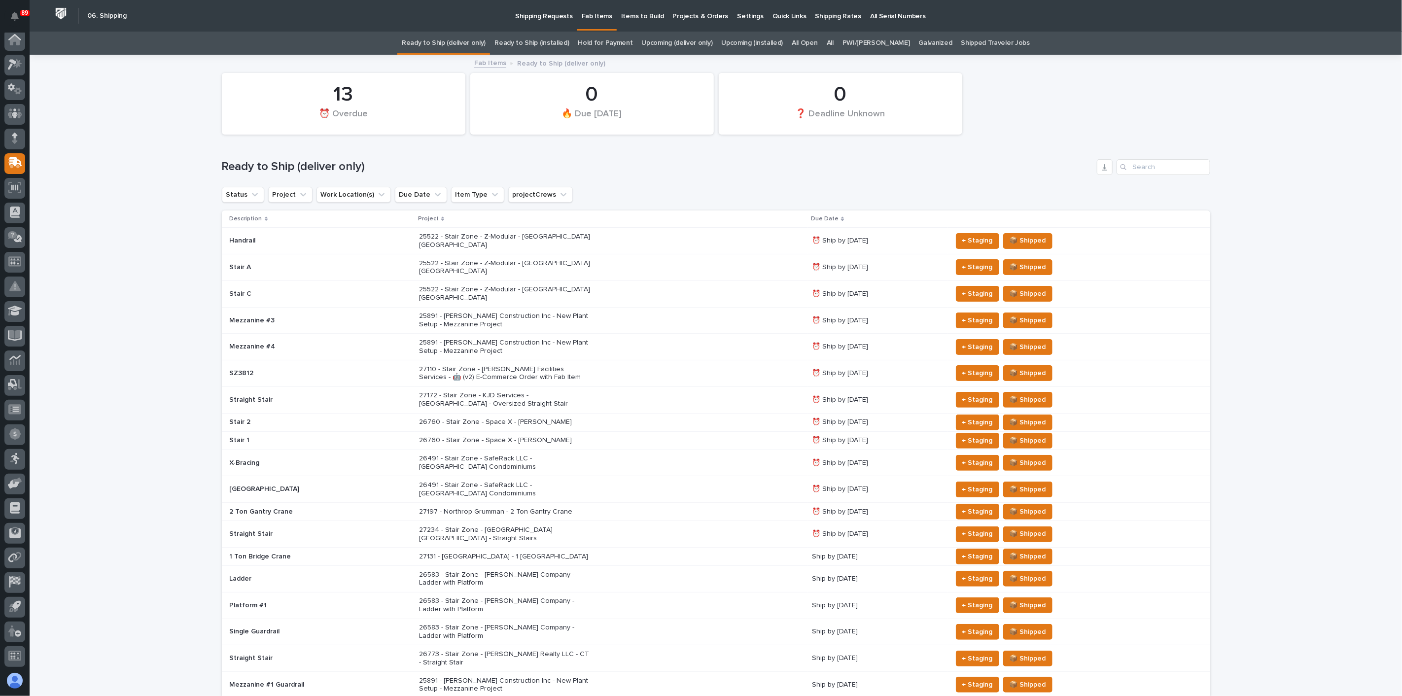
click at [838, 44] on div "All" at bounding box center [830, 43] width 16 height 23
click at [833, 42] on link "All" at bounding box center [829, 43] width 7 height 23
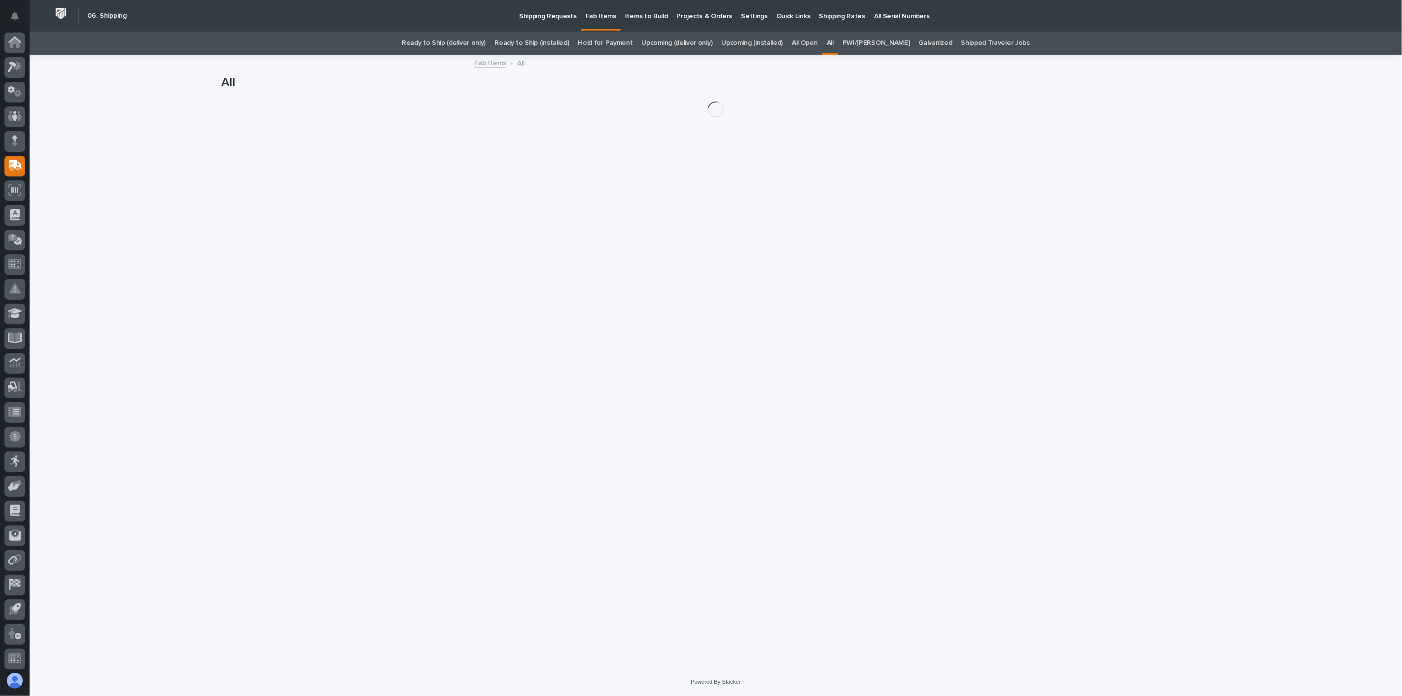
scroll to position [2, 0]
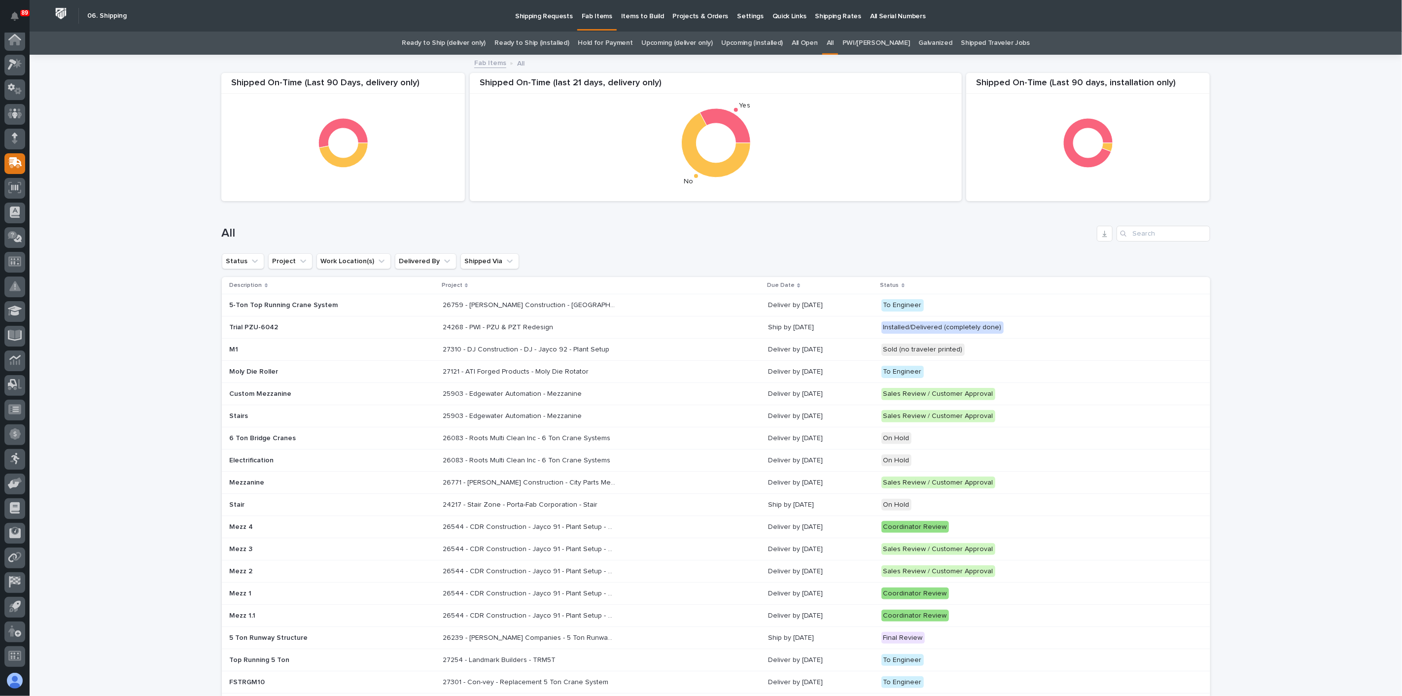
click at [696, 42] on link "Upcoming (deliver only)" at bounding box center [677, 43] width 71 height 23
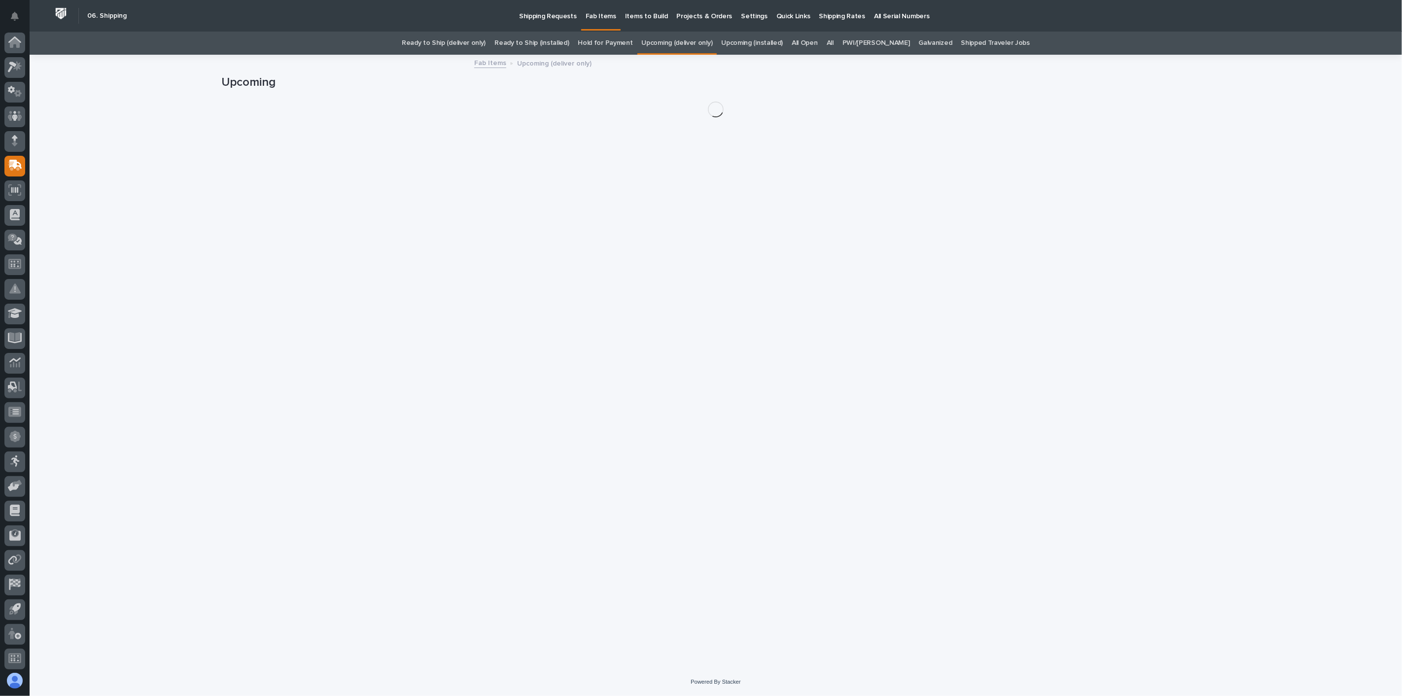
scroll to position [2, 0]
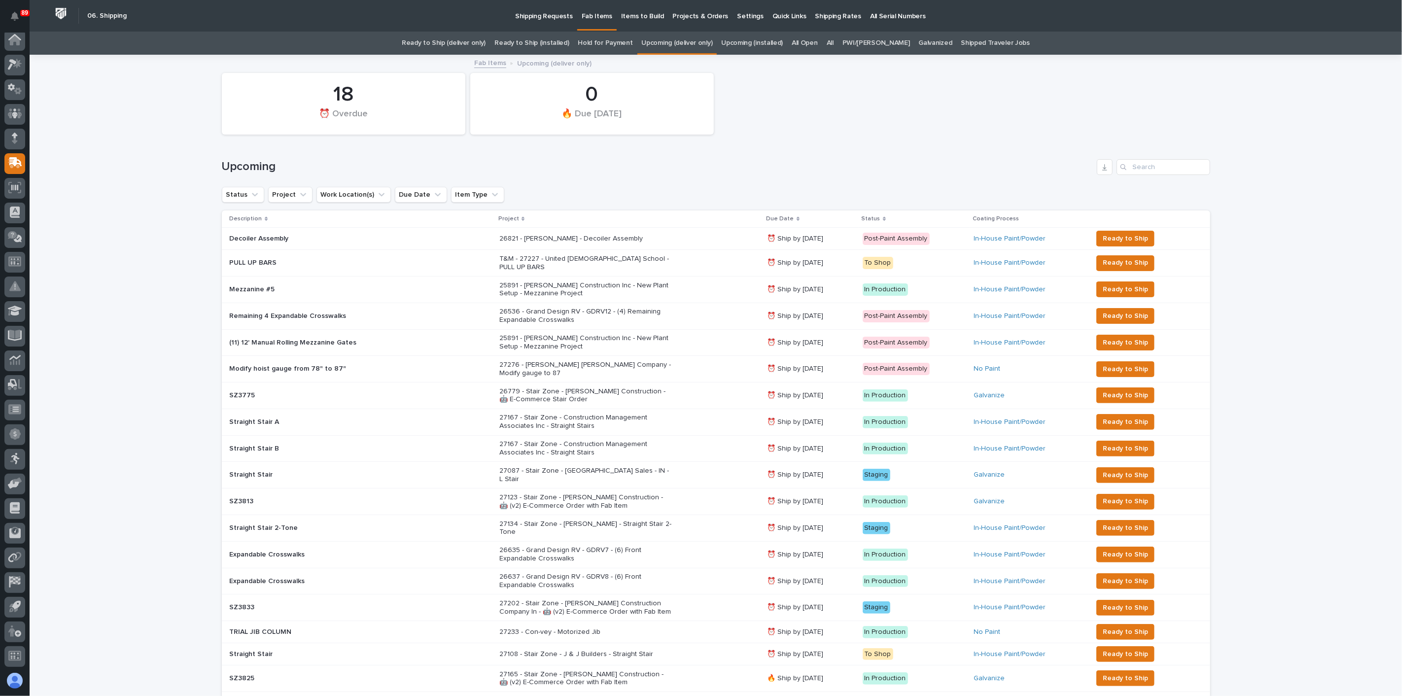
click at [332, 240] on p at bounding box center [316, 239] width 172 height 8
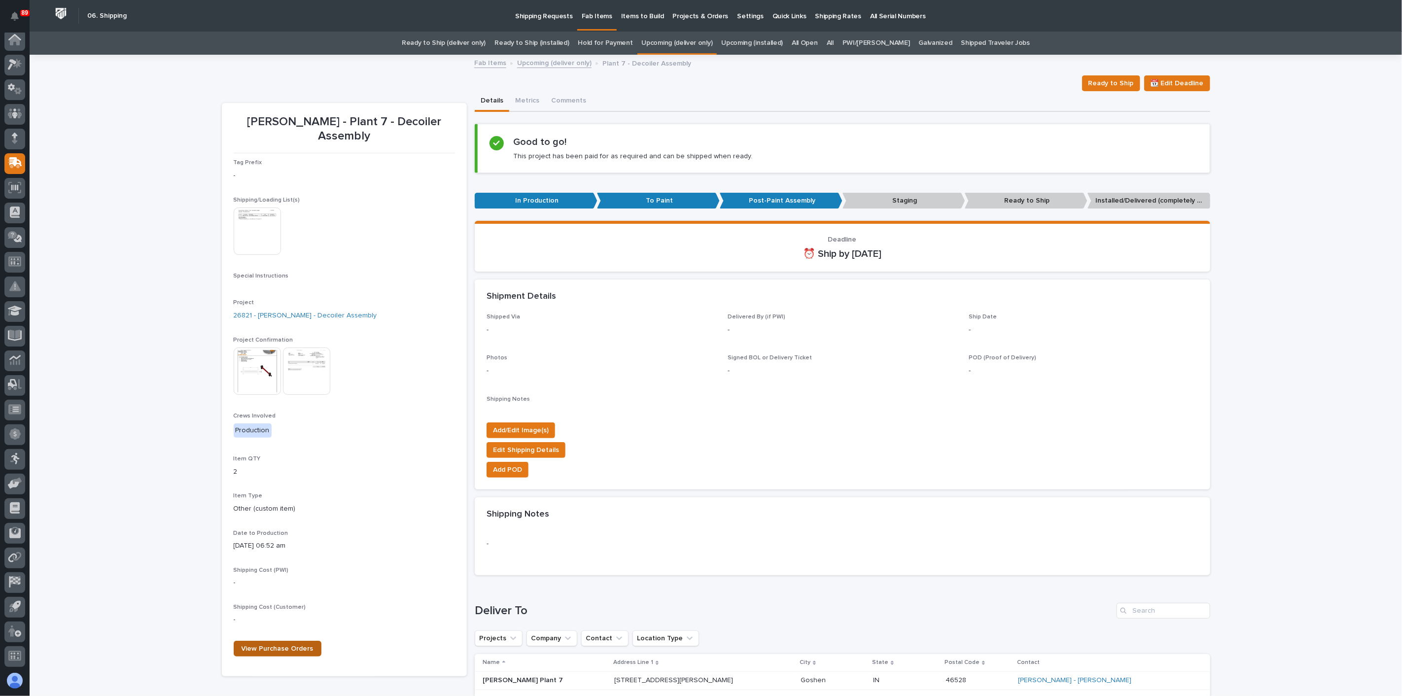
click at [270, 645] on span "View Purchase Orders" at bounding box center [277, 648] width 72 height 7
click at [287, 299] on div "Project 26821 - Brinkley RV - Decoiler Assembly" at bounding box center [344, 313] width 221 height 29
click at [287, 310] on link "26821 - Brinkley RV - Decoiler Assembly" at bounding box center [305, 315] width 143 height 10
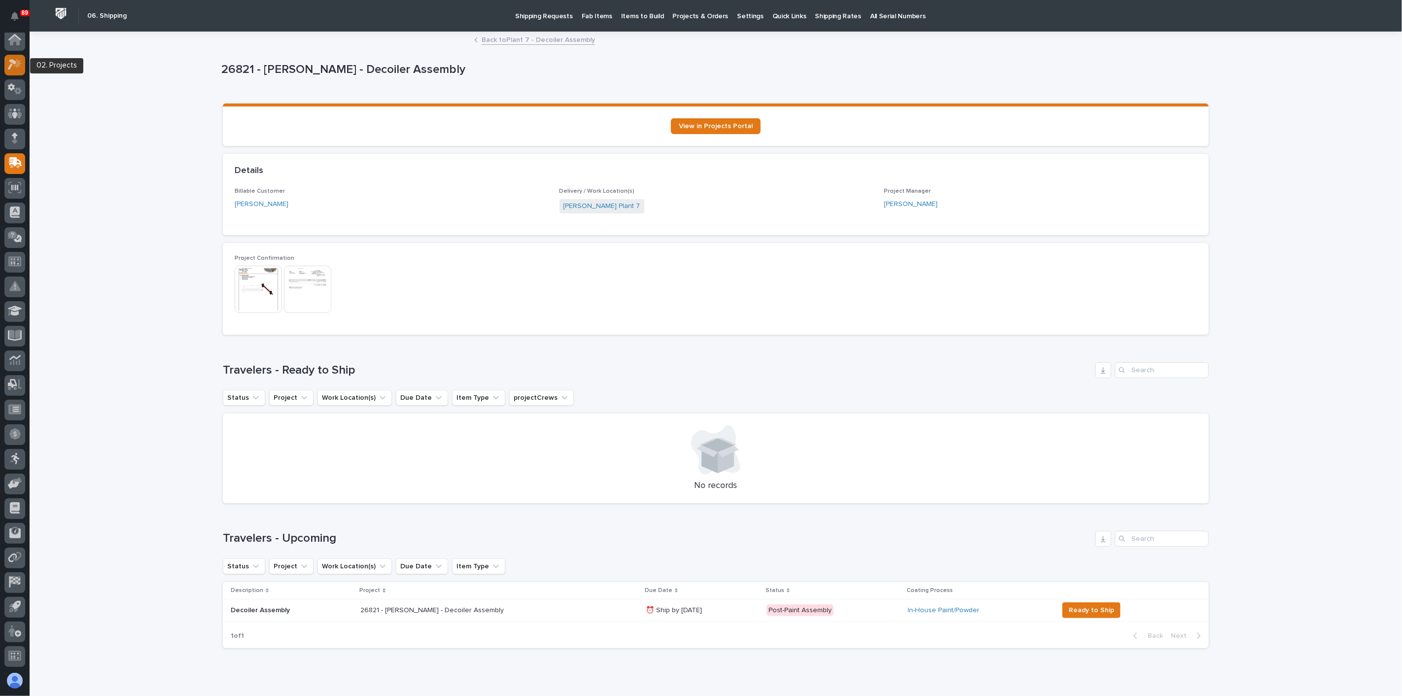
click at [12, 69] on icon at bounding box center [15, 64] width 14 height 11
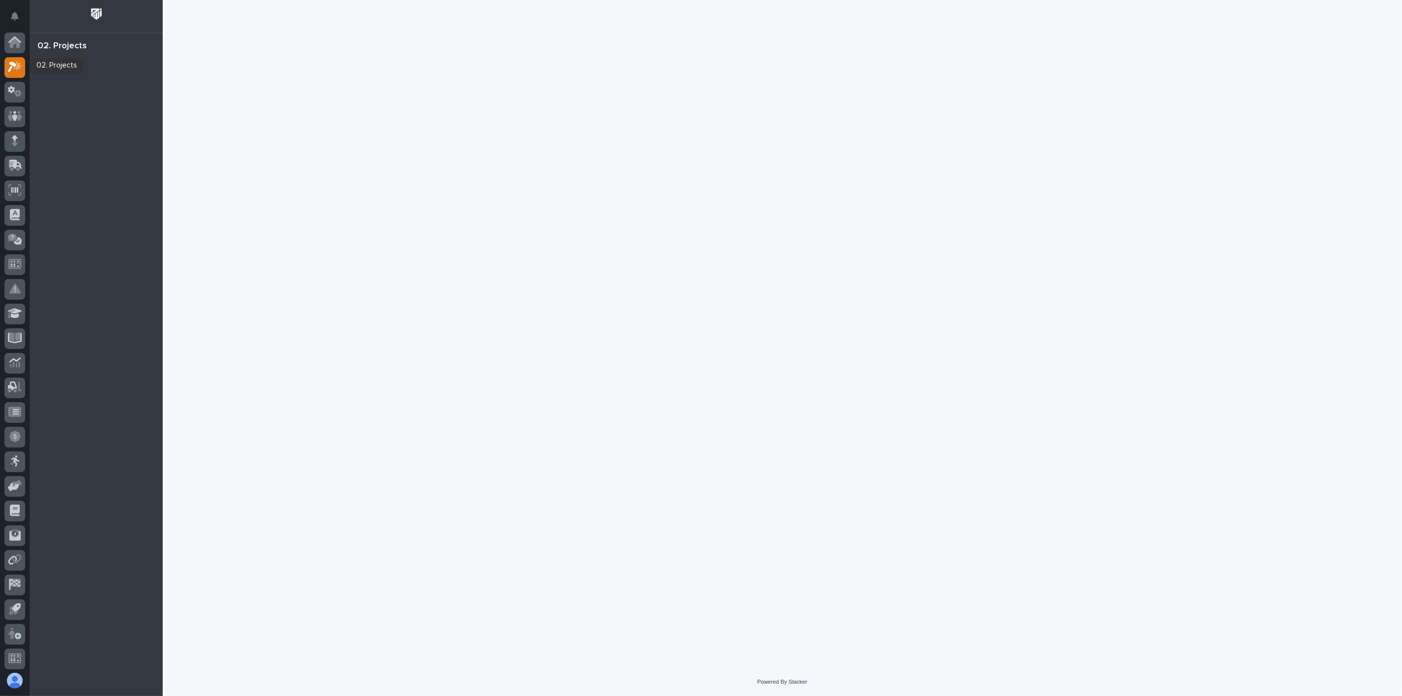
scroll to position [2, 0]
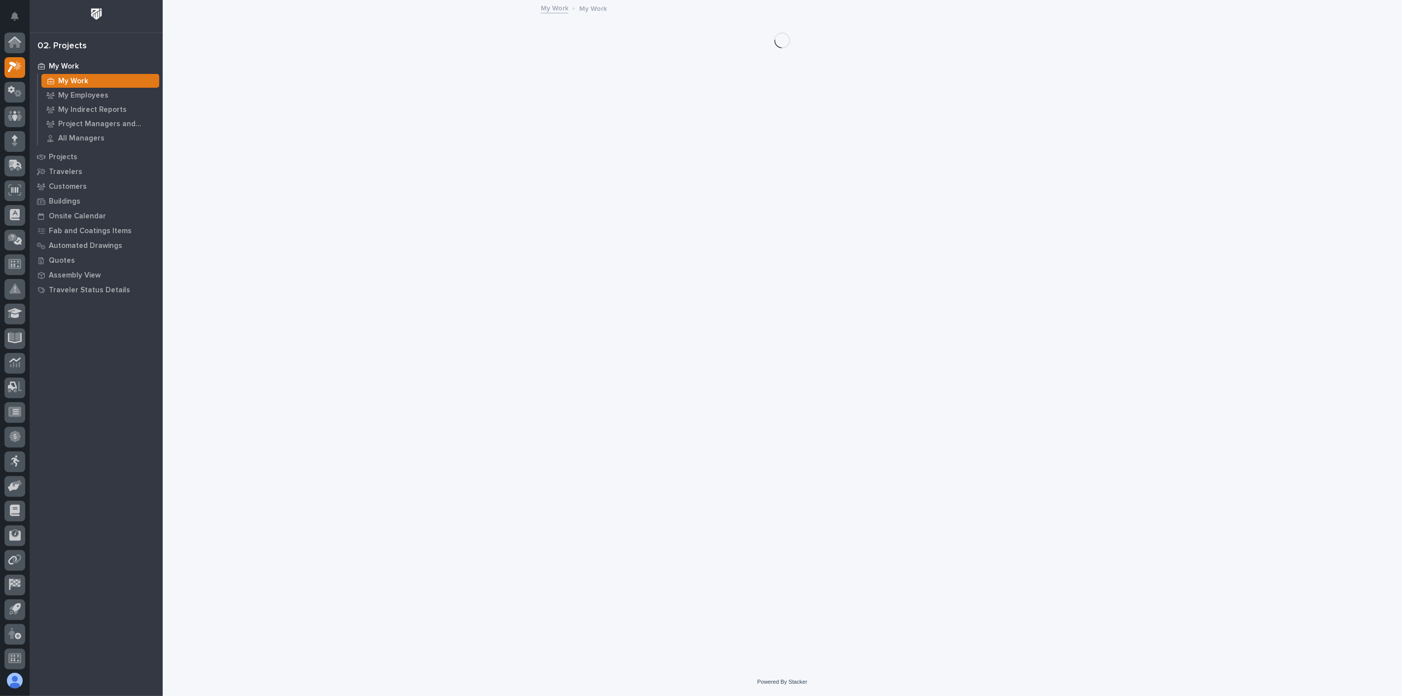
scroll to position [2, 0]
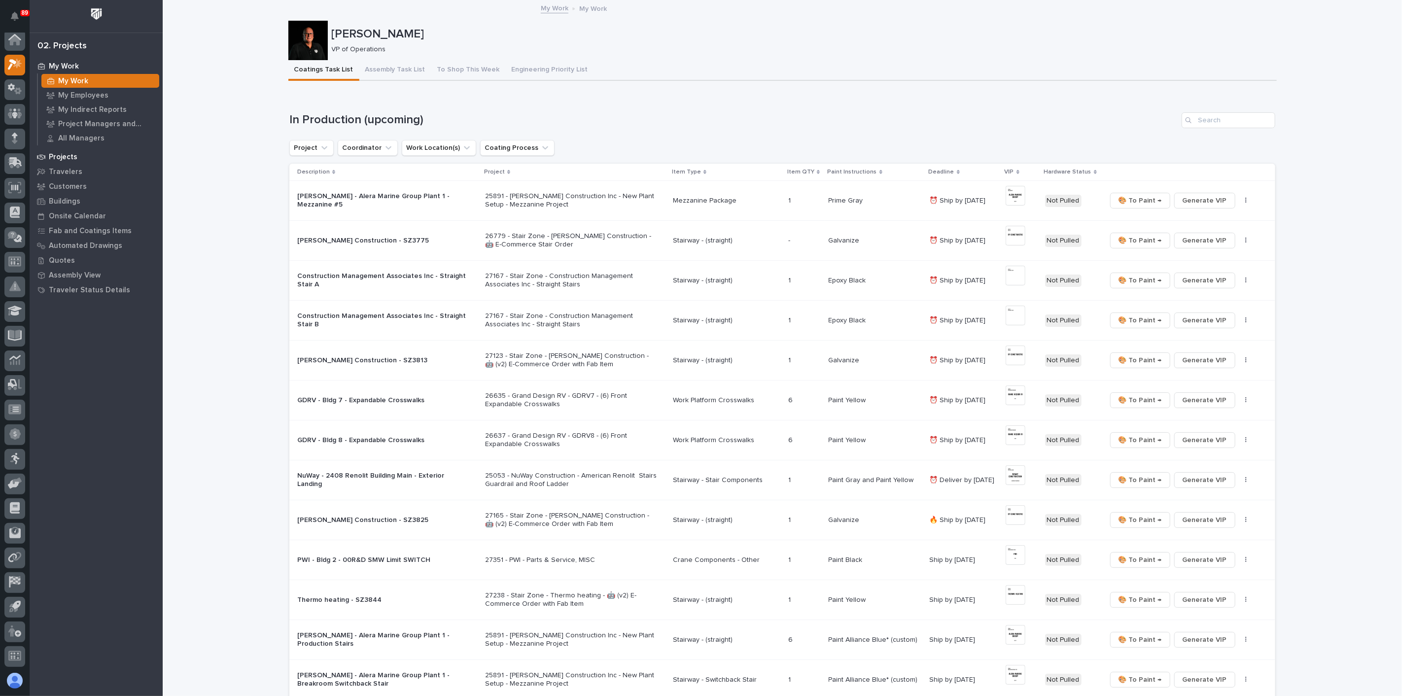
click at [71, 157] on p "Projects" at bounding box center [63, 157] width 29 height 9
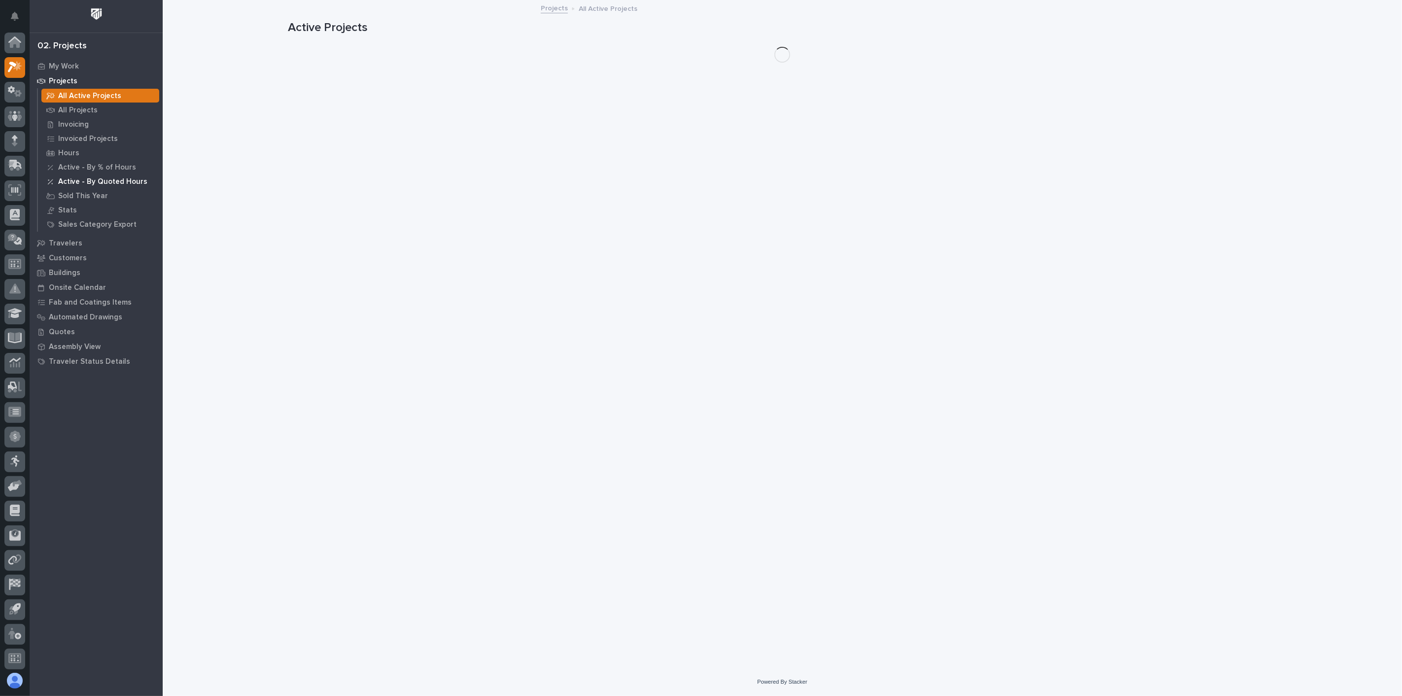
scroll to position [2, 0]
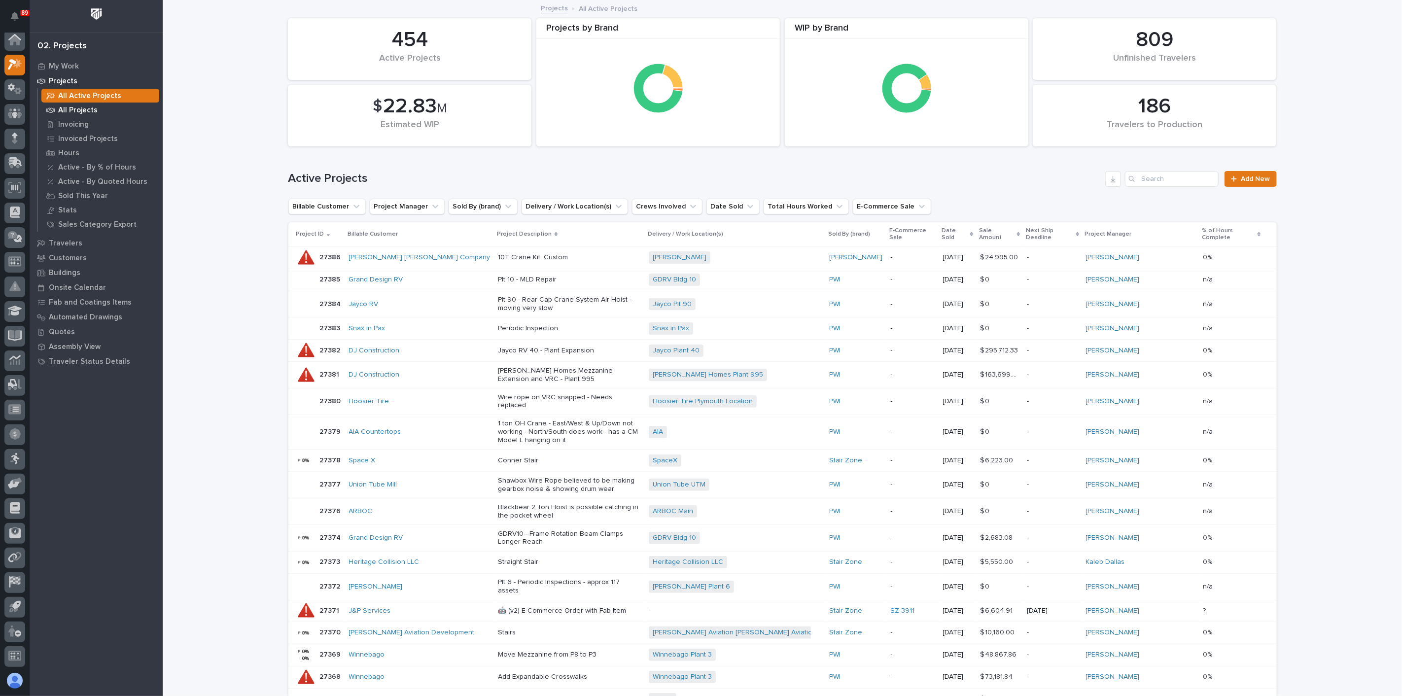
click at [91, 112] on p "All Projects" at bounding box center [77, 110] width 39 height 9
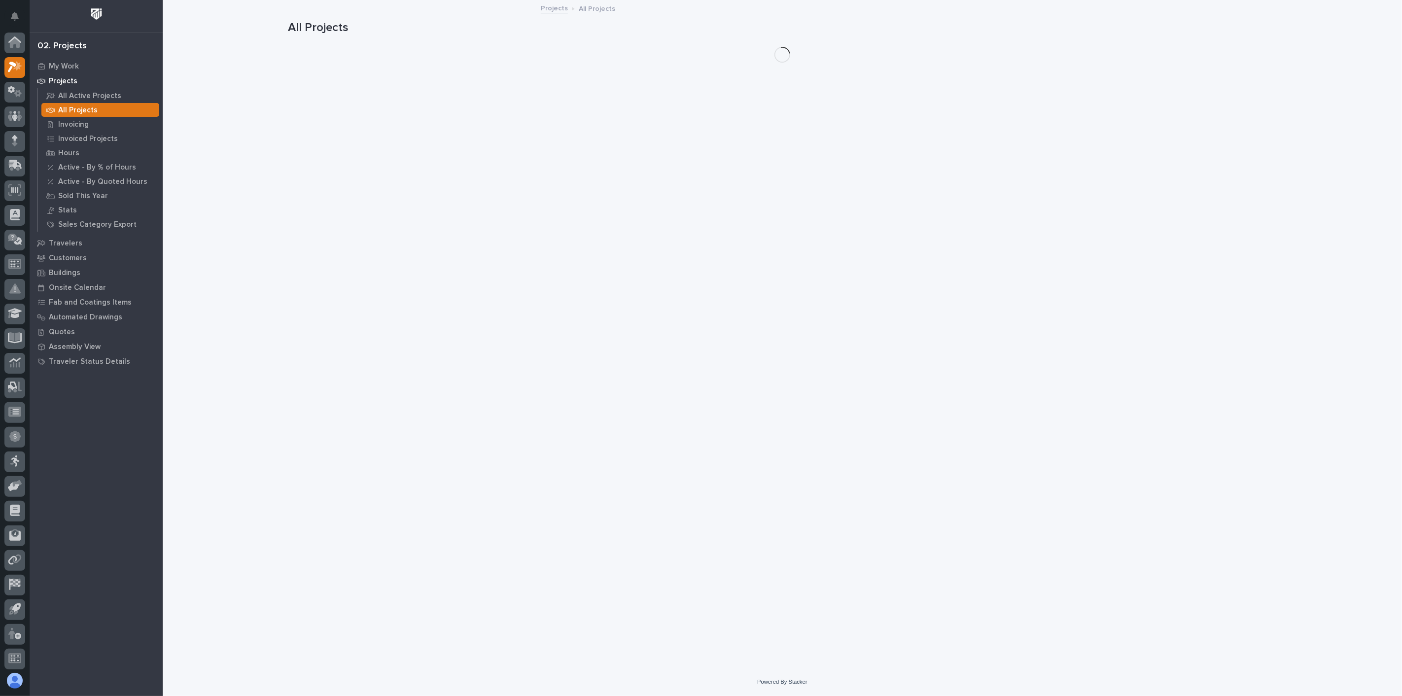
scroll to position [2, 0]
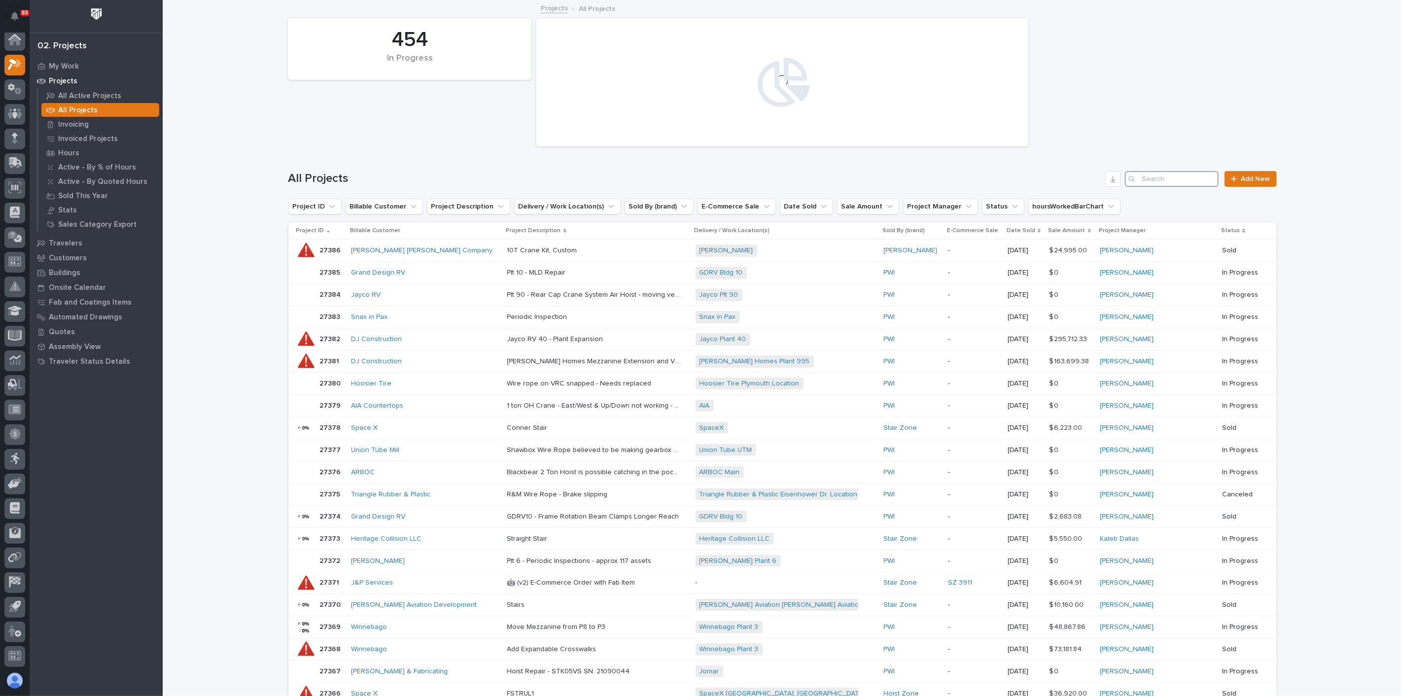
click at [1171, 183] on input "Search" at bounding box center [1172, 179] width 94 height 16
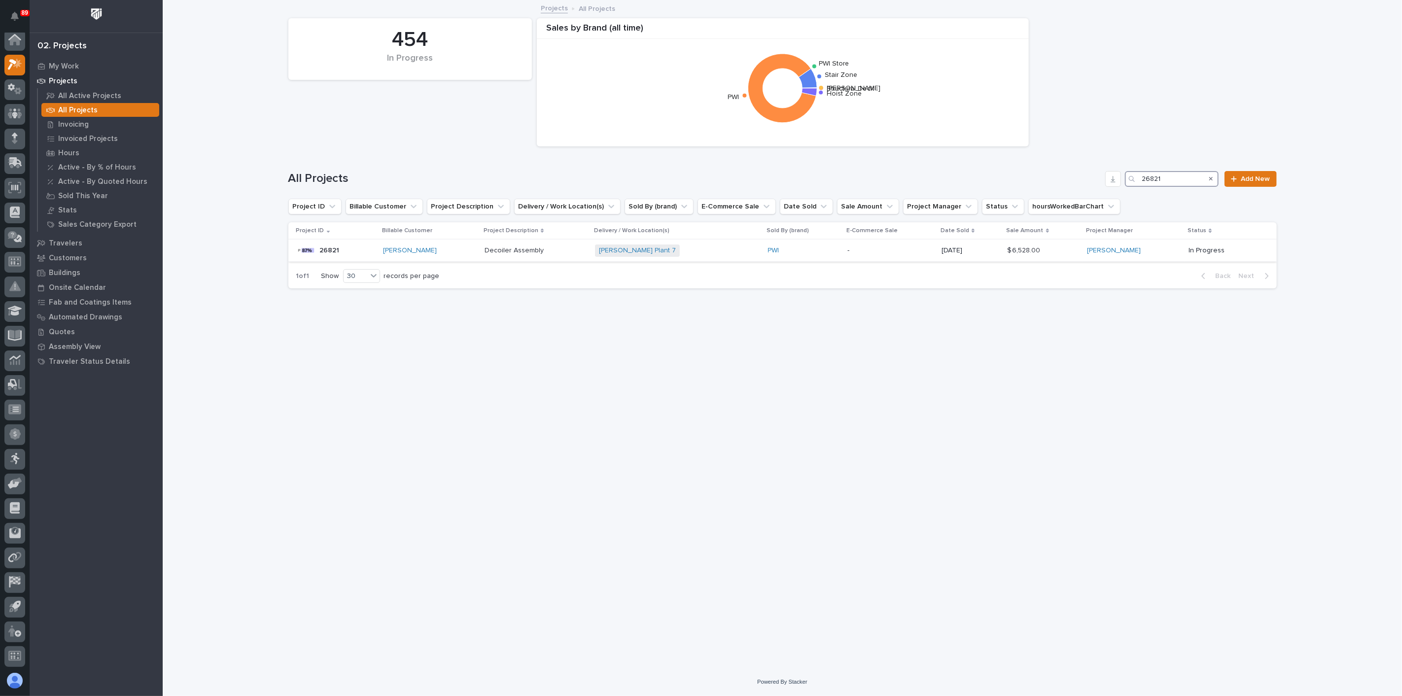
type input "26821"
click at [857, 253] on p "-" at bounding box center [890, 250] width 86 height 8
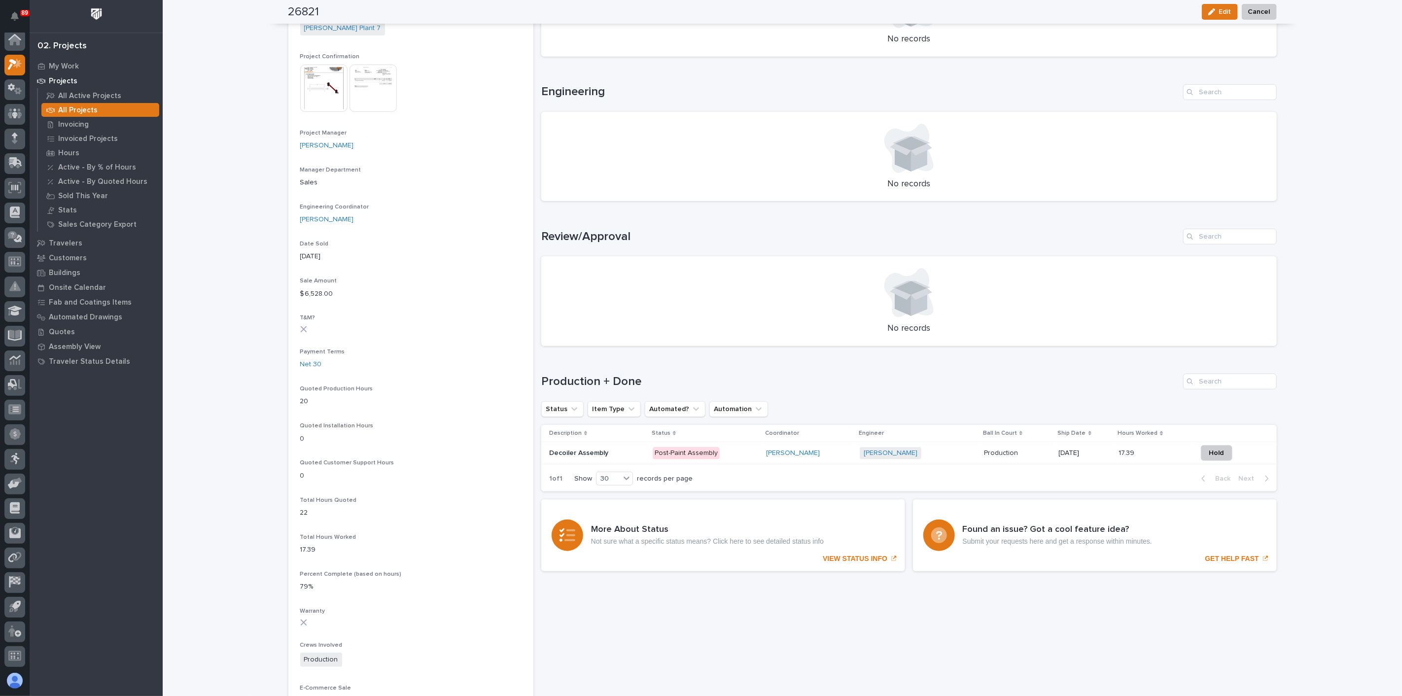
scroll to position [383, 0]
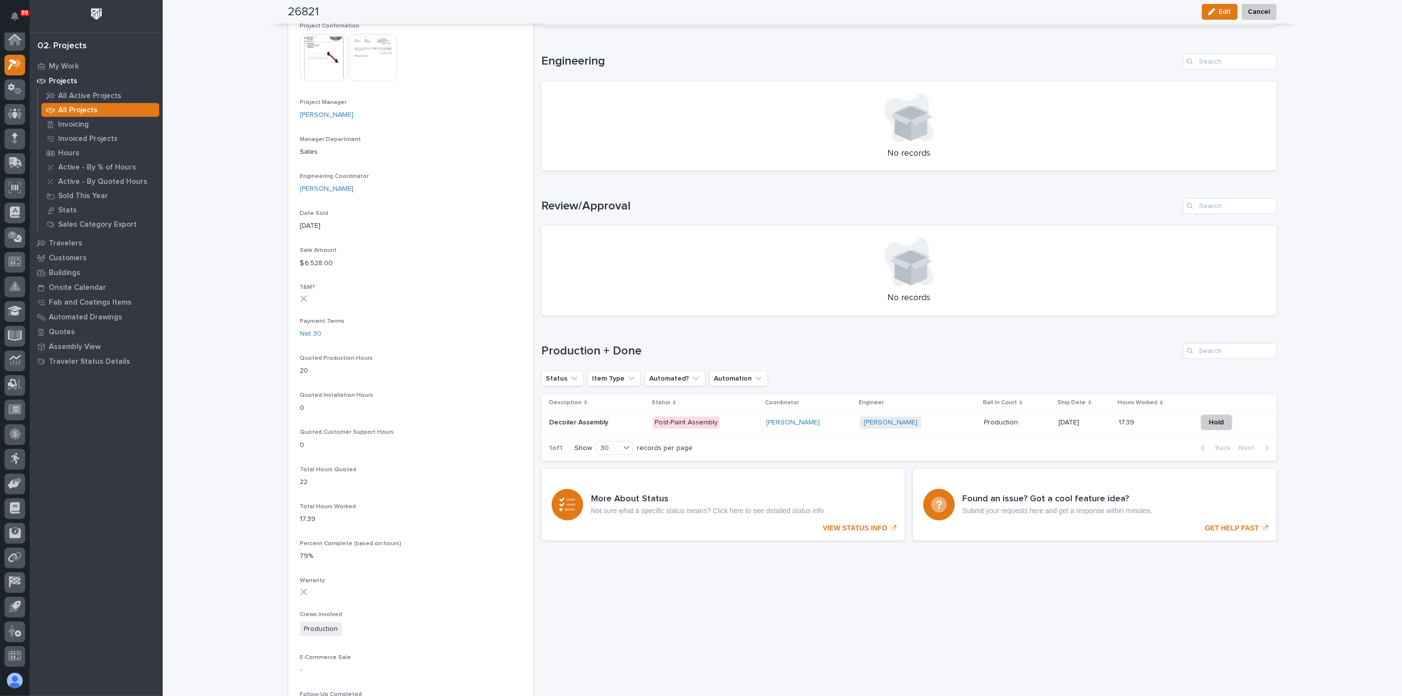
click at [1021, 423] on p at bounding box center [1017, 422] width 67 height 8
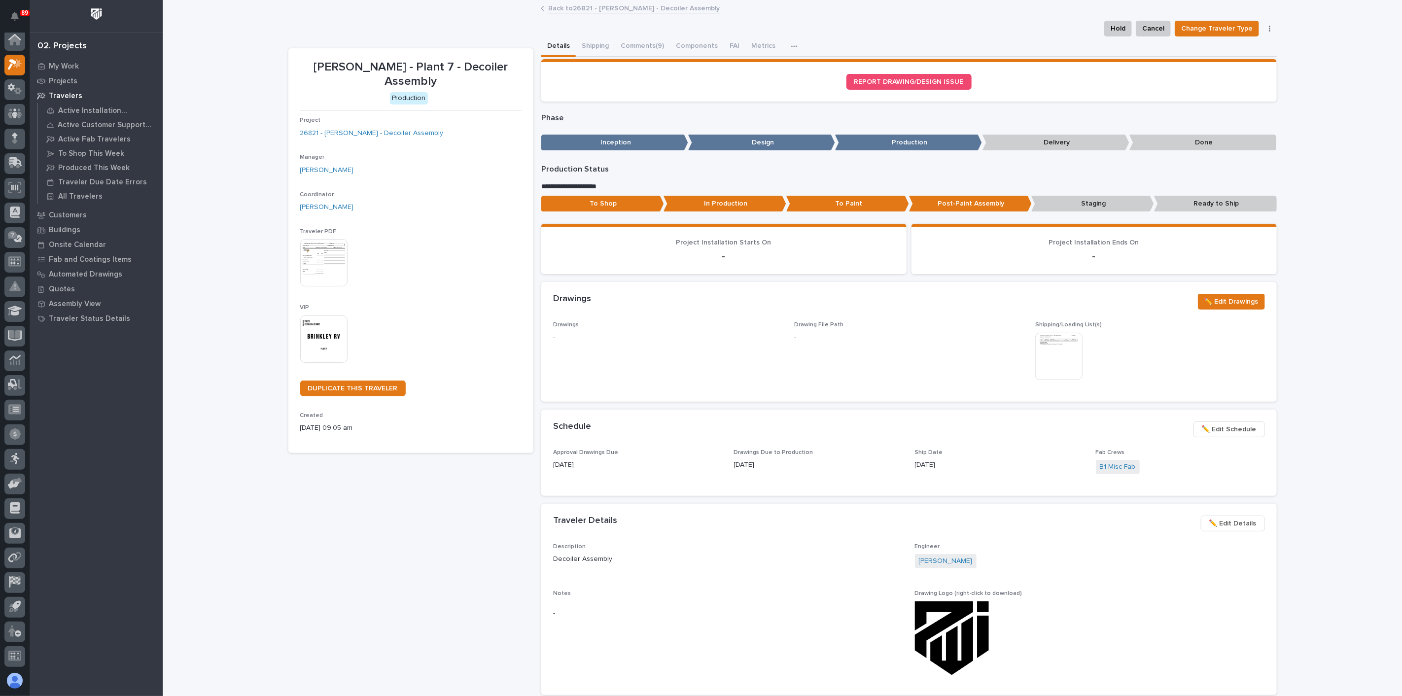
scroll to position [55, 0]
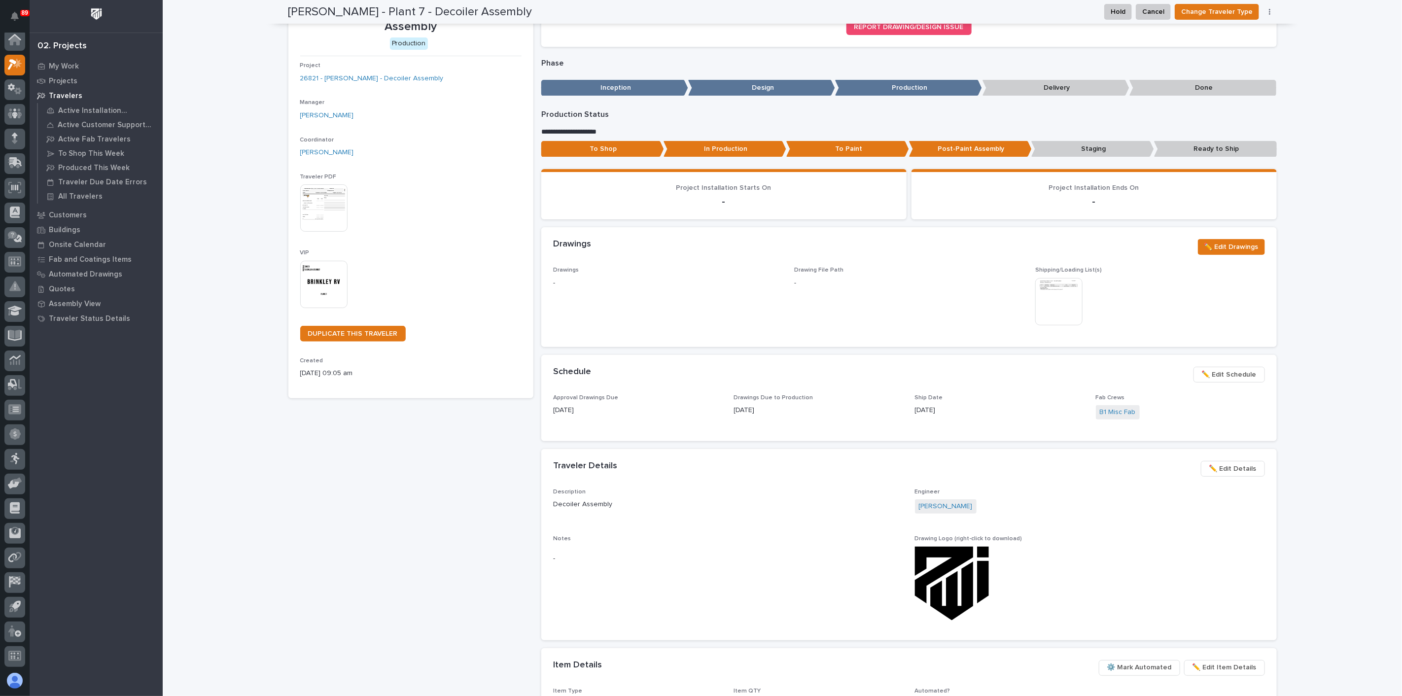
click at [985, 406] on p "09/12/2025" at bounding box center [999, 410] width 169 height 10
click at [1222, 375] on span "✏️ Edit Schedule" at bounding box center [1229, 375] width 55 height 12
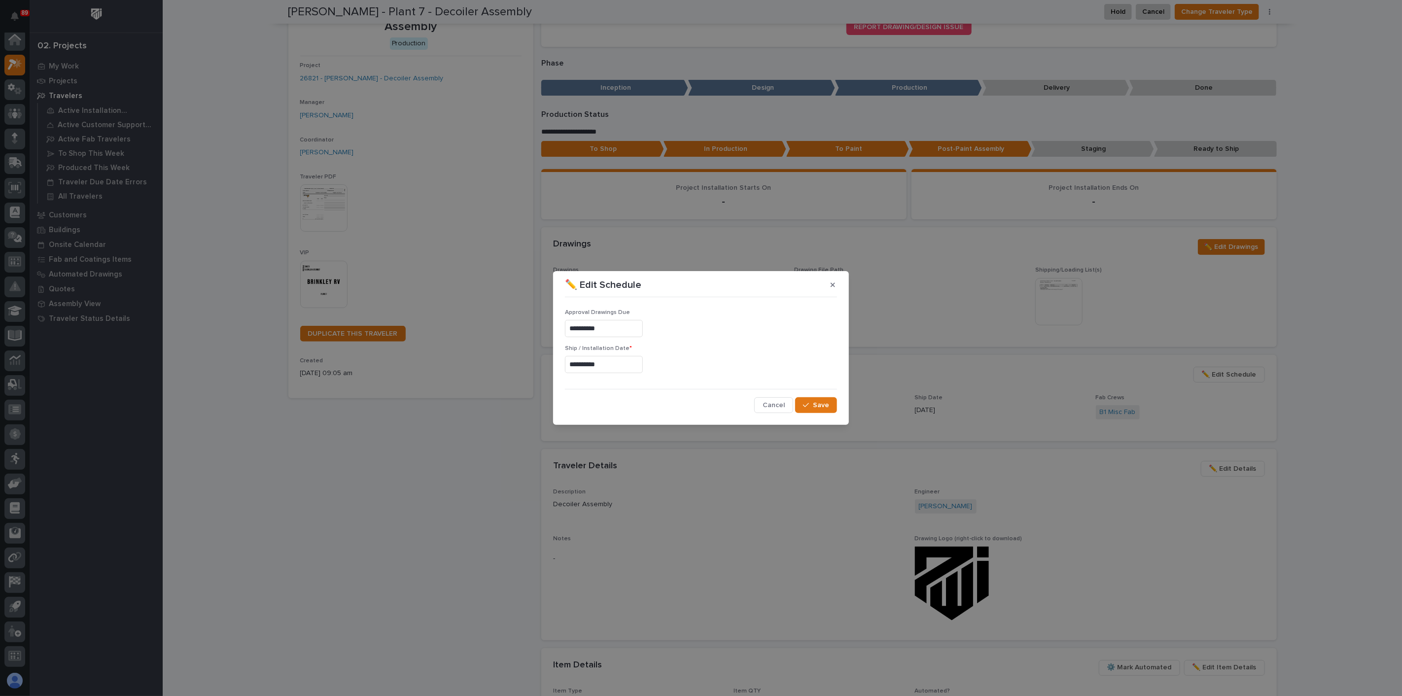
click at [643, 364] on input "**********" at bounding box center [604, 364] width 78 height 17
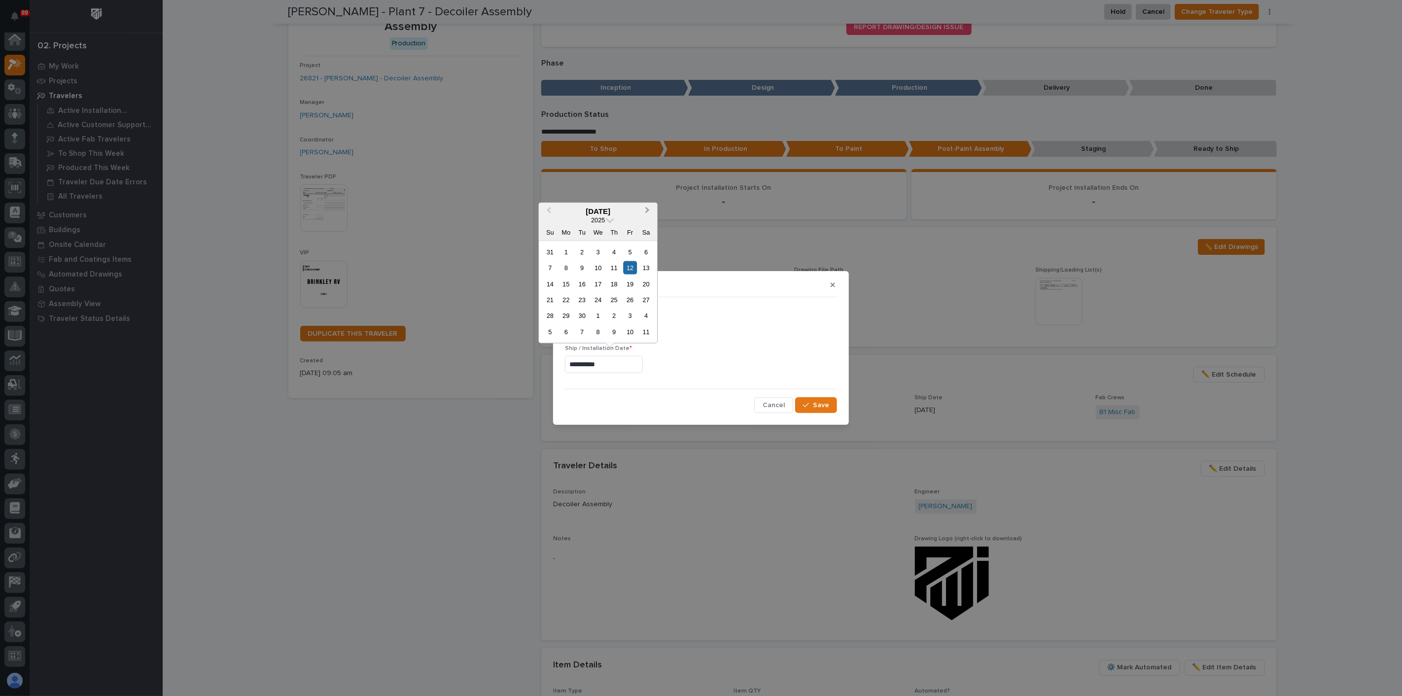
click at [649, 211] on button "Next Month" at bounding box center [648, 212] width 16 height 16
click at [600, 302] on div "22" at bounding box center [597, 299] width 13 height 13
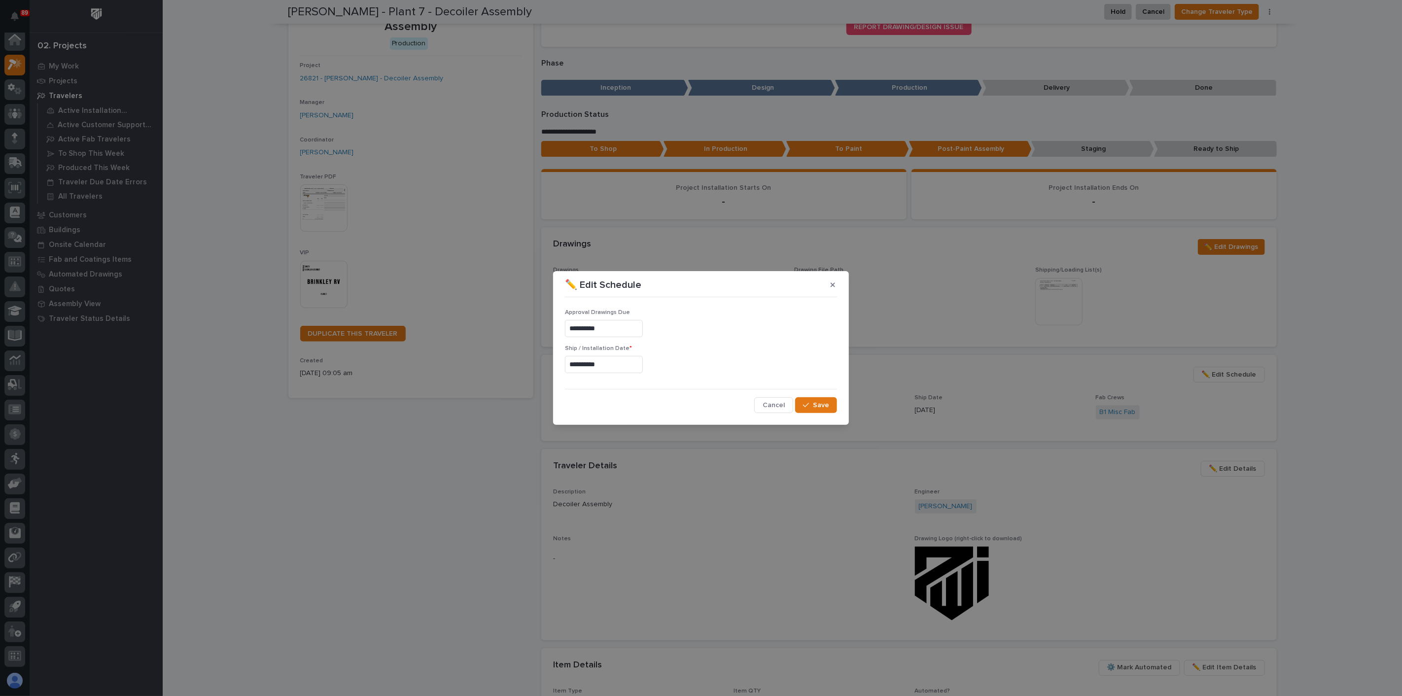
type input "**********"
click at [830, 408] on button "Save" at bounding box center [816, 405] width 42 height 16
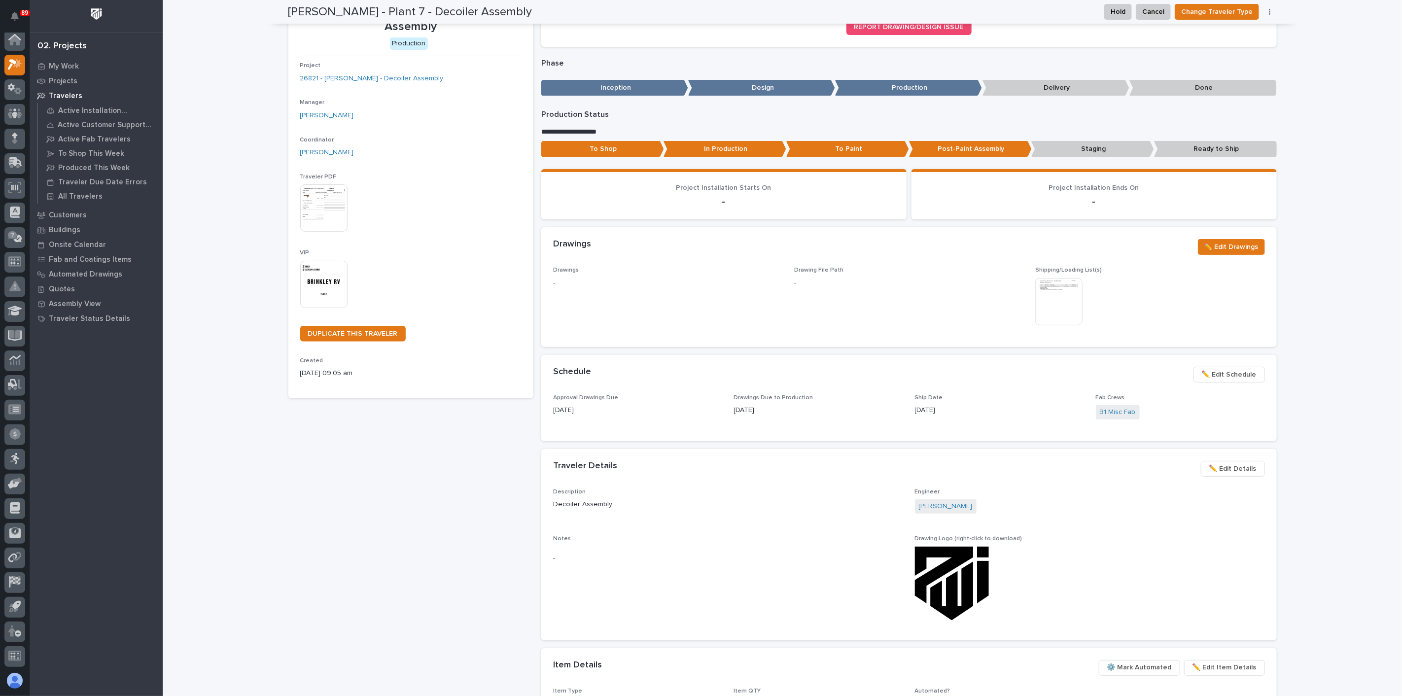
scroll to position [0, 0]
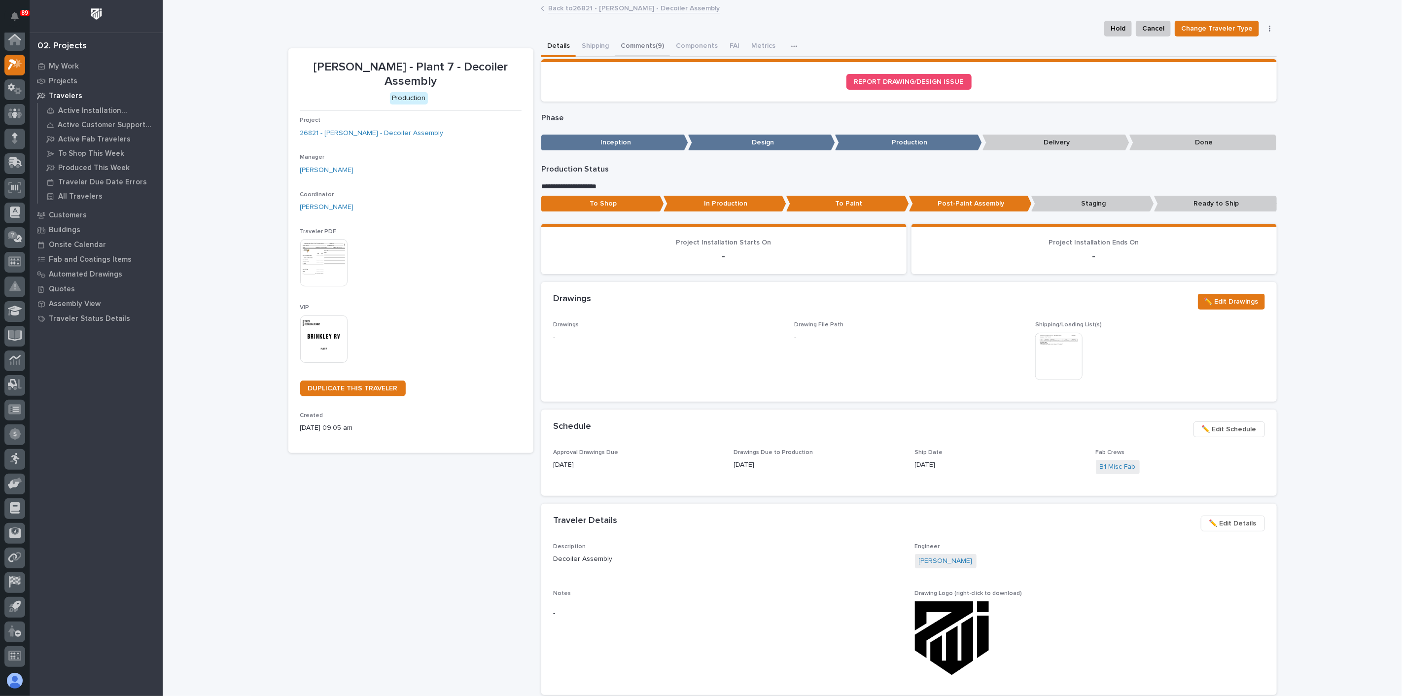
click at [629, 44] on button "Comments (9)" at bounding box center [642, 46] width 55 height 21
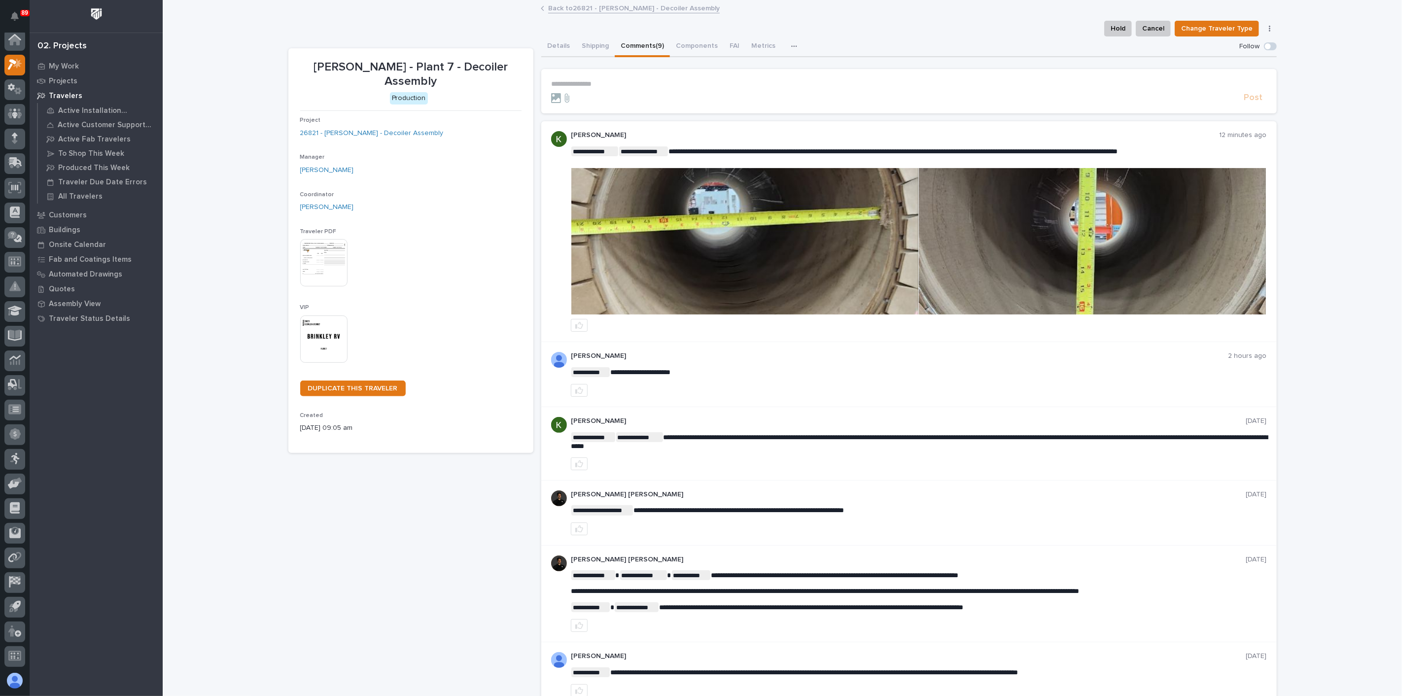
click at [634, 88] on form "**********" at bounding box center [909, 92] width 716 height 24
click at [616, 82] on p "**********" at bounding box center [909, 84] width 716 height 8
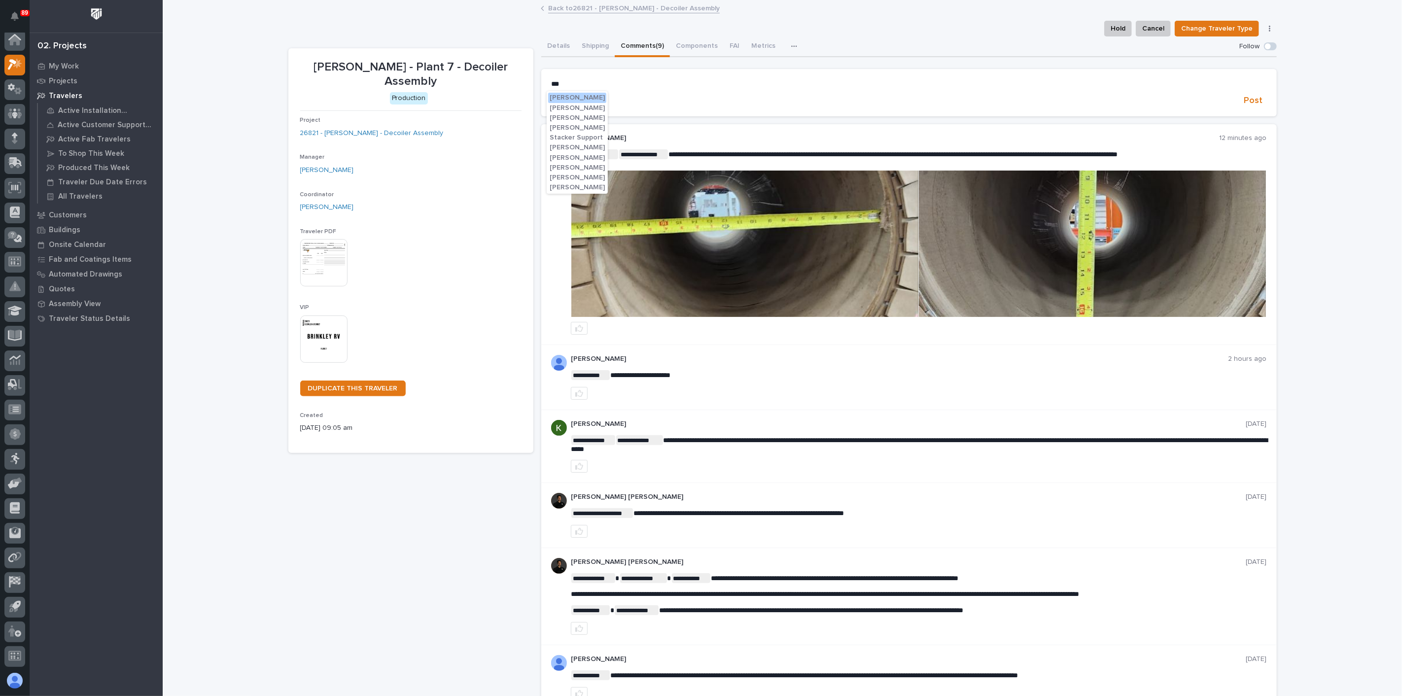
click at [593, 98] on span "Ken Overmyer" at bounding box center [577, 97] width 55 height 7
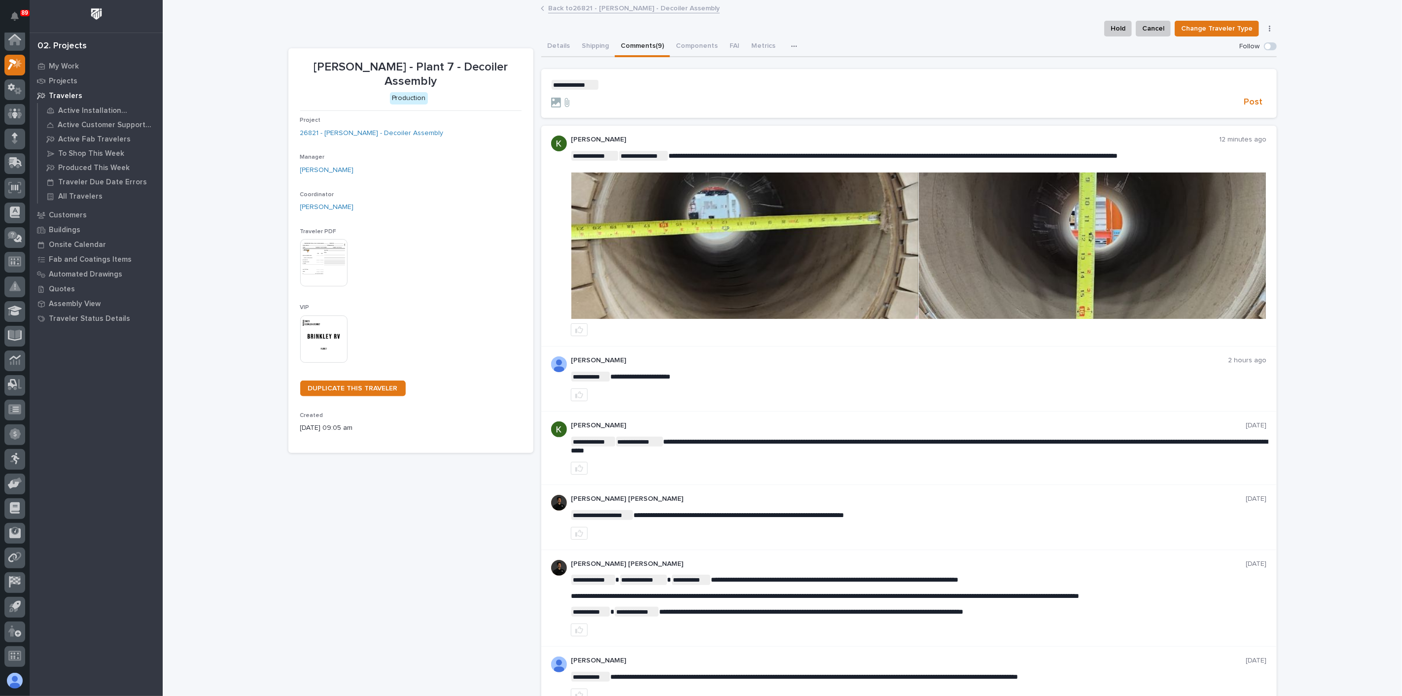
click at [601, 85] on p "**********" at bounding box center [909, 85] width 716 height 10
click at [635, 126] on div "Ken Overmyer Kendra Gingerich Kenny Beachy Ken Bajdek Kenton Weaver" at bounding box center [624, 118] width 61 height 53
click at [622, 126] on span "Ken Bajdek" at bounding box center [624, 128] width 55 height 7
click at [642, 84] on p "**********" at bounding box center [909, 85] width 716 height 10
click at [654, 107] on span "Reinhart Burkholder" at bounding box center [664, 108] width 55 height 7
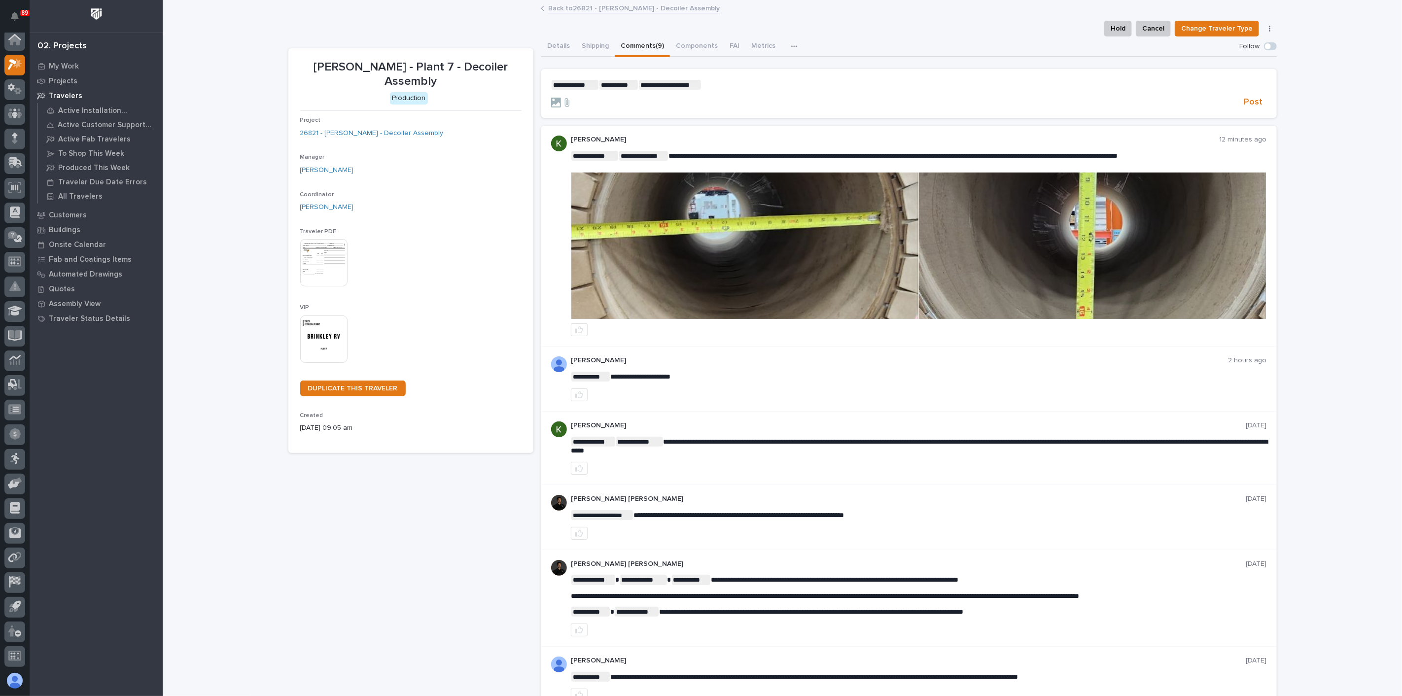
click at [727, 86] on p "**********" at bounding box center [909, 85] width 716 height 10
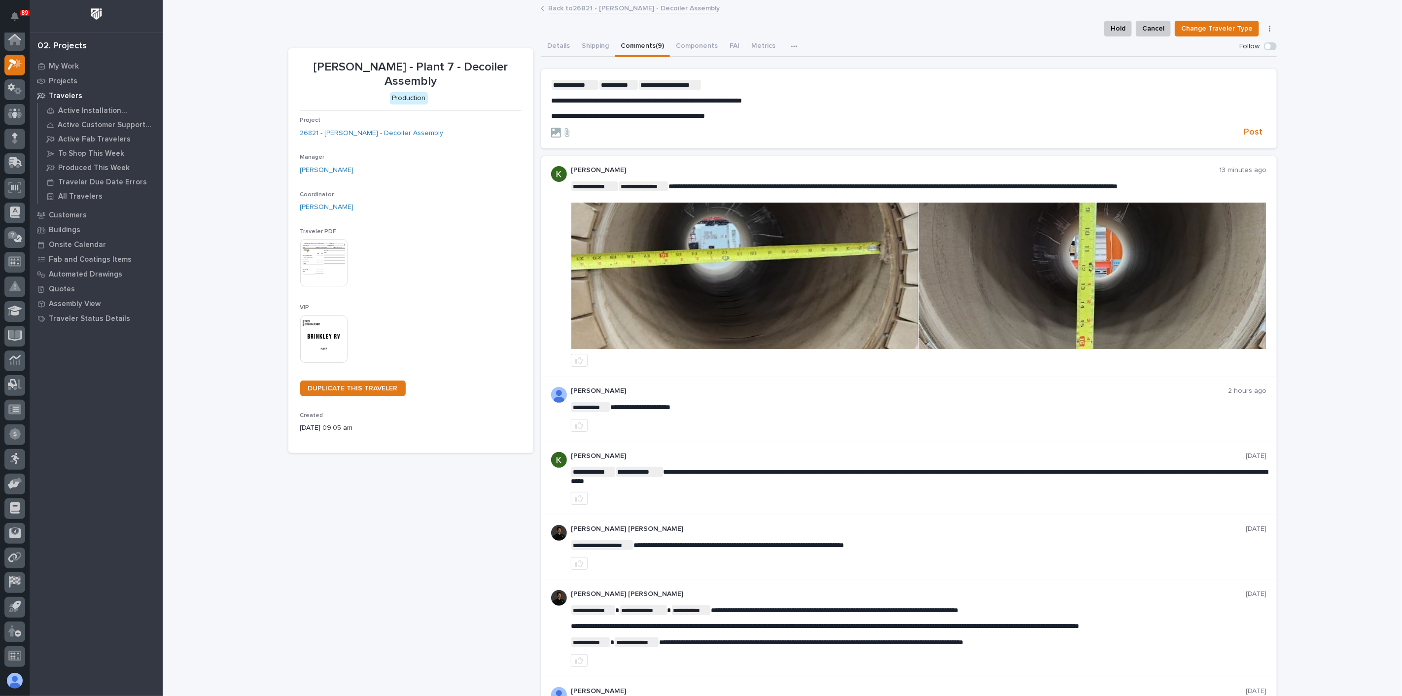
click at [794, 103] on p "**********" at bounding box center [909, 101] width 716 height 8
click at [1247, 132] on span "Post" at bounding box center [1253, 132] width 19 height 11
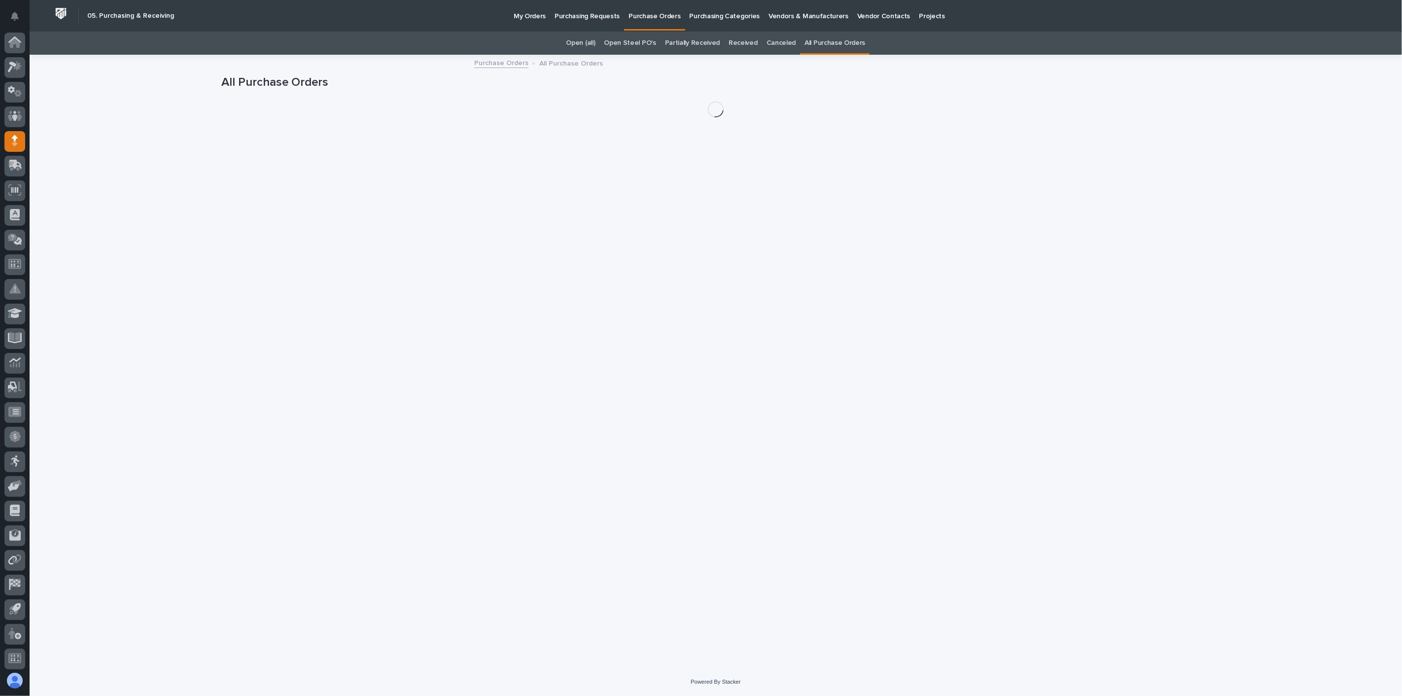
scroll to position [2, 0]
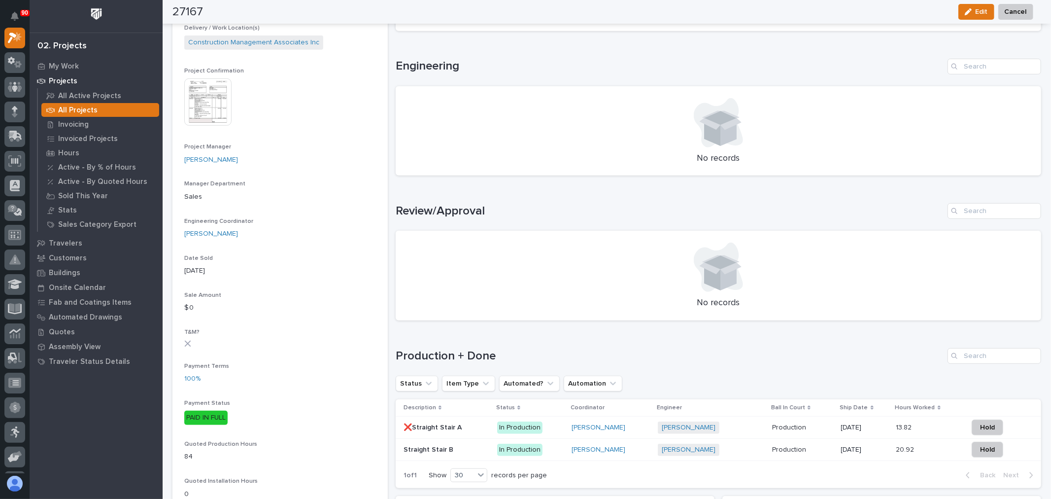
scroll to position [386, 0]
